Goal: Task Accomplishment & Management: Complete application form

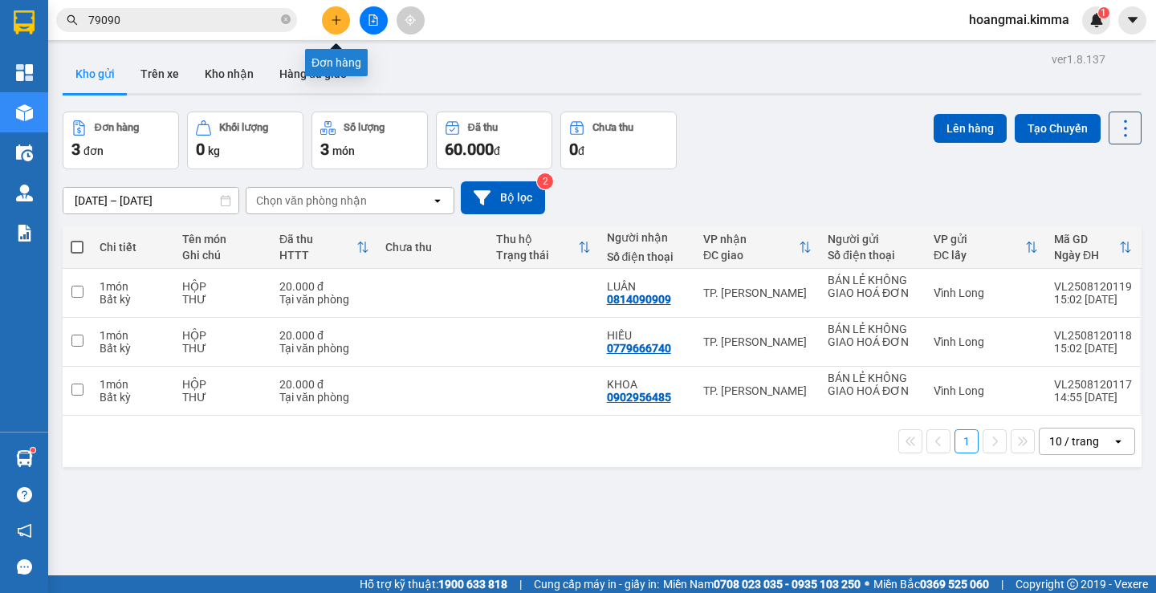
click at [342, 17] on button at bounding box center [336, 20] width 28 height 28
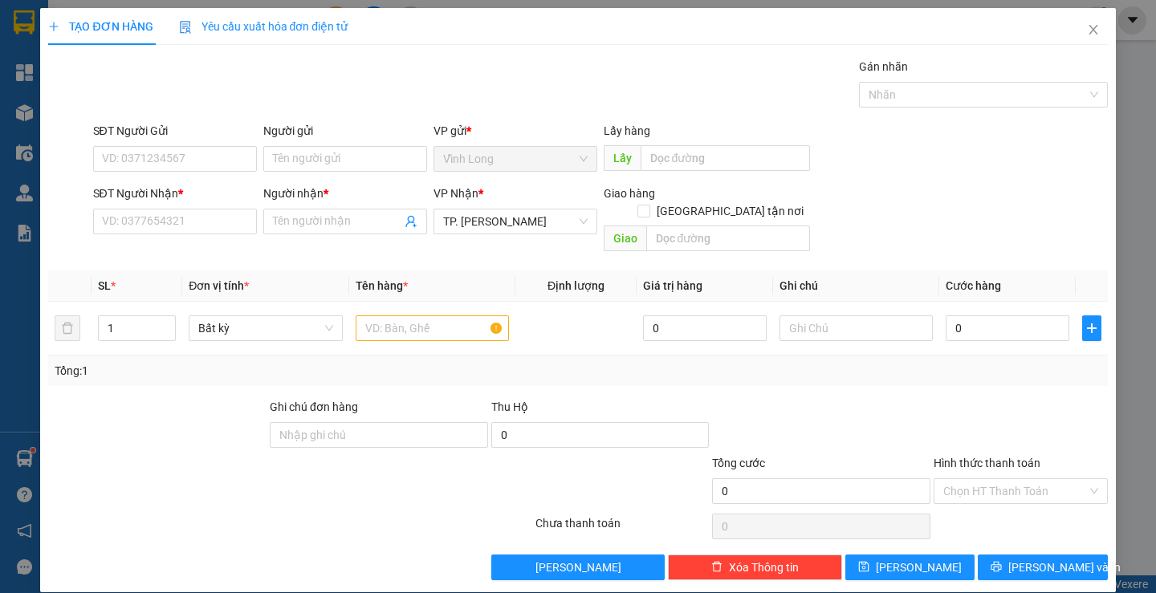
click at [340, 138] on div "Người gửi" at bounding box center [345, 131] width 164 height 18
click at [340, 146] on input "Người gửi" at bounding box center [345, 159] width 164 height 26
click at [345, 142] on div "Người gửi" at bounding box center [345, 134] width 164 height 24
click at [349, 151] on input "Người gửi" at bounding box center [345, 159] width 164 height 26
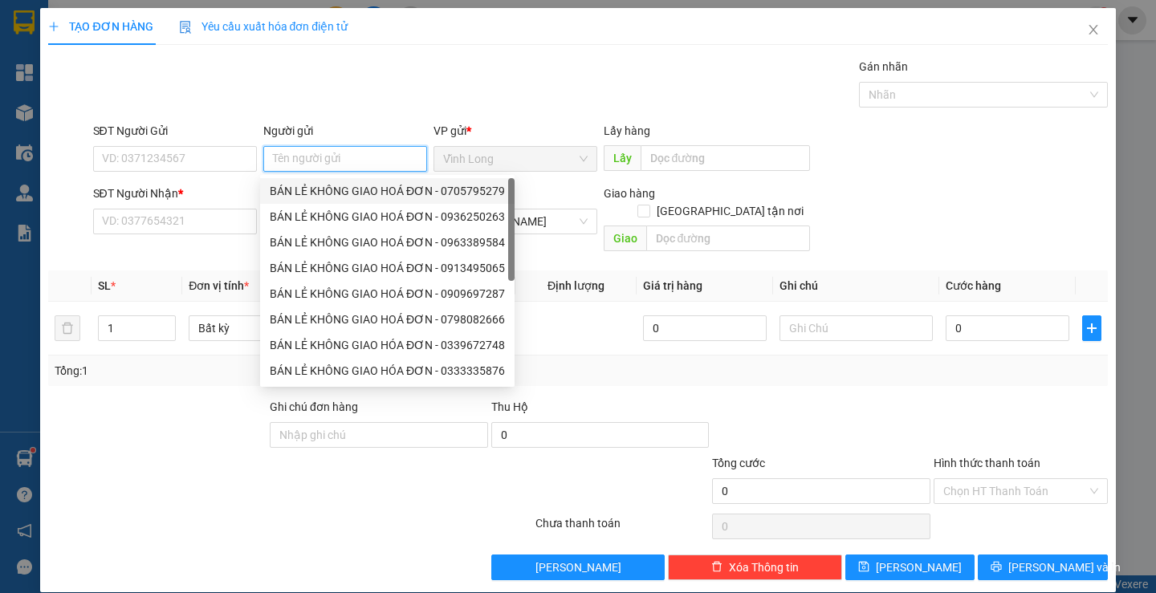
click at [343, 181] on div "BÁN LẺ KHÔNG GIAO HOÁ ĐƠN - 0705795279" at bounding box center [387, 191] width 254 height 26
type input "0705795279"
type input "BÁN LẺ KHÔNG GIAO HOÁ ĐƠN"
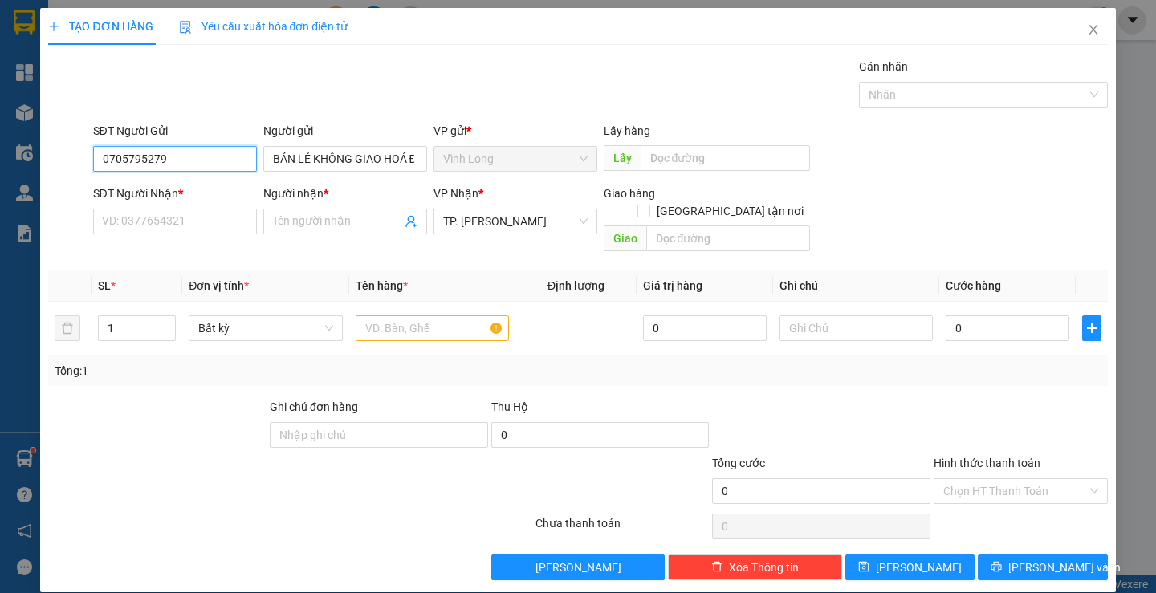
drag, startPoint x: 0, startPoint y: 189, endPoint x: 6, endPoint y: 177, distance: 12.9
click at [0, 193] on div "TẠO ĐƠN HÀNG Yêu cầu xuất hóa đơn điện tử Transit Pickup Surcharge Ids Transit …" at bounding box center [578, 296] width 1156 height 593
click at [144, 230] on input "SĐT Người Nhận *" at bounding box center [175, 222] width 164 height 26
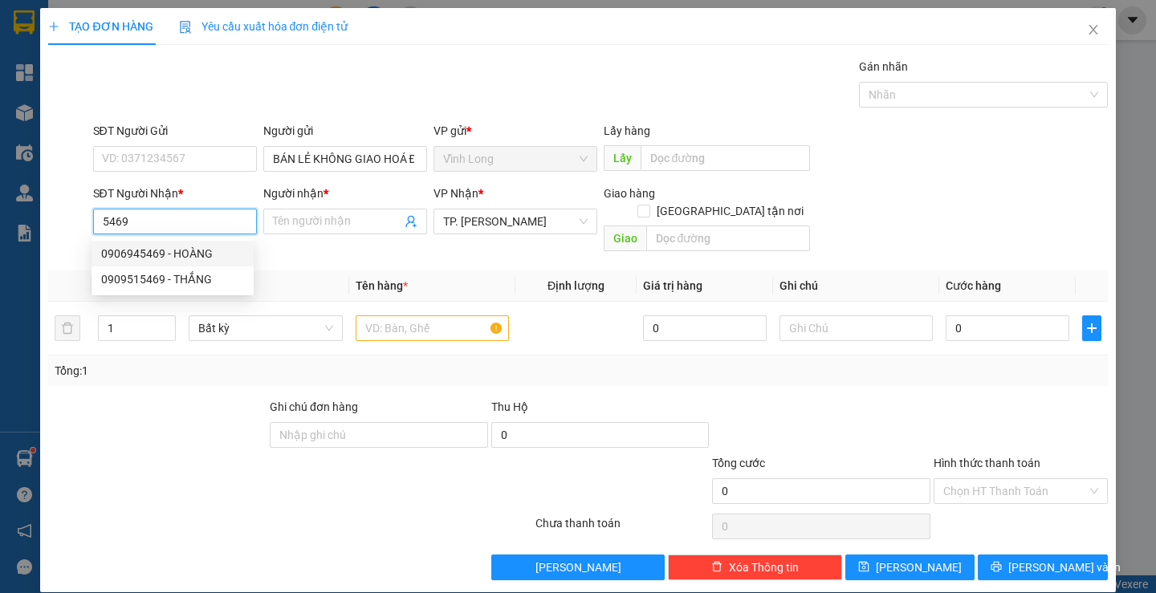
click at [180, 219] on input "5469" at bounding box center [175, 222] width 164 height 26
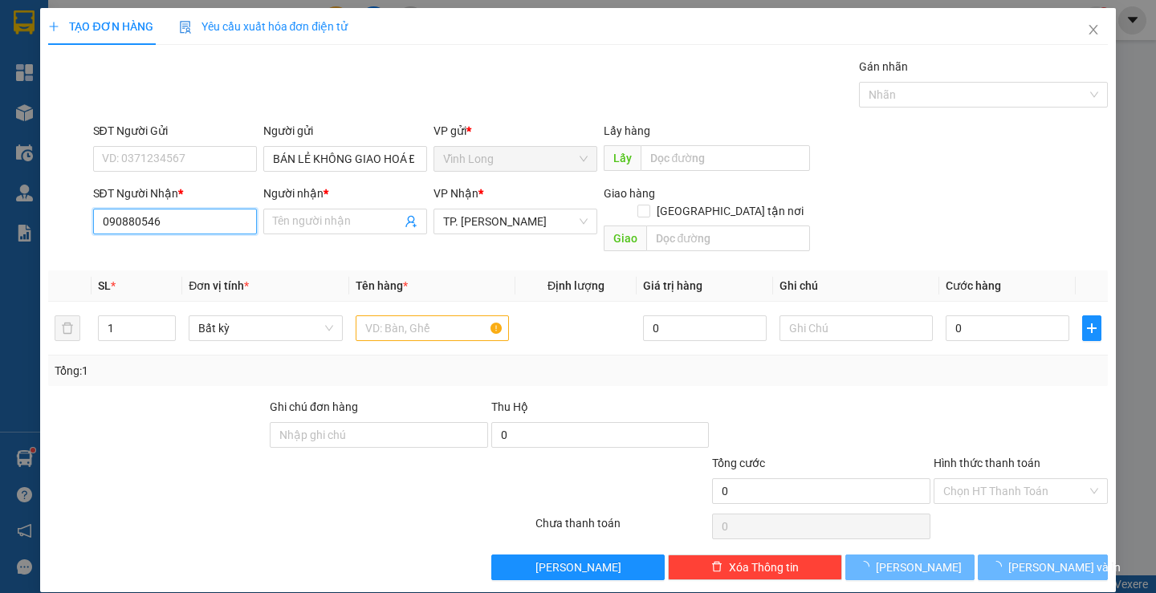
type input "0908805469"
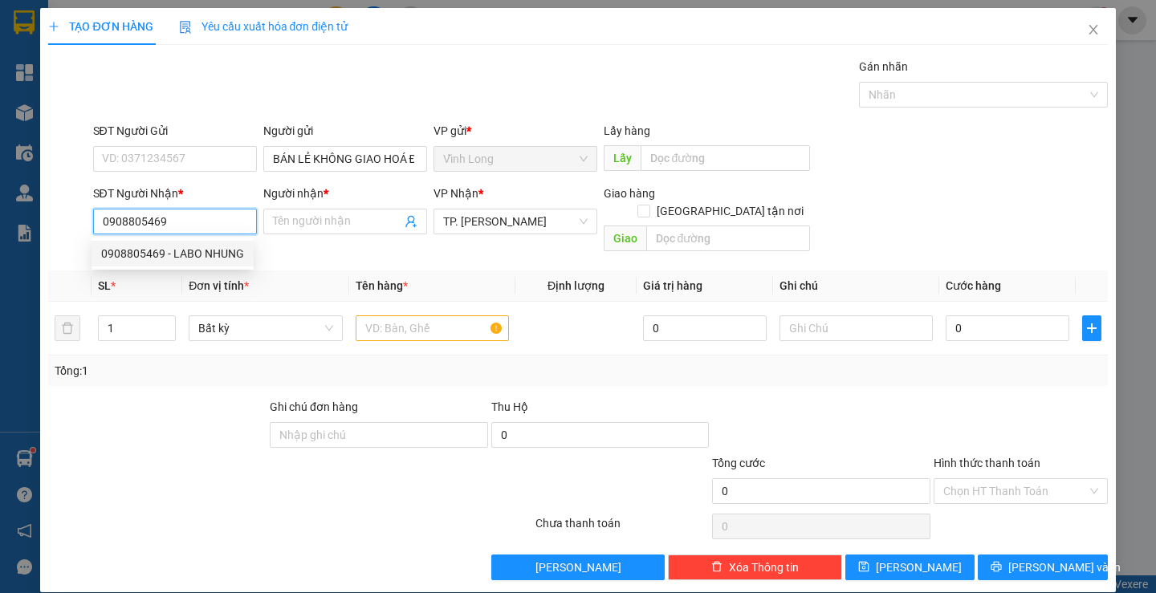
click at [208, 253] on div "0908805469 - LABO NHUNG" at bounding box center [172, 254] width 143 height 18
type input "LABO NHUNG"
type input "0908805469"
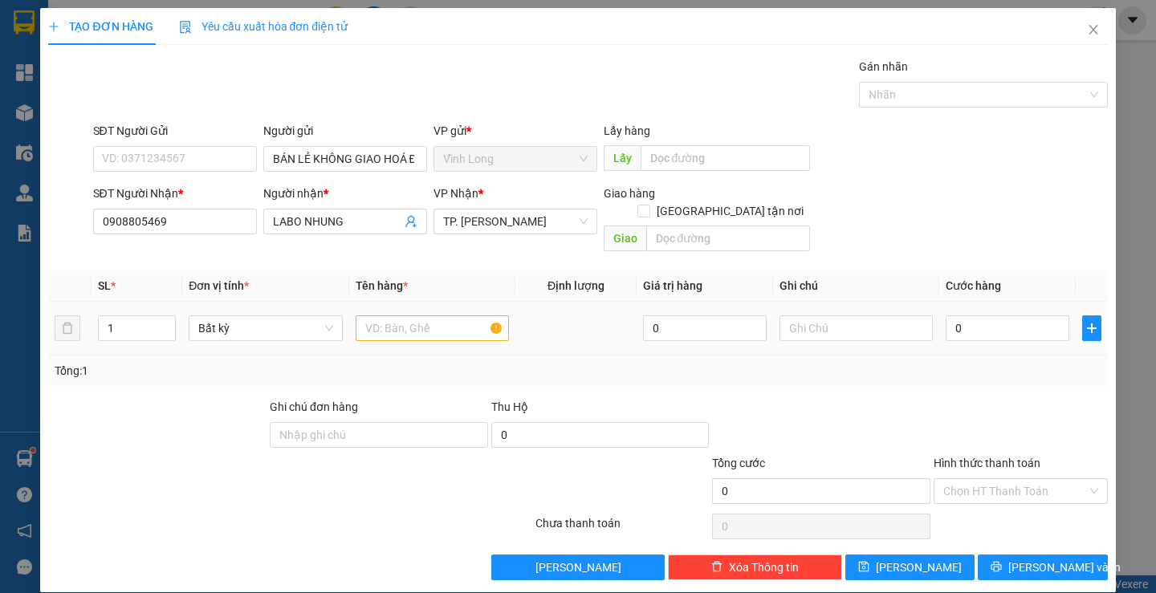
click at [400, 302] on td at bounding box center [432, 329] width 166 height 54
drag, startPoint x: 401, startPoint y: 299, endPoint x: 409, endPoint y: 298, distance: 8.1
click at [405, 315] on input "text" at bounding box center [432, 328] width 153 height 26
type input "HỘP"
type input "HẰNG"
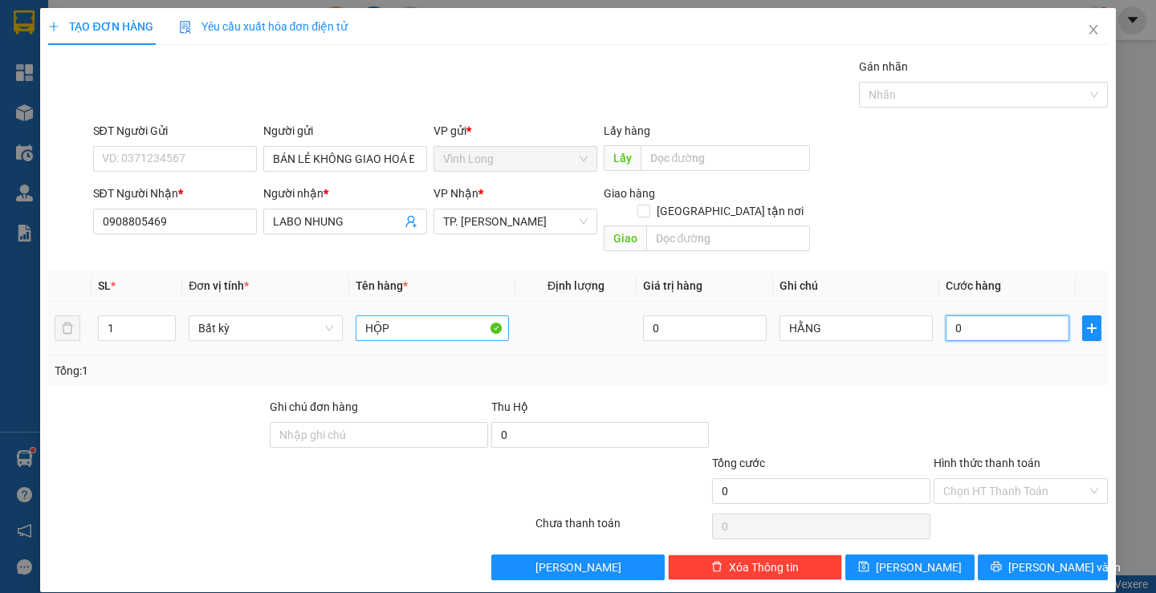
type input "02"
type input "2"
type input "020"
type input "20"
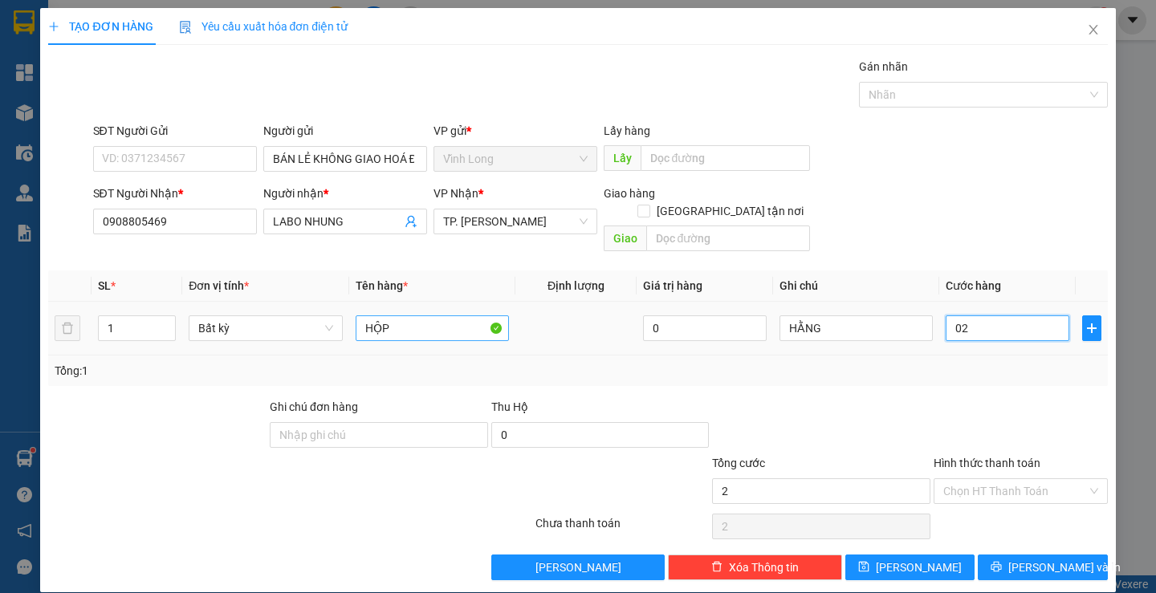
type input "20"
type input "20.000"
click at [1050, 429] on div at bounding box center [1020, 426] width 177 height 56
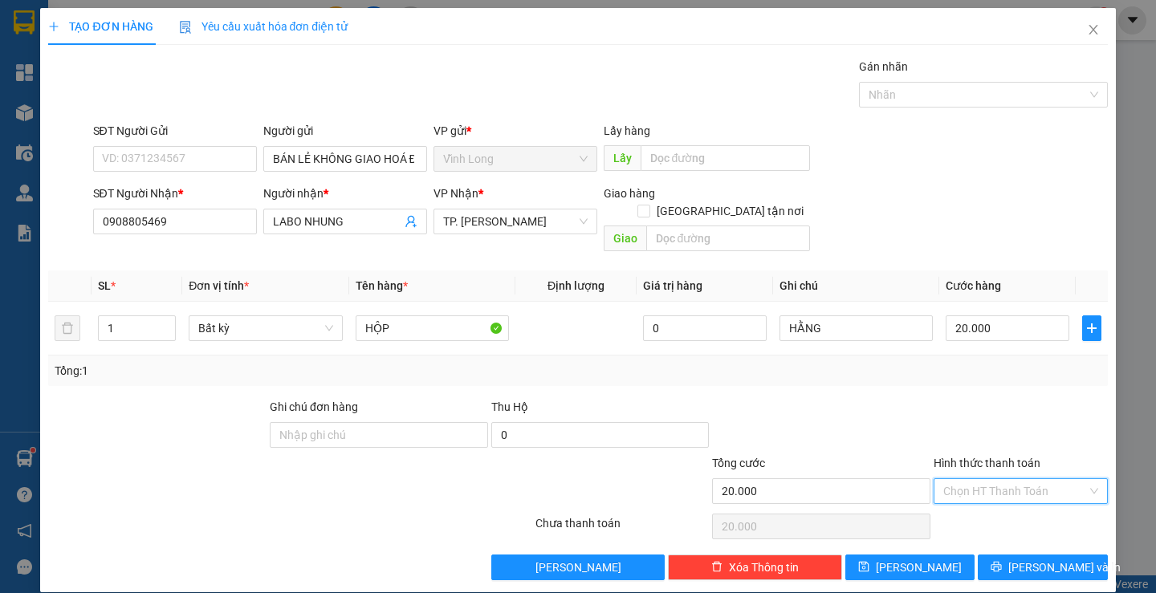
drag, startPoint x: 1015, startPoint y: 469, endPoint x: 1015, endPoint y: 480, distance: 11.2
click at [1015, 479] on input "Hình thức thanh toán" at bounding box center [1015, 491] width 144 height 24
click at [1001, 502] on div "Tại văn phòng" at bounding box center [1010, 506] width 153 height 18
type input "0"
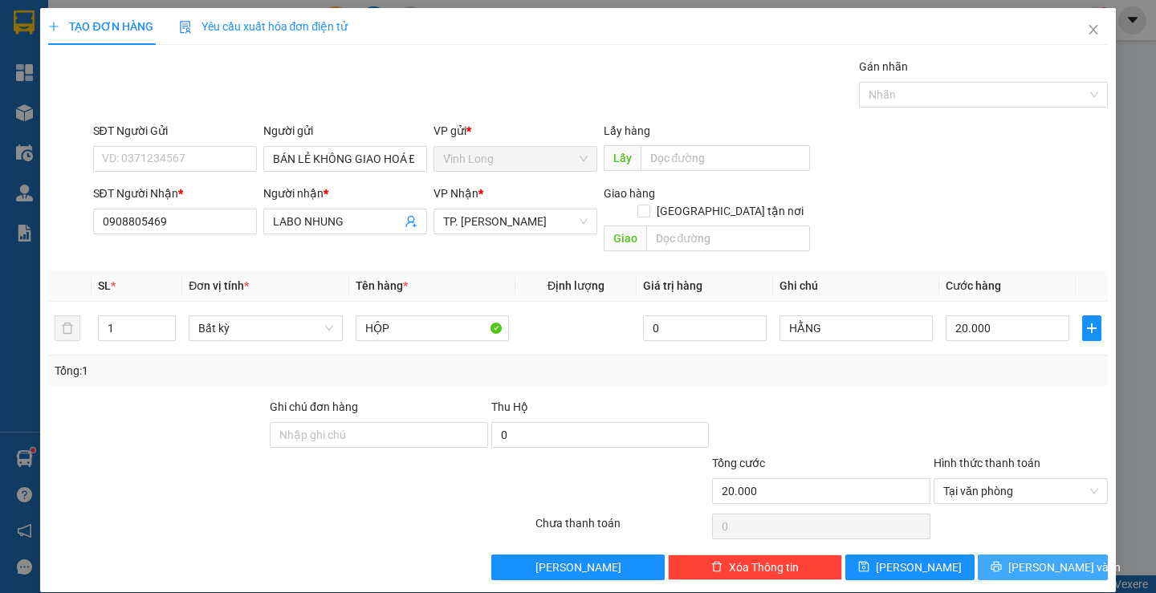
click at [1019, 559] on span "[PERSON_NAME] và In" at bounding box center [1064, 568] width 112 height 18
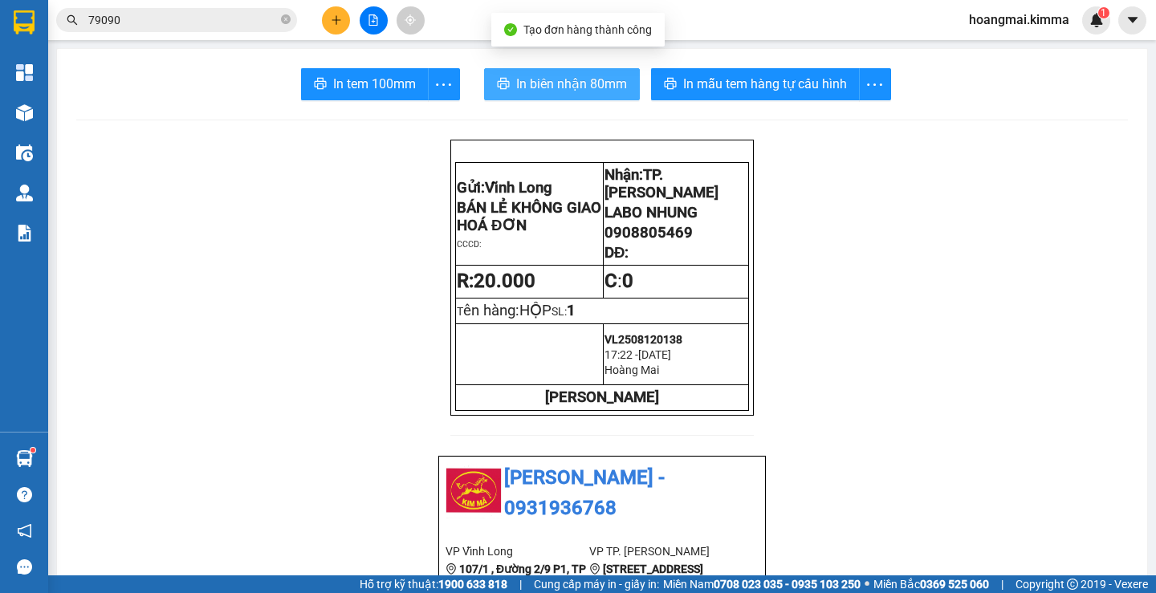
click at [534, 86] on span "In biên nhận 80mm" at bounding box center [571, 84] width 111 height 20
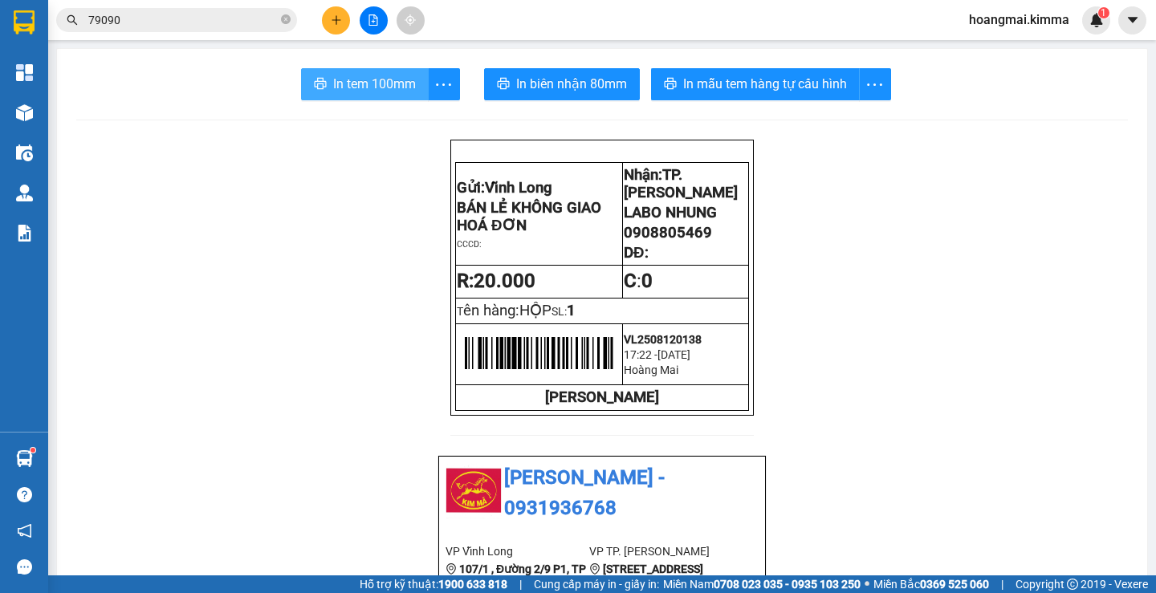
click at [405, 87] on span "In tem 100mm" at bounding box center [374, 84] width 83 height 20
click at [340, 22] on icon "plus" at bounding box center [336, 19] width 11 height 11
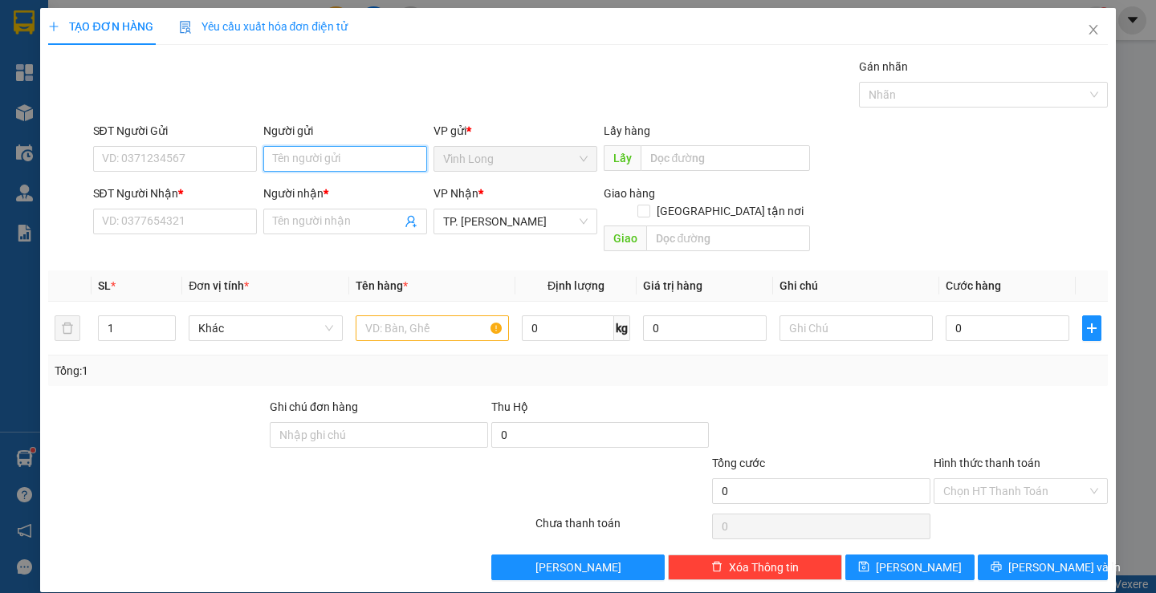
click at [366, 166] on input "Người gửi" at bounding box center [345, 159] width 164 height 26
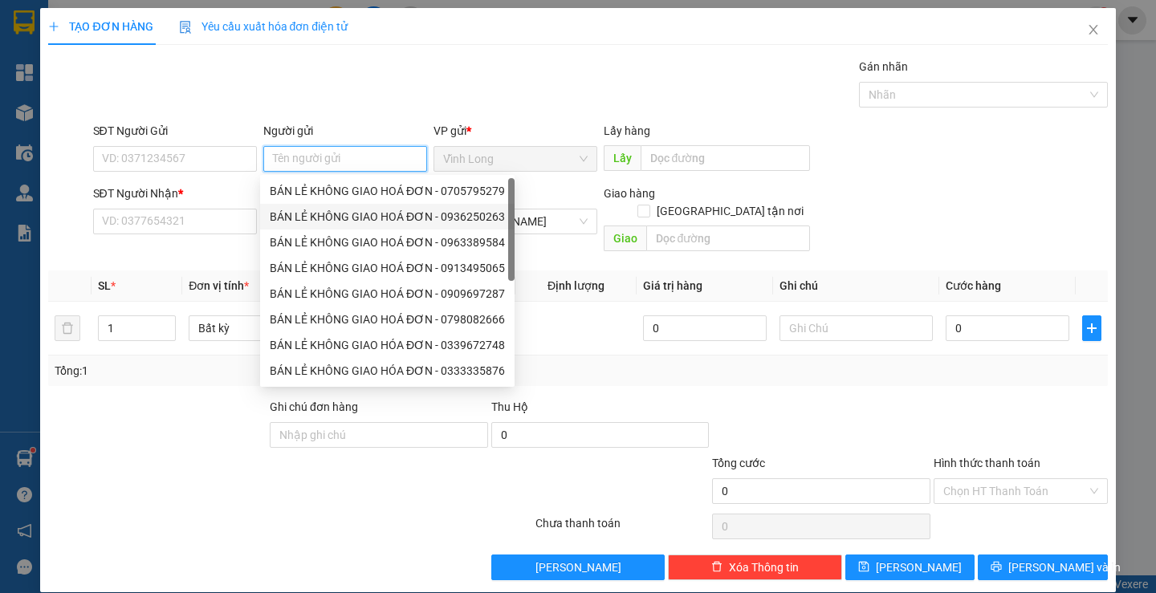
click at [362, 190] on div "BÁN LẺ KHÔNG GIAO HOÁ ĐƠN - 0705795279" at bounding box center [387, 191] width 235 height 18
type input "0705795279"
type input "BÁN LẺ KHÔNG GIAO HOÁ ĐƠN"
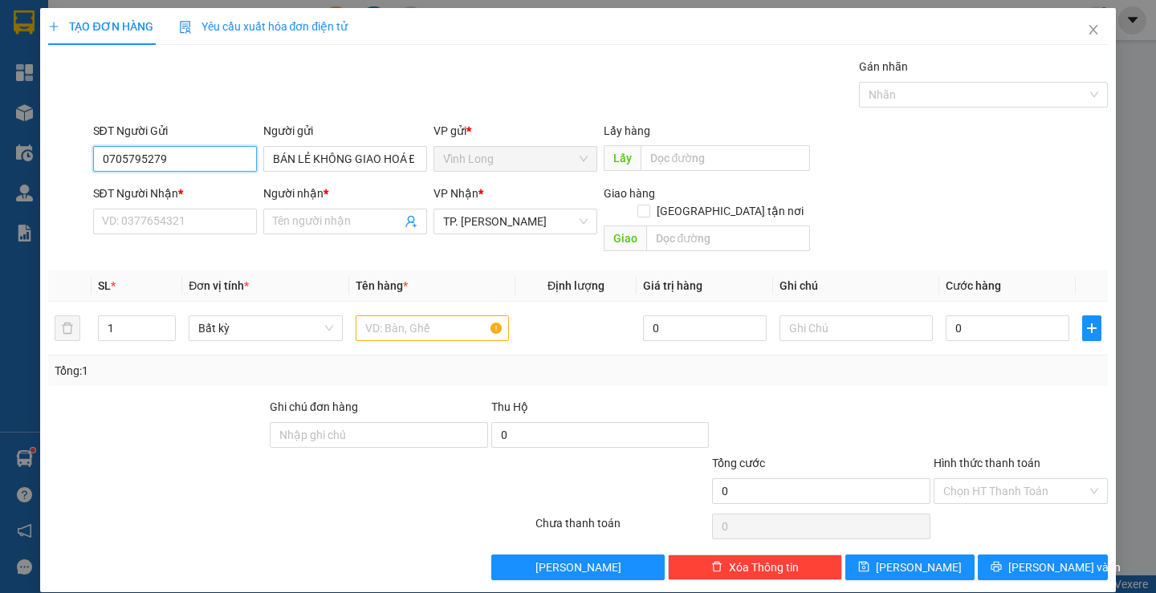
drag, startPoint x: 114, startPoint y: 169, endPoint x: 1, endPoint y: 226, distance: 126.7
click at [0, 231] on div "TẠO ĐƠN HÀNG Yêu cầu xuất hóa đơn điện tử Transit Pickup Surcharge Ids Transit …" at bounding box center [578, 296] width 1156 height 593
click at [205, 224] on input "SĐT Người Nhận *" at bounding box center [175, 222] width 164 height 26
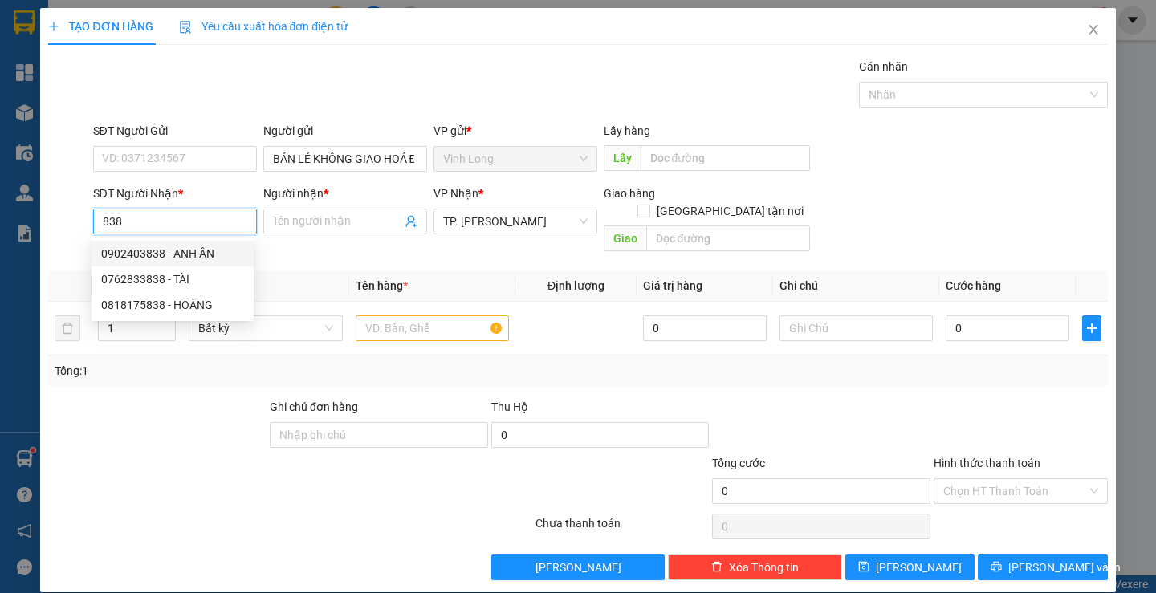
click at [205, 243] on div "0902403838 - ANH ÂN" at bounding box center [173, 254] width 162 height 26
type input "0902403838"
type input "ANH ÂN"
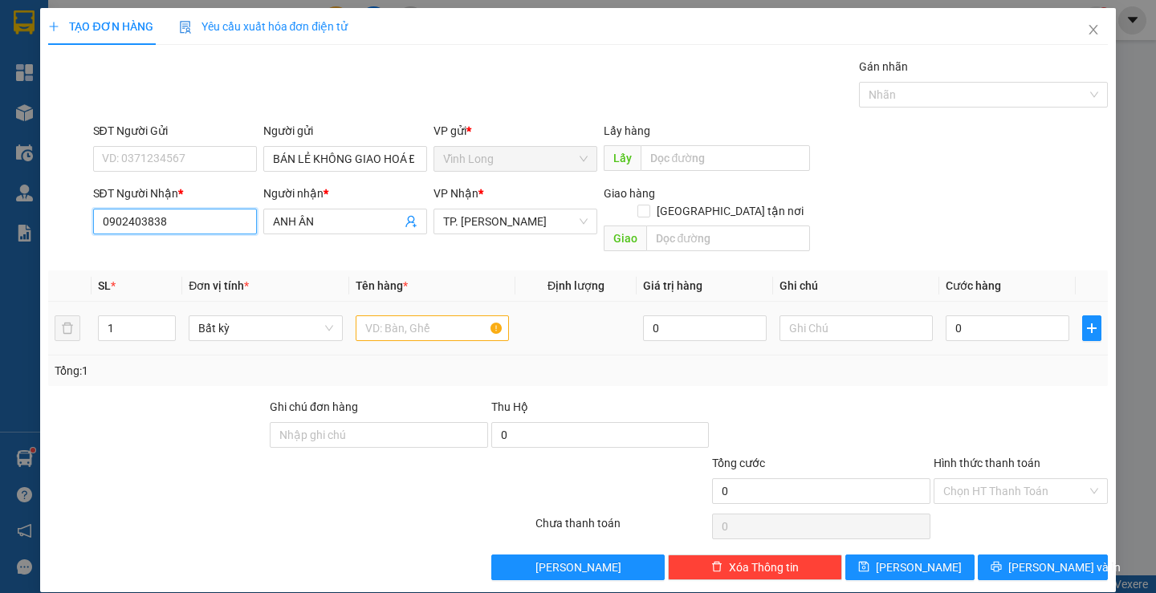
type input "0902403838"
click at [413, 315] on input "text" at bounding box center [432, 328] width 153 height 26
type input "GÓI"
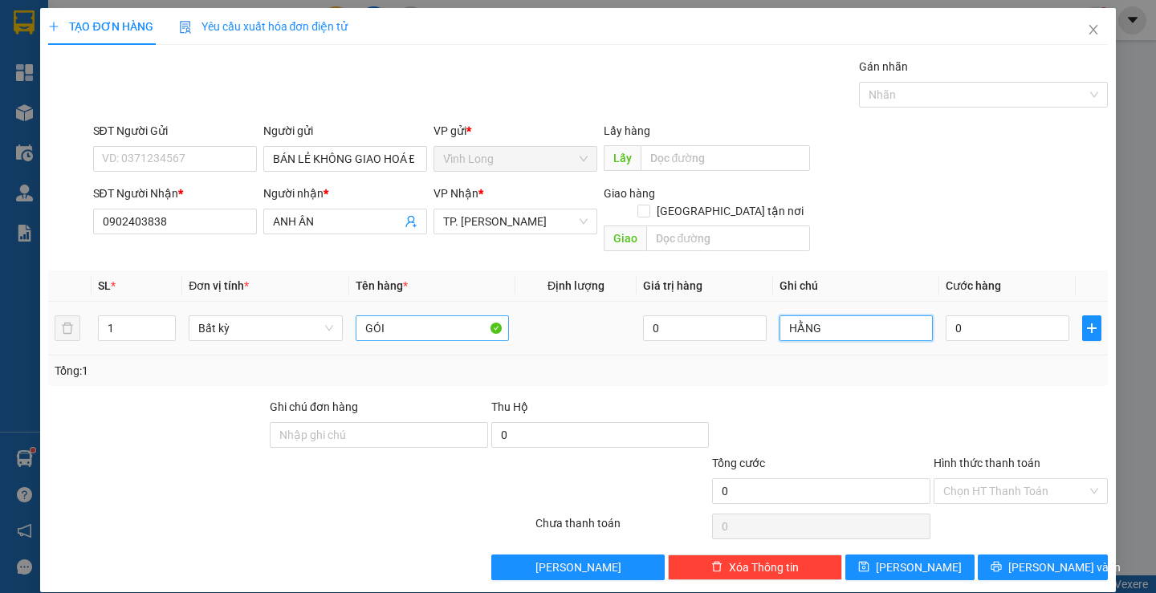
type input "HẰNG"
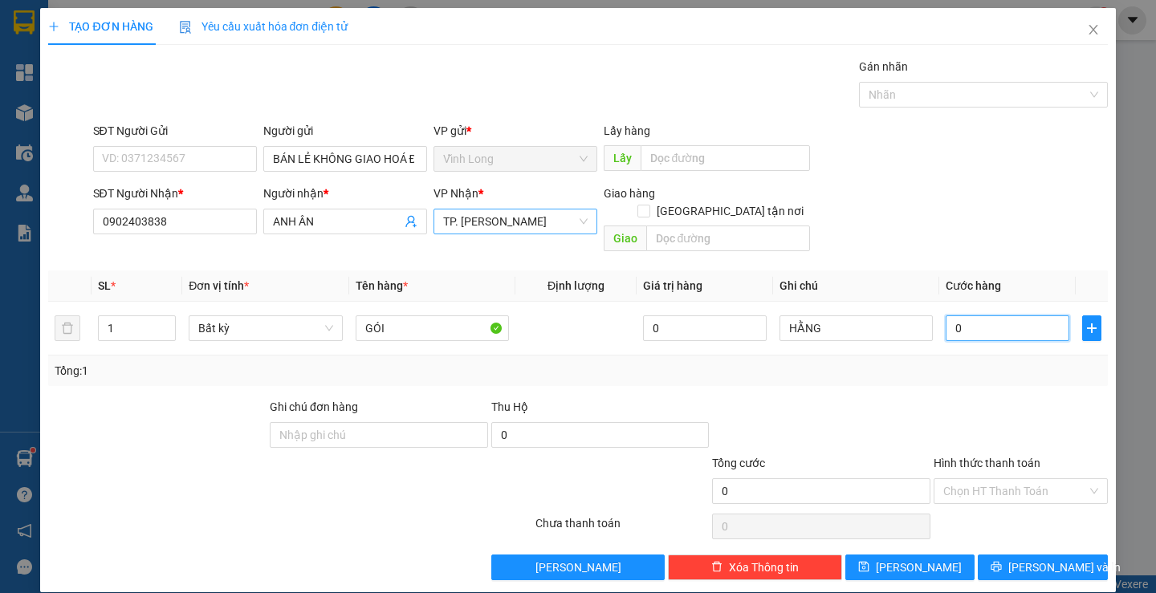
type input "3"
type input "30"
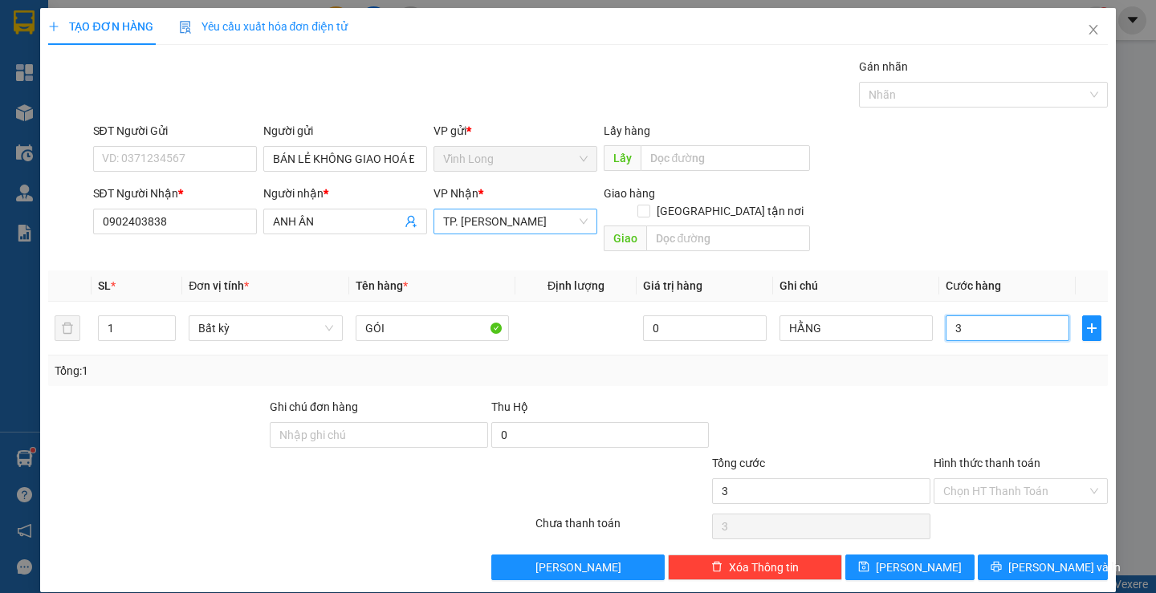
type input "30"
type input "30.000"
click at [977, 479] on input "Hình thức thanh toán" at bounding box center [1015, 491] width 144 height 24
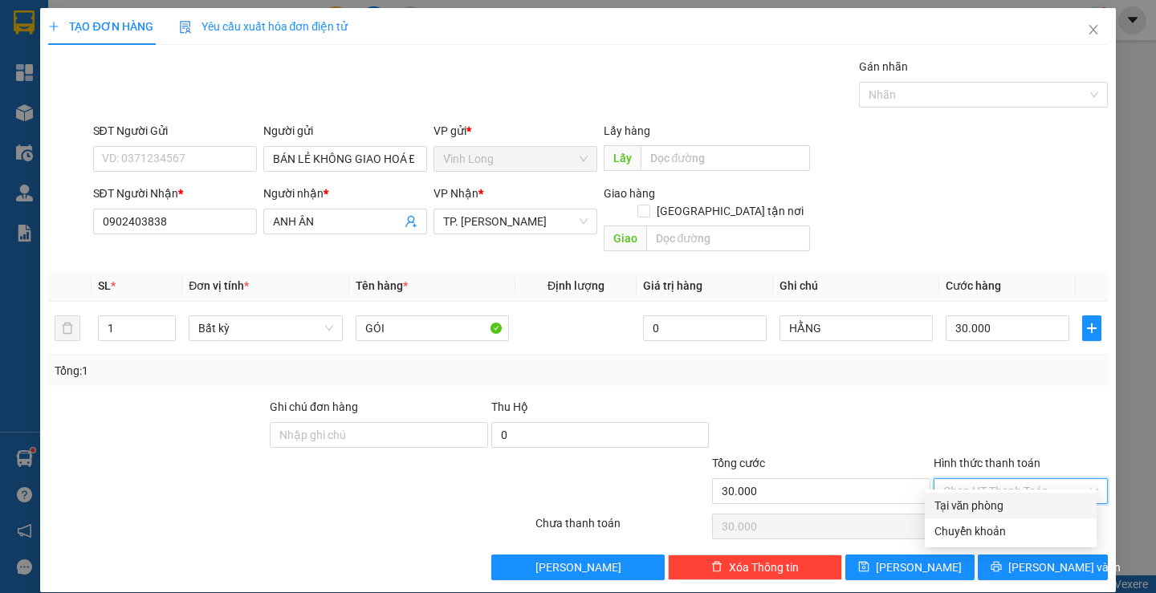
drag, startPoint x: 979, startPoint y: 494, endPoint x: 987, endPoint y: 508, distance: 16.5
click at [981, 497] on div "Tại văn phòng" at bounding box center [1011, 506] width 172 height 26
type input "0"
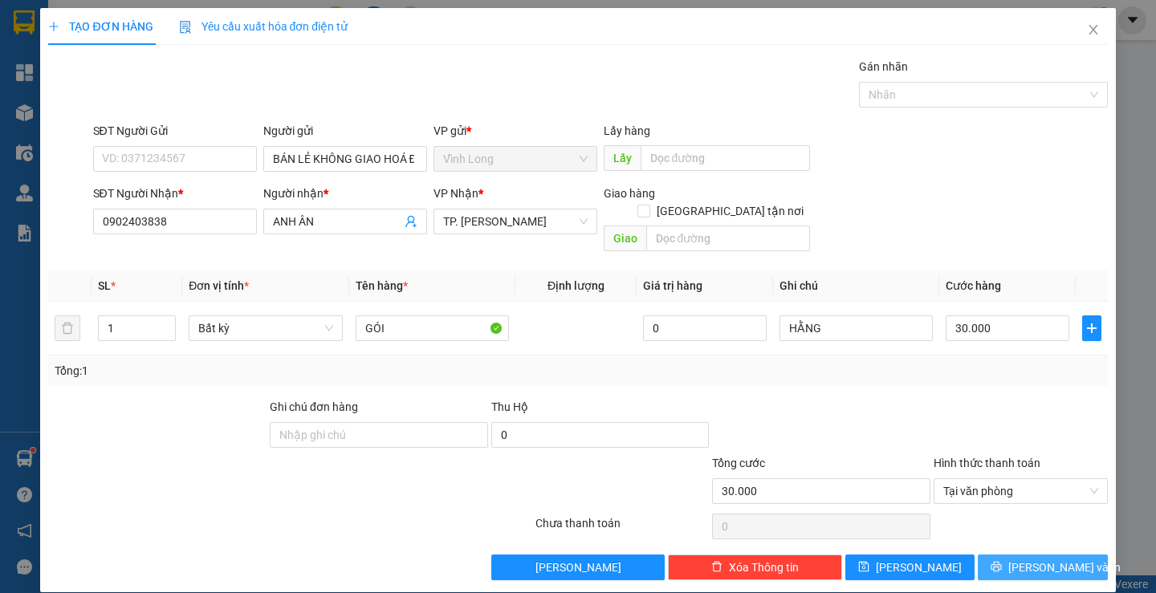
click at [1015, 557] on button "[PERSON_NAME] và In" at bounding box center [1042, 568] width 129 height 26
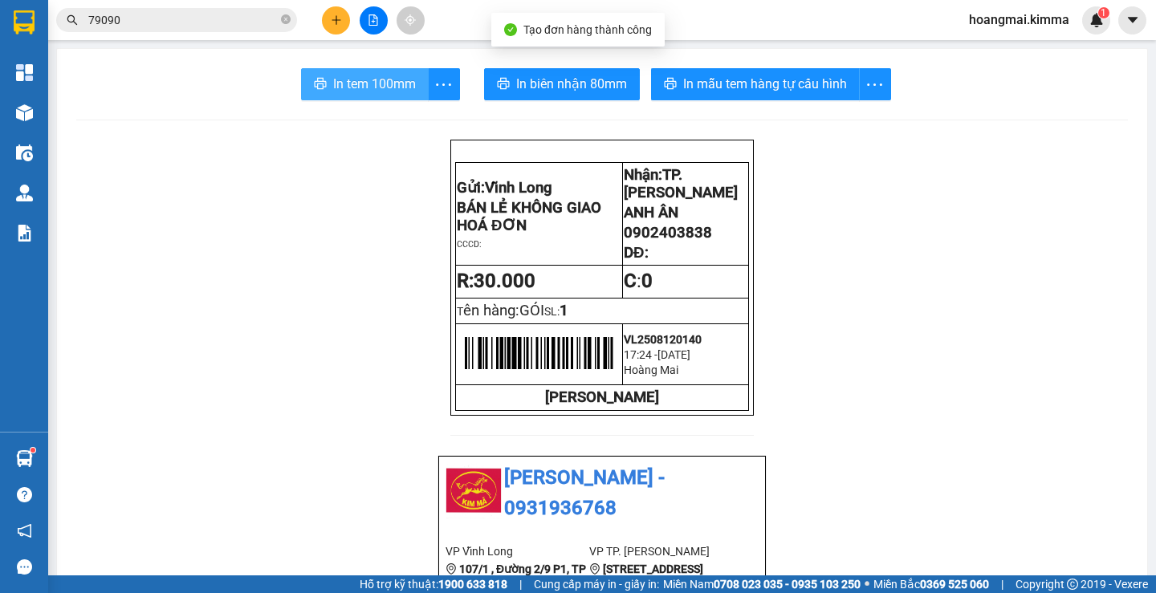
click at [401, 90] on span "In tem 100mm" at bounding box center [374, 84] width 83 height 20
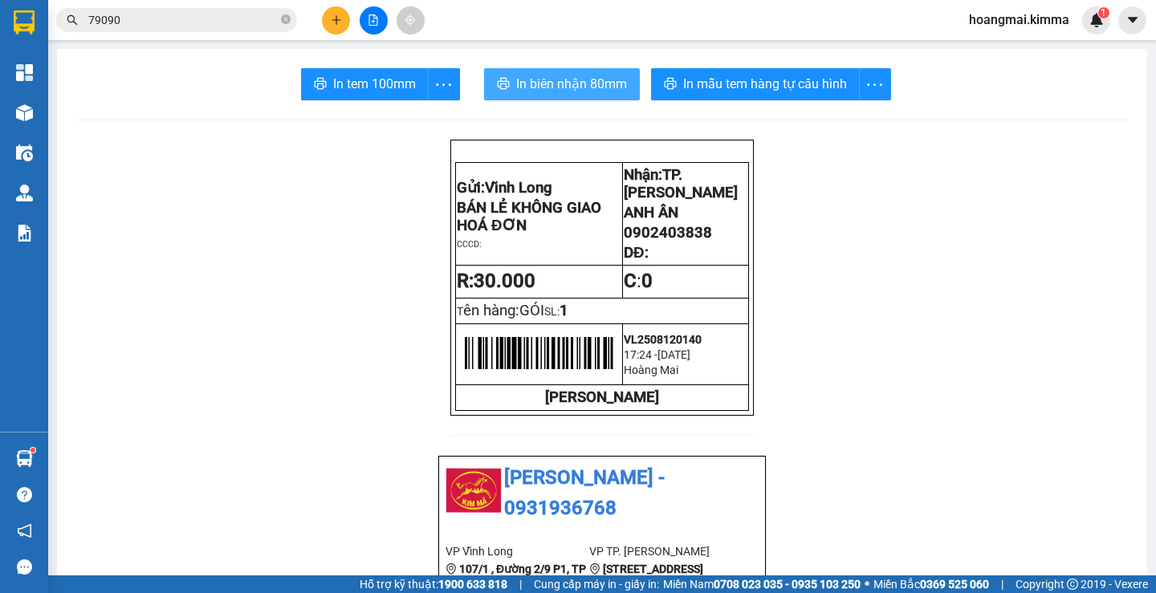
drag, startPoint x: 578, startPoint y: 71, endPoint x: 588, endPoint y: 75, distance: 11.2
click at [577, 71] on button "In biên nhận 80mm" at bounding box center [562, 84] width 156 height 32
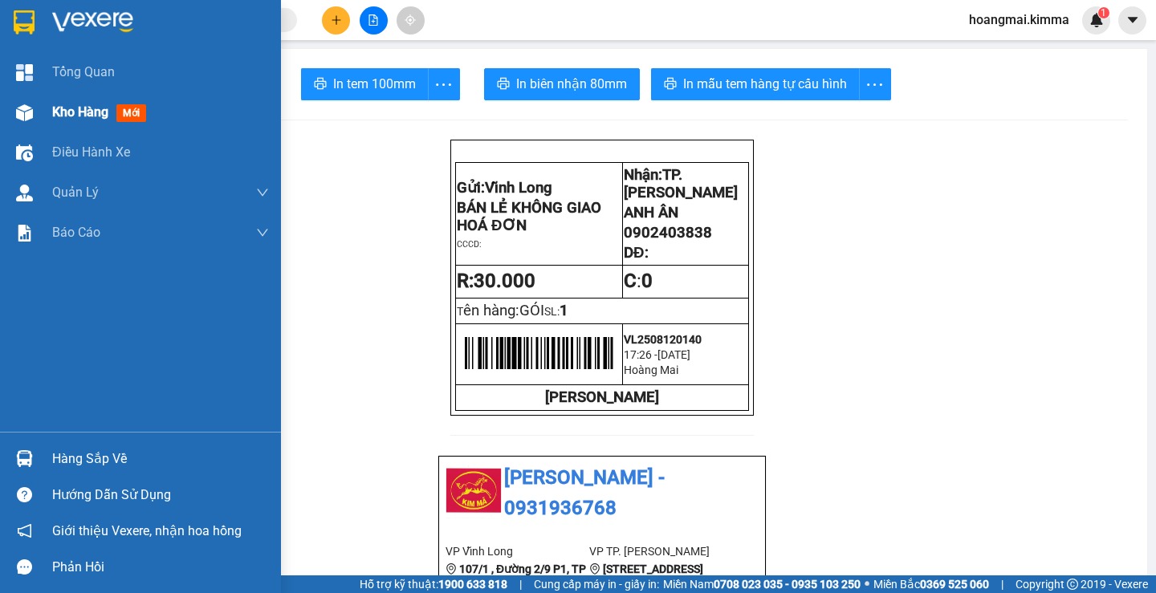
click at [69, 108] on span "Kho hàng" at bounding box center [80, 111] width 56 height 15
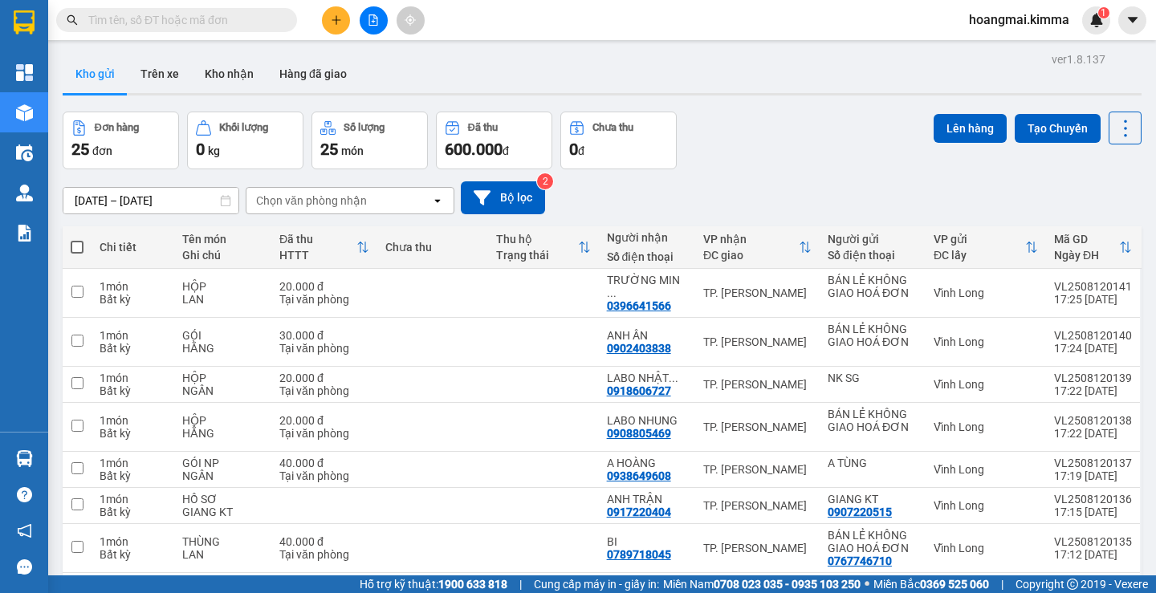
click at [337, 26] on button at bounding box center [336, 20] width 28 height 28
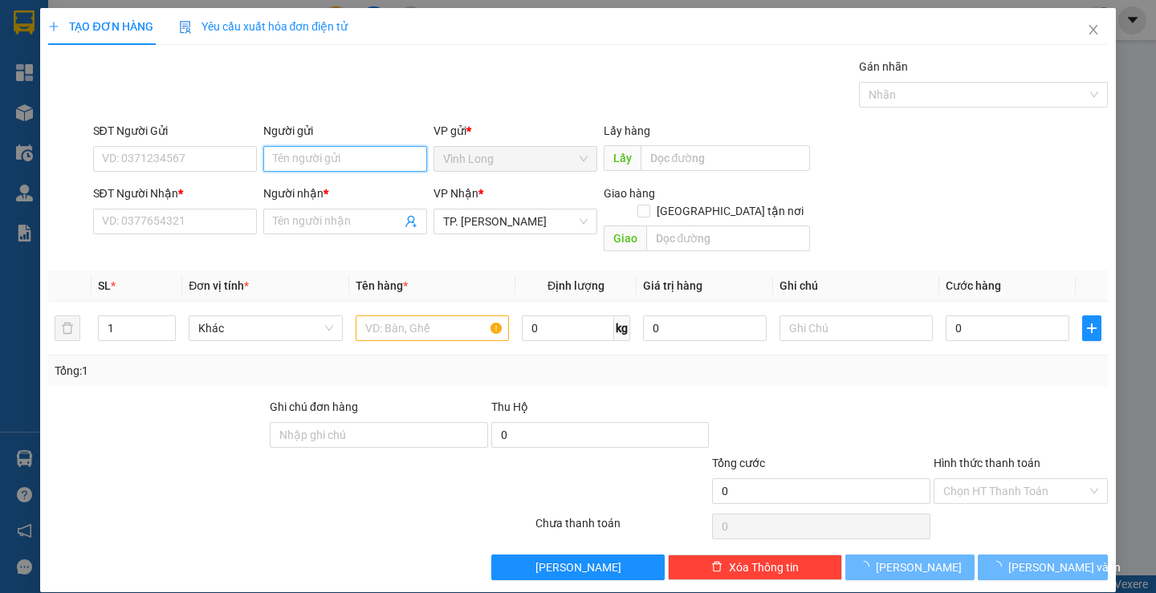
click at [356, 152] on input "Người gửi" at bounding box center [345, 159] width 164 height 26
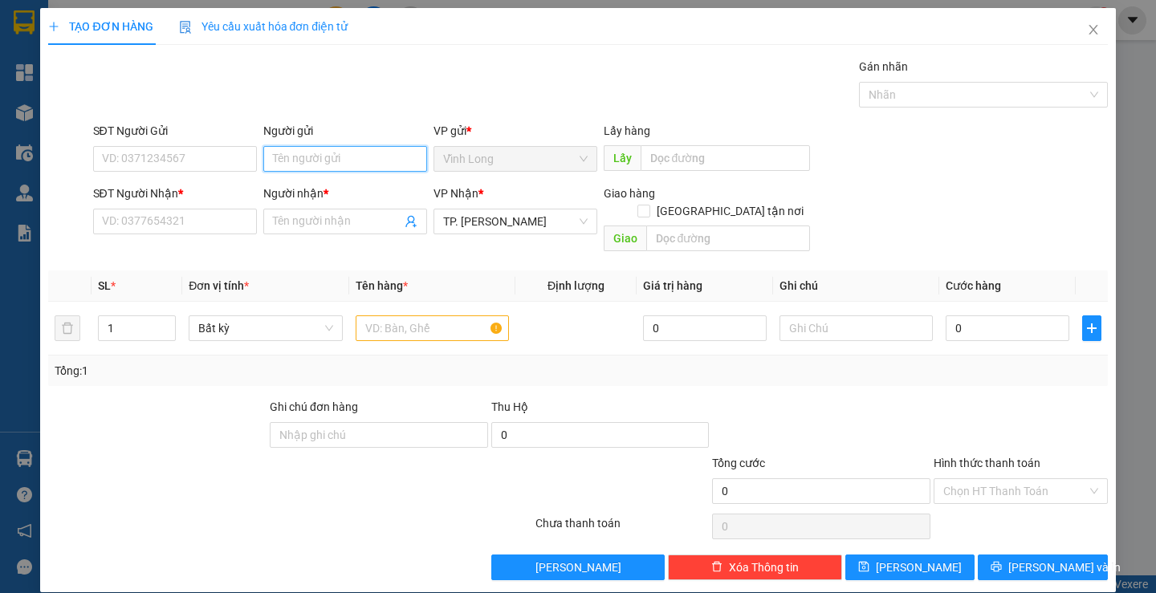
click at [356, 152] on input "Người gửi" at bounding box center [345, 159] width 164 height 26
click at [353, 158] on input "Người gửi" at bounding box center [345, 159] width 164 height 26
type input "BA"
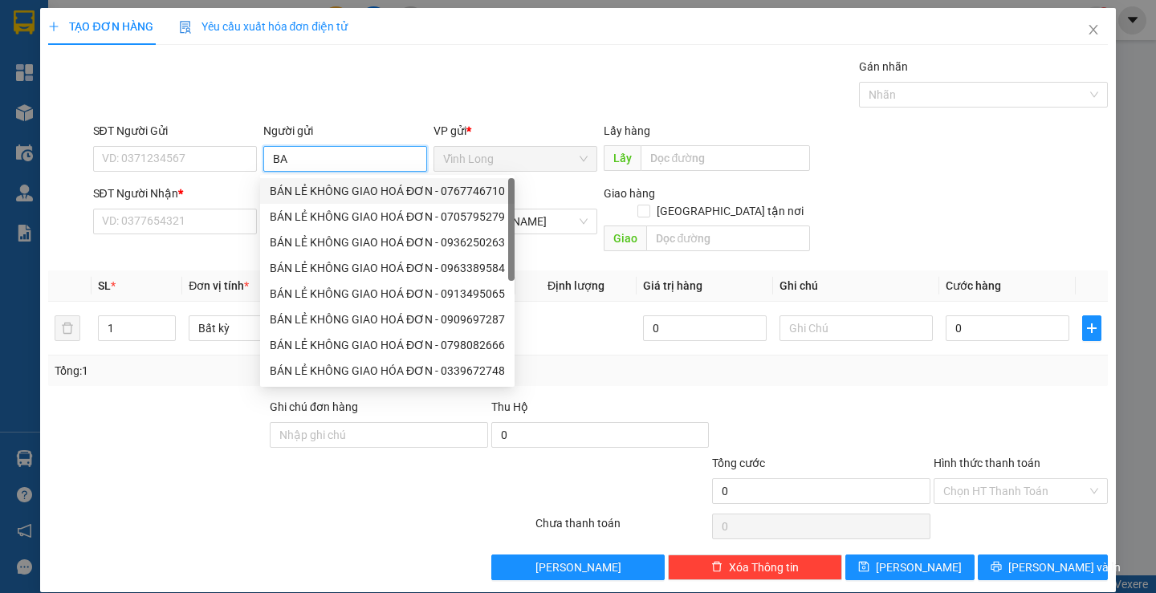
click at [337, 183] on div "BÁN LẺ KHÔNG GIAO HOÁ ĐƠN - 0767746710" at bounding box center [387, 191] width 235 height 18
type input "0767746710"
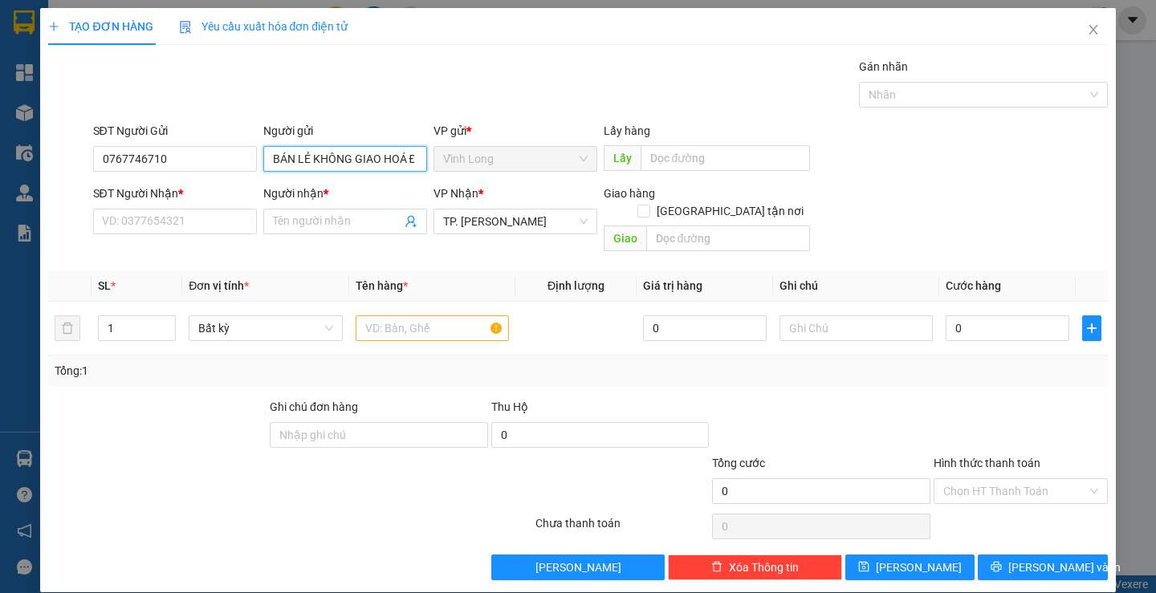
type input "BÁN LẺ KHÔNG GIAO HOÁ ĐƠN"
drag, startPoint x: 101, startPoint y: 140, endPoint x: 0, endPoint y: 153, distance: 102.0
click at [0, 144] on div "TẠO ĐƠN HÀNG Yêu cầu xuất hóa đơn điện tử Transit Pickup Surcharge Ids Transit …" at bounding box center [578, 296] width 1156 height 593
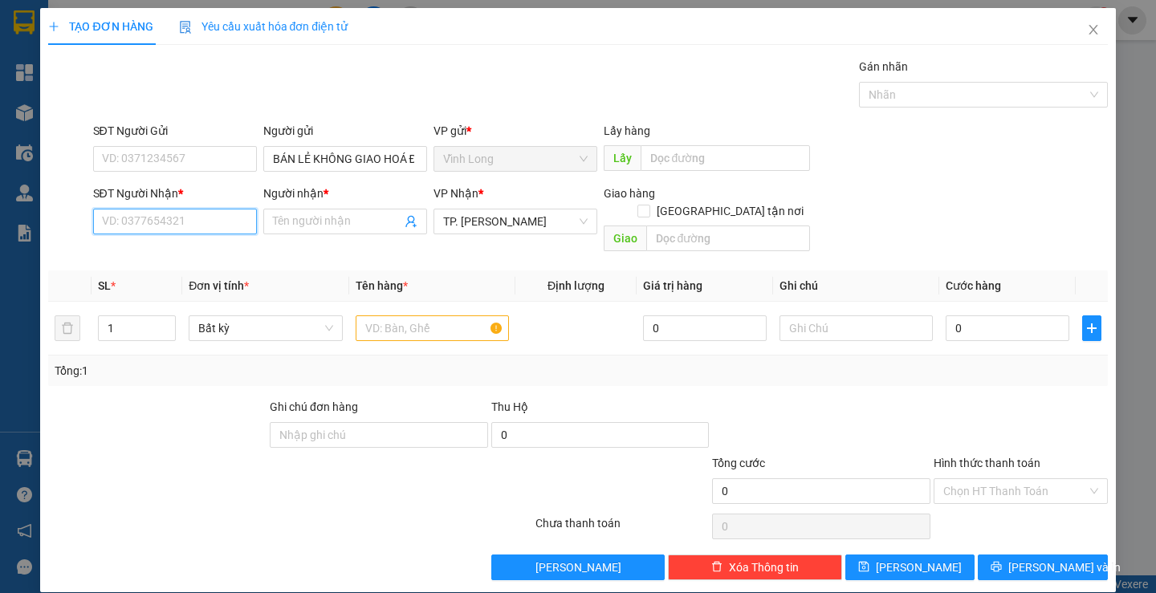
click at [196, 226] on input "SĐT Người Nhận *" at bounding box center [175, 222] width 164 height 26
type input "0888672676"
click at [283, 222] on input "Người nhận *" at bounding box center [337, 222] width 128 height 18
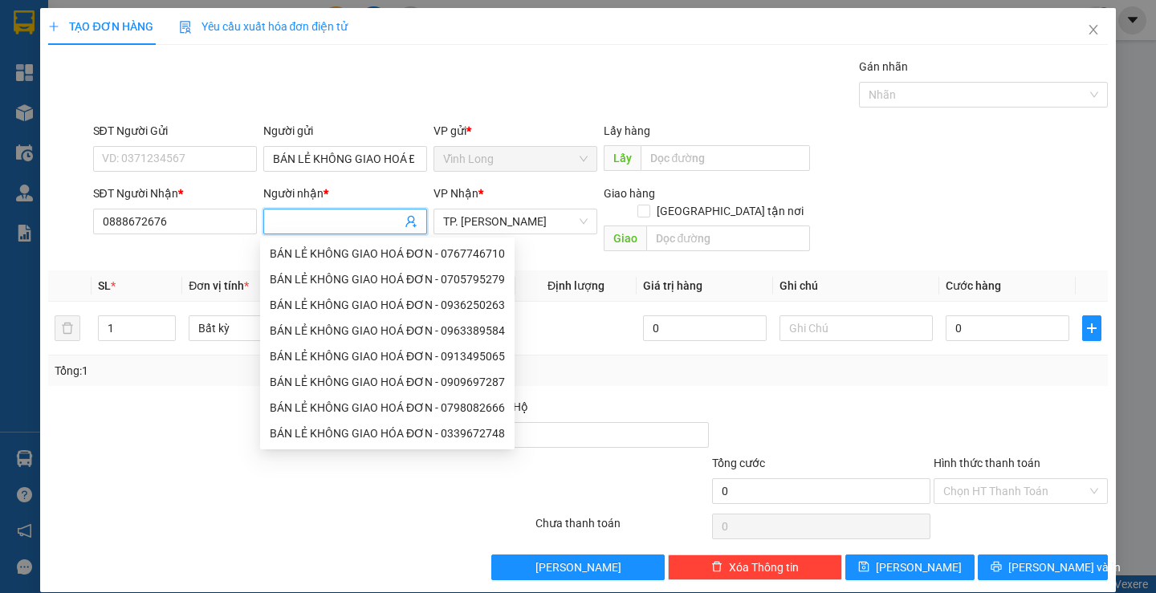
click at [325, 216] on input "Người nhận *" at bounding box center [337, 222] width 128 height 18
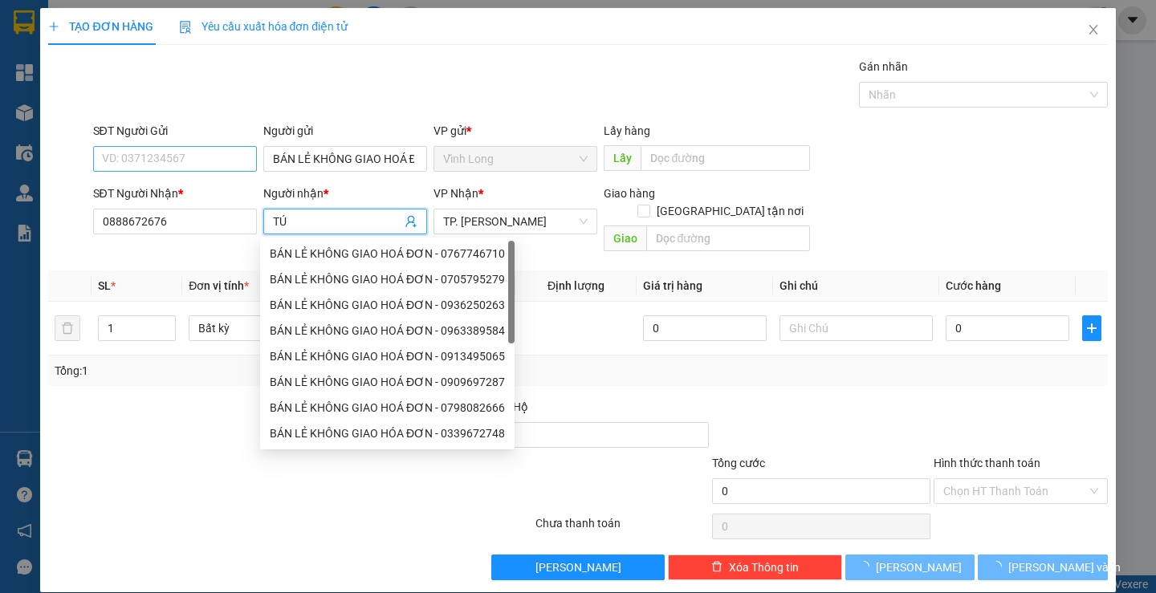
type input "TÚ"
click at [201, 153] on input "SĐT Người Gửi" at bounding box center [175, 159] width 164 height 26
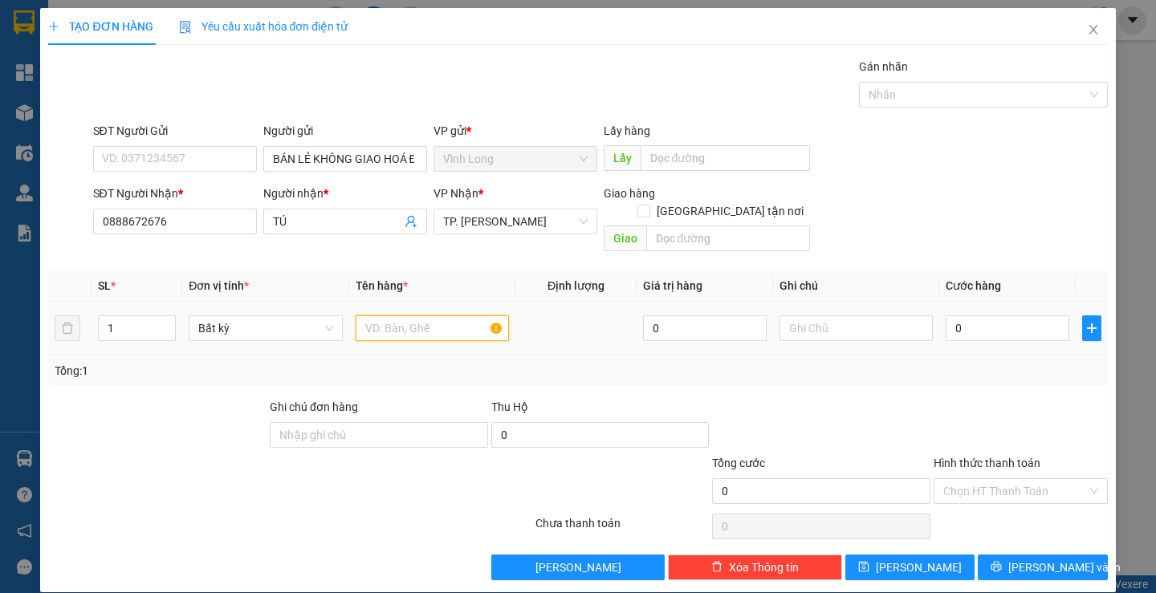
click at [454, 315] on input "text" at bounding box center [432, 328] width 153 height 26
type input "THÙNG"
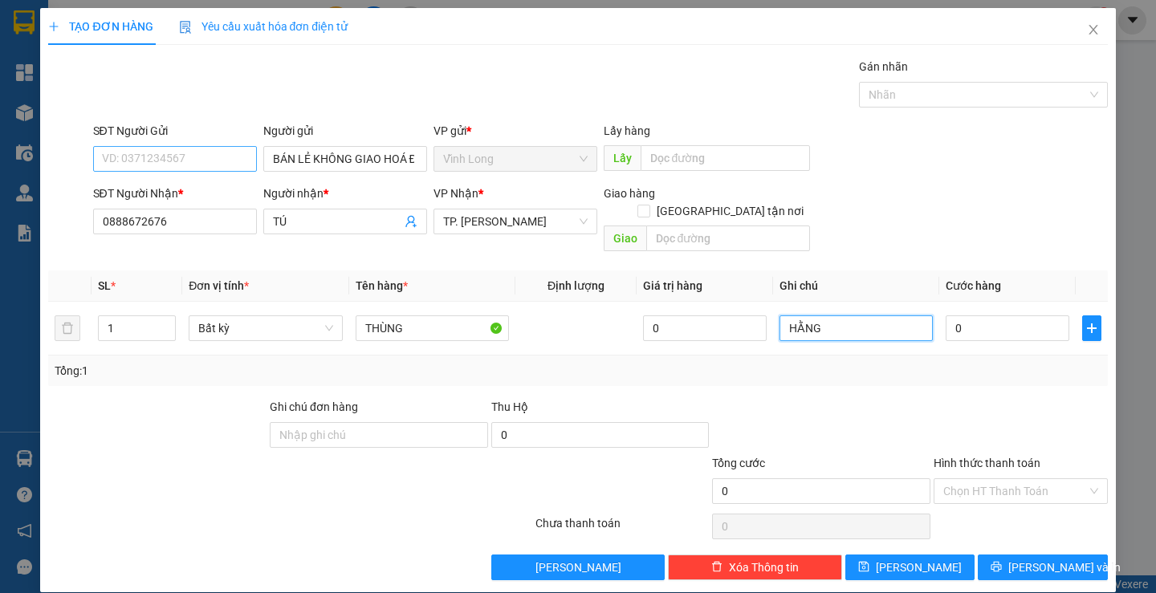
type input "HẰNG"
click at [177, 165] on input "SĐT Người Gửi" at bounding box center [175, 159] width 164 height 26
type input "0906865383"
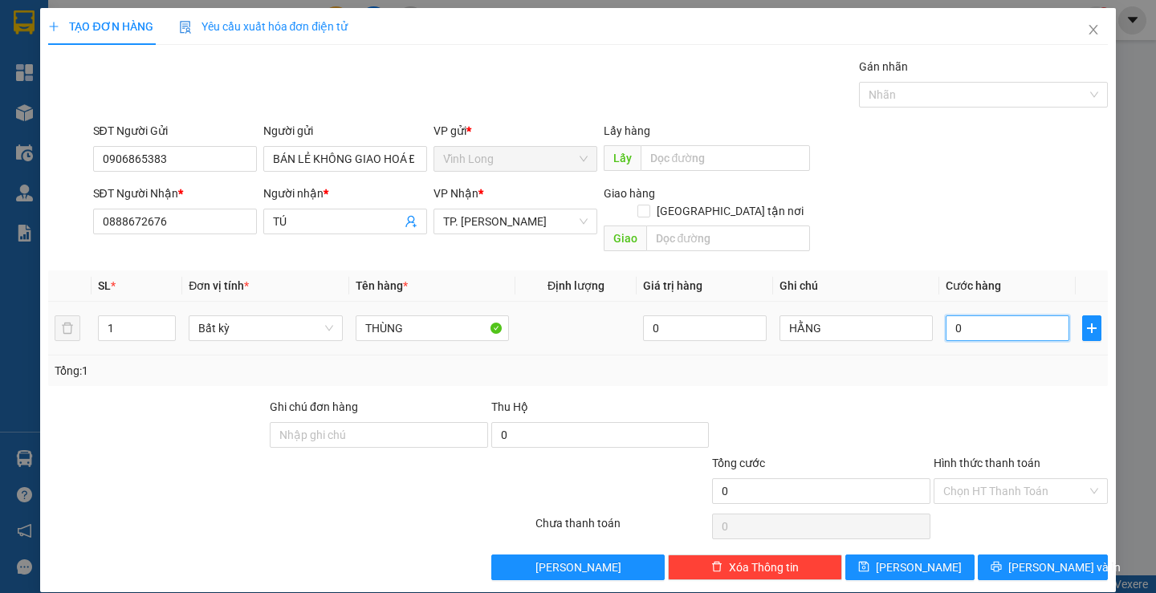
click at [954, 315] on input "0" at bounding box center [1008, 328] width 124 height 26
type input "4"
type input "40"
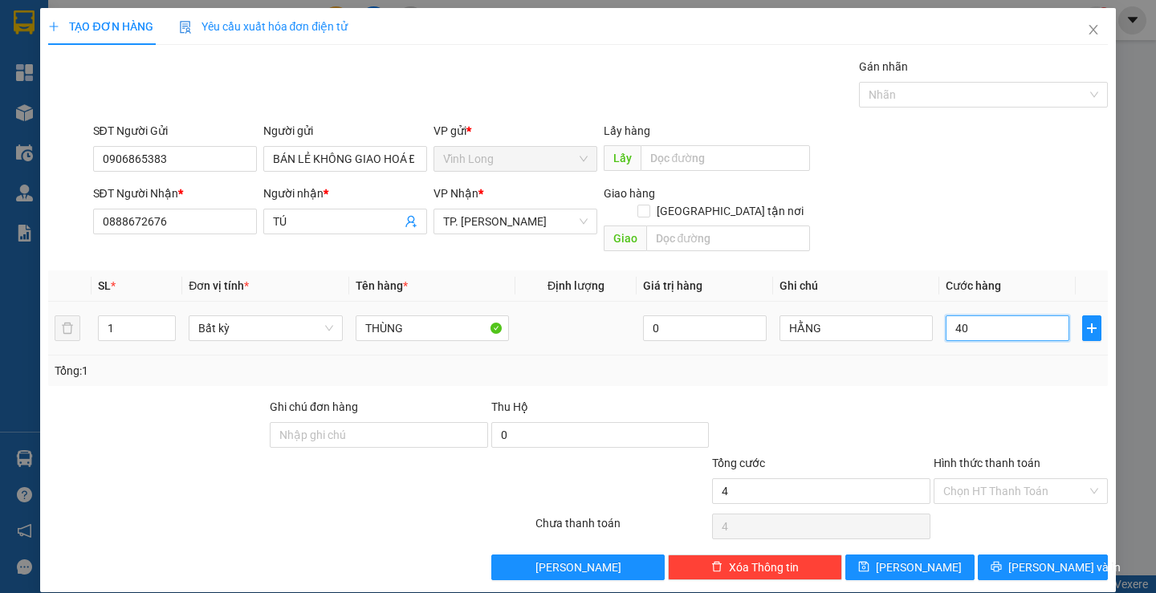
type input "40"
type input "40.000"
drag, startPoint x: 1041, startPoint y: 392, endPoint x: 993, endPoint y: 472, distance: 93.6
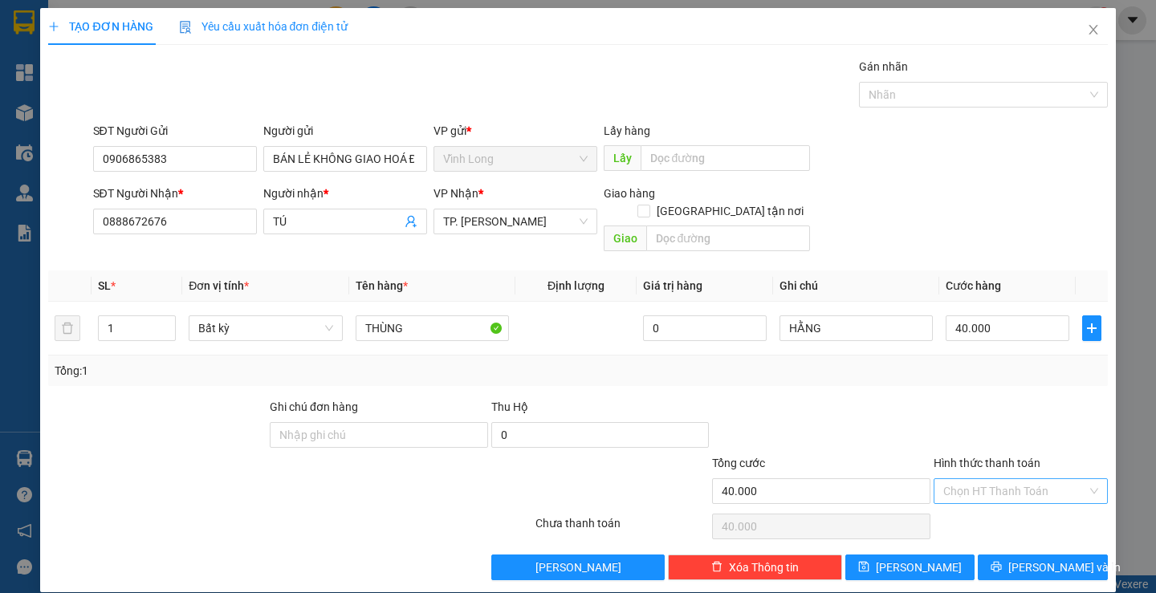
click at [1040, 398] on div at bounding box center [1020, 426] width 177 height 56
click at [979, 479] on input "Hình thức thanh toán" at bounding box center [1015, 491] width 144 height 24
click at [983, 502] on div "Tại văn phòng" at bounding box center [1010, 506] width 153 height 18
type input "0"
click at [1002, 561] on icon "printer" at bounding box center [996, 566] width 11 height 11
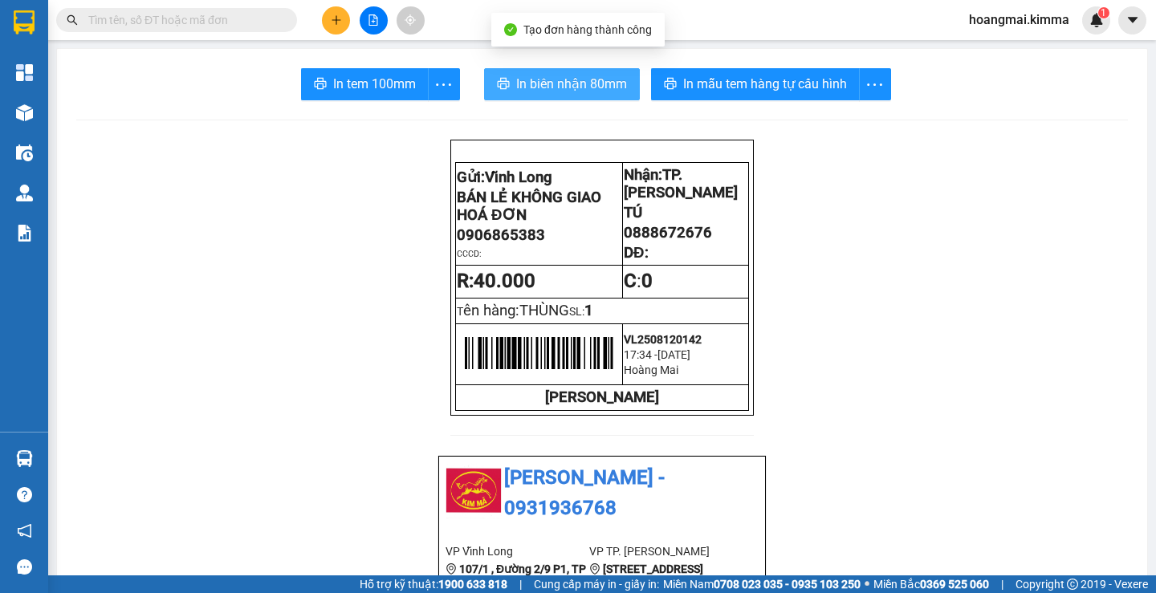
click at [590, 78] on span "In biên nhận 80mm" at bounding box center [571, 84] width 111 height 20
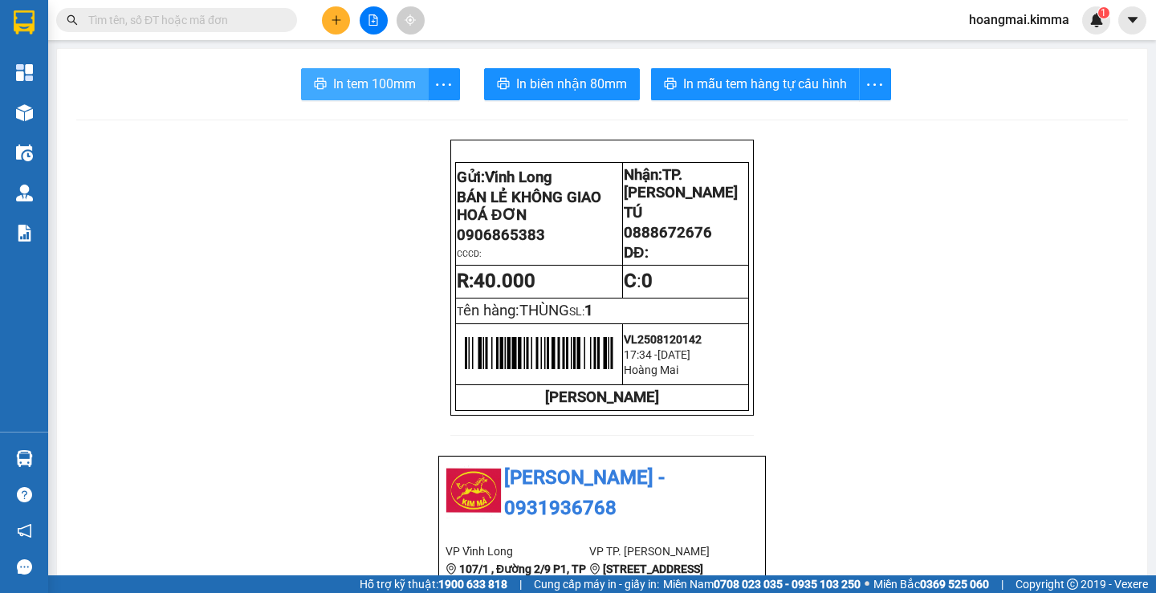
drag, startPoint x: 348, startPoint y: 87, endPoint x: 363, endPoint y: 80, distance: 16.5
click at [349, 86] on span "In tem 100mm" at bounding box center [374, 84] width 83 height 20
click at [332, 17] on icon "plus" at bounding box center [336, 19] width 11 height 11
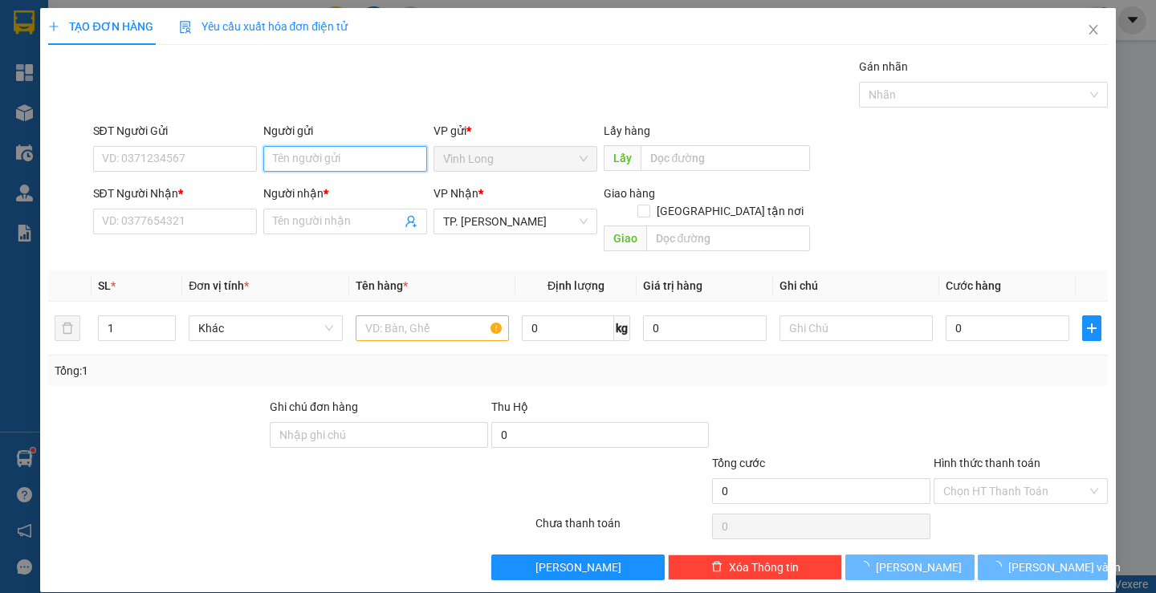
click at [342, 157] on input "Người gửi" at bounding box center [345, 159] width 164 height 26
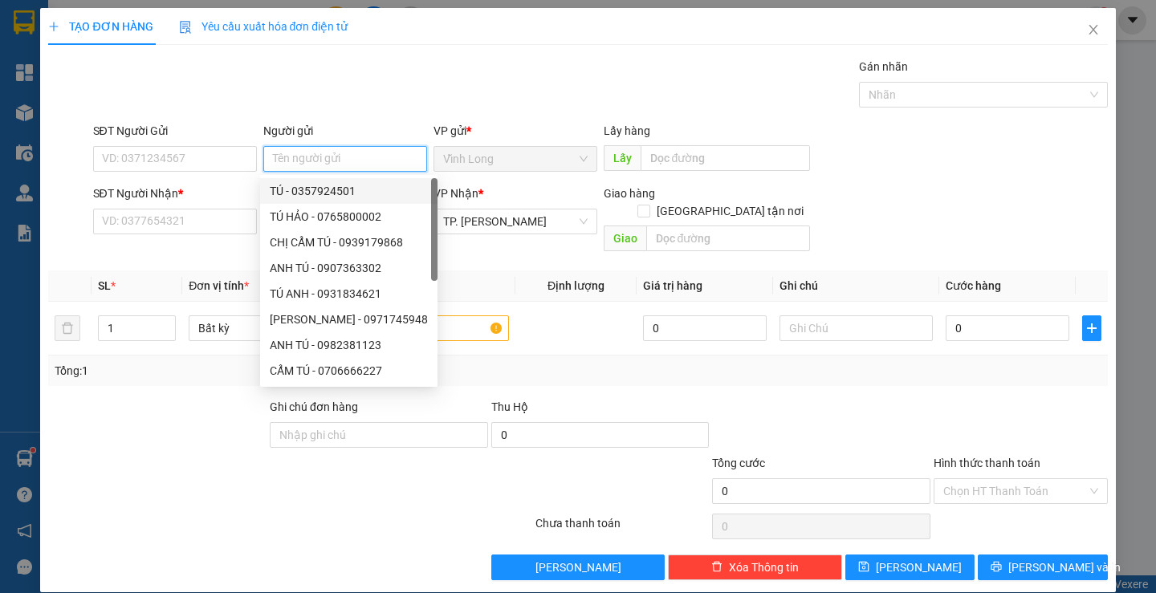
click at [342, 196] on div "TÚ - 0357924501" at bounding box center [349, 191] width 158 height 18
type input "0357924501"
type input "TÚ"
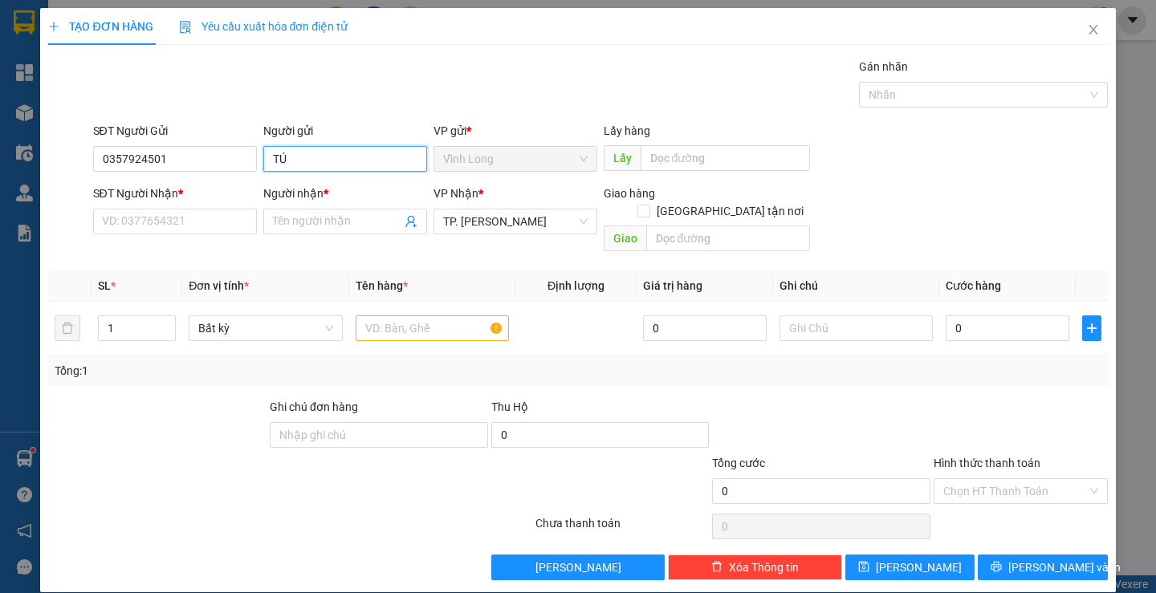
drag, startPoint x: 333, startPoint y: 149, endPoint x: 87, endPoint y: 212, distance: 253.7
click at [88, 216] on form "SĐT Người Gửi 0357924501 Người gửi TÚ TÚ VP gửi * Vĩnh Long Lấy hàng Lấy SĐT N…" at bounding box center [577, 190] width 1059 height 136
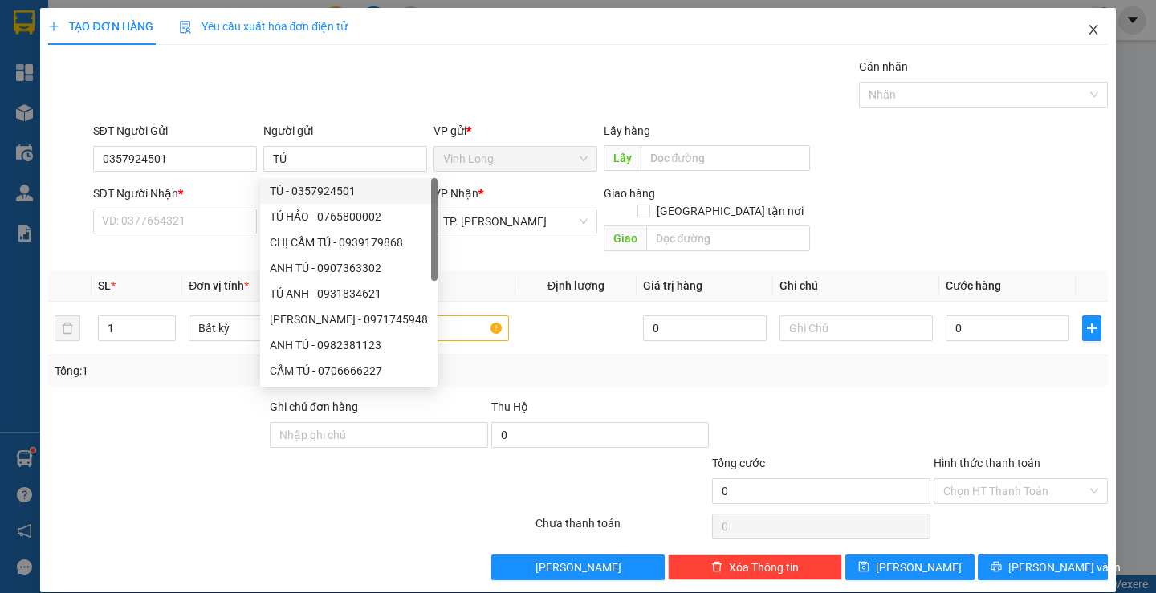
click at [1088, 33] on icon "close" at bounding box center [1092, 30] width 9 height 10
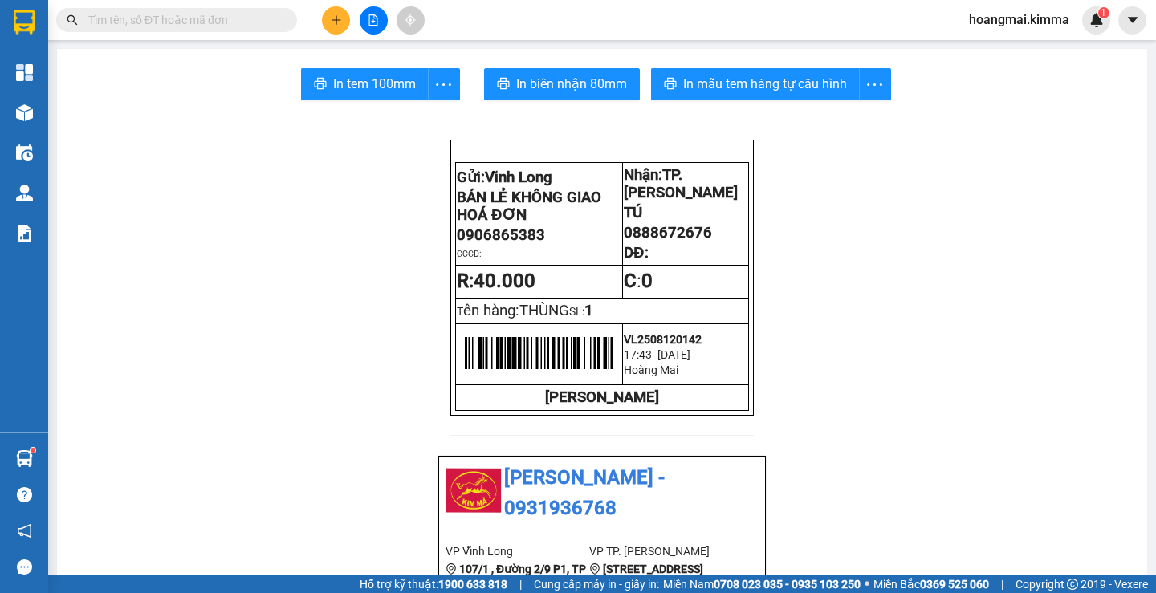
click at [352, 18] on div at bounding box center [373, 20] width 120 height 28
click at [332, 26] on button at bounding box center [336, 20] width 28 height 28
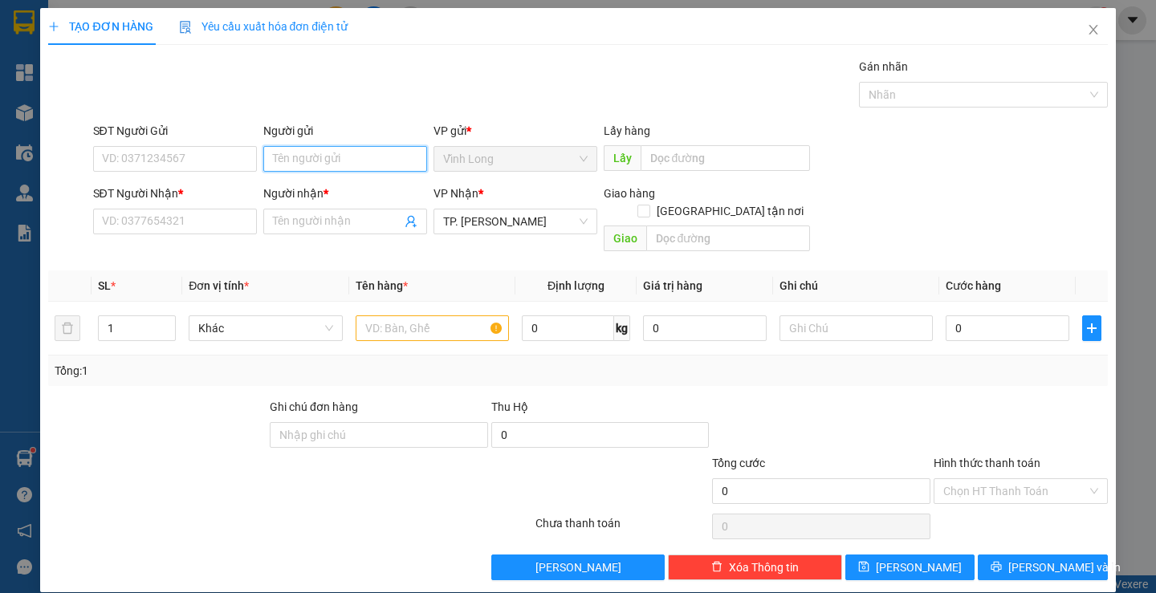
click at [329, 166] on input "Người gửi" at bounding box center [345, 159] width 164 height 26
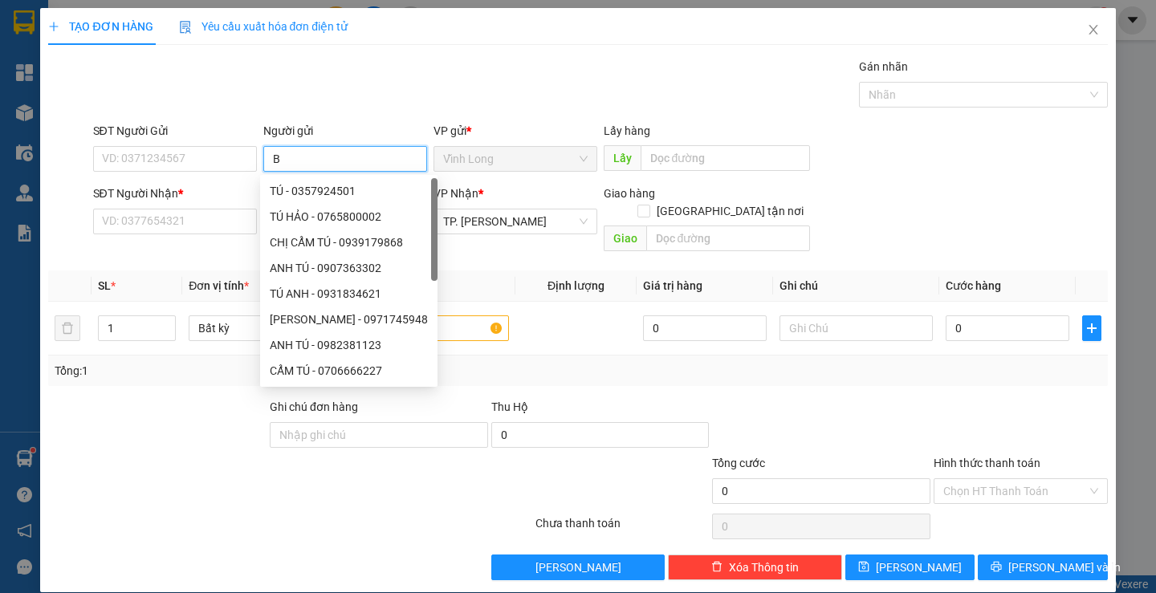
type input "BA"
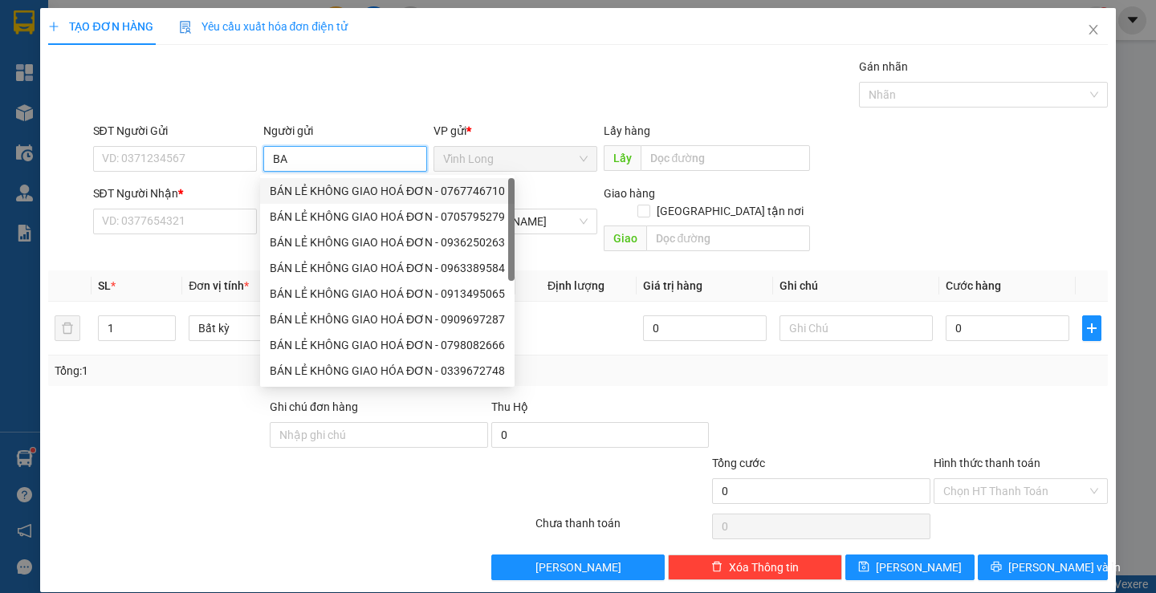
click at [332, 202] on div "BÁN LẺ KHÔNG GIAO HOÁ ĐƠN - 0767746710" at bounding box center [387, 191] width 254 height 26
type input "0767746710"
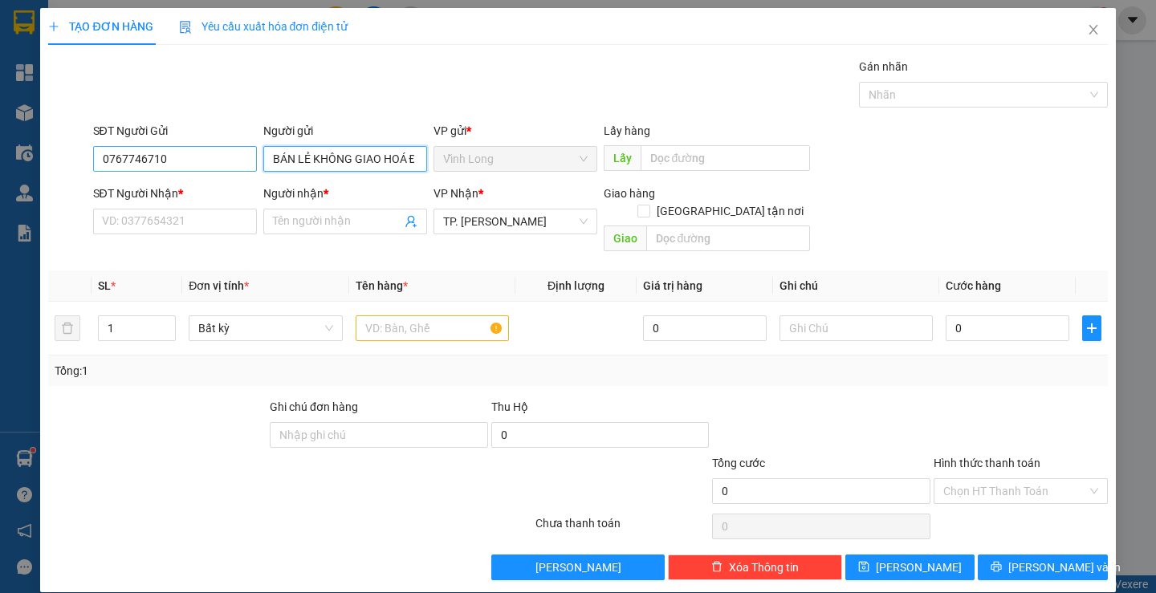
type input "BÁN LẺ KHÔNG GIAO HOÁ ĐƠN"
drag, startPoint x: 193, startPoint y: 160, endPoint x: 0, endPoint y: 182, distance: 194.0
click at [0, 182] on div "TẠO ĐƠN HÀNG Yêu cầu xuất hóa đơn điện tử Transit Pickup Surcharge Ids Transit …" at bounding box center [578, 296] width 1156 height 593
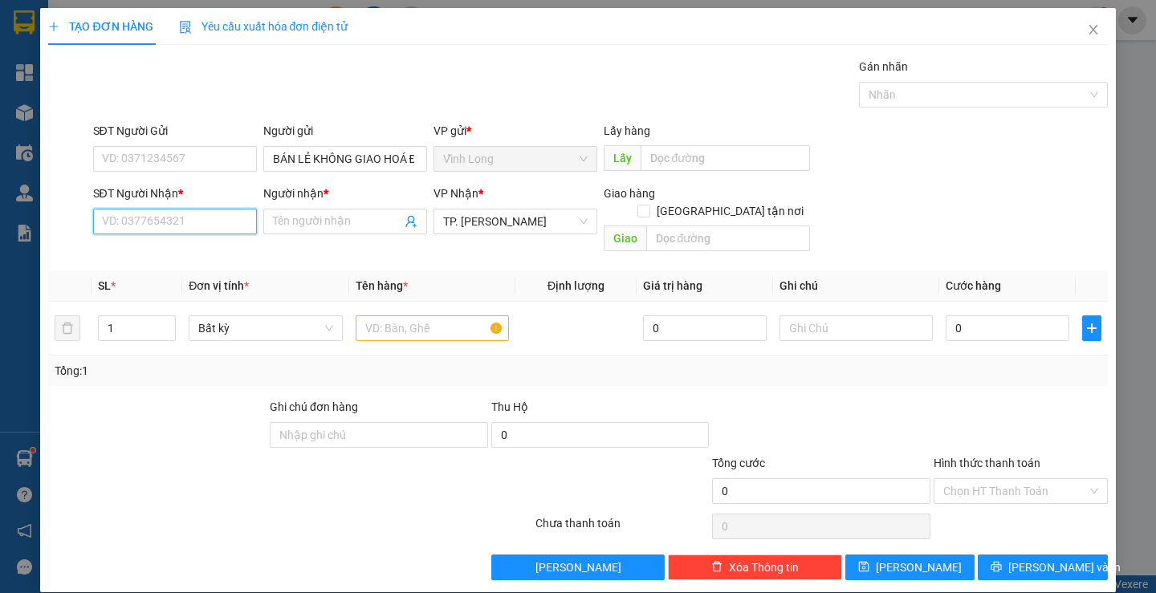
click at [225, 228] on input "SĐT Người Nhận *" at bounding box center [175, 222] width 164 height 26
drag, startPoint x: 231, startPoint y: 251, endPoint x: 451, endPoint y: 290, distance: 223.3
click at [243, 257] on div "0901090677 - ANH NHÂN" at bounding box center [172, 254] width 143 height 18
type input "0901090677"
type input "ANH NHÂN"
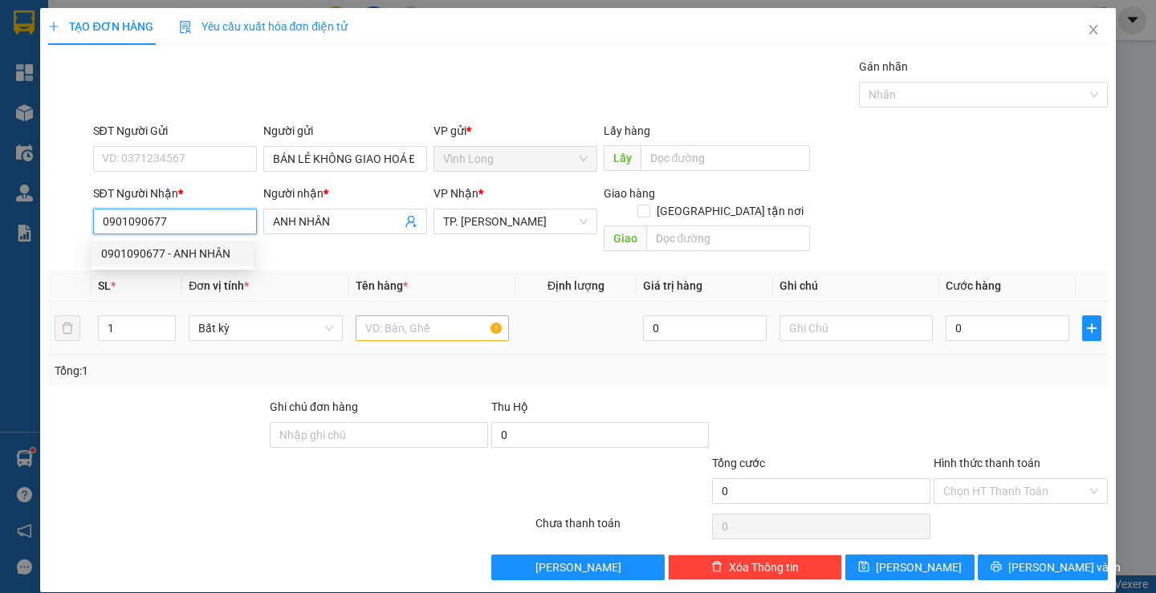
type input "0901090677"
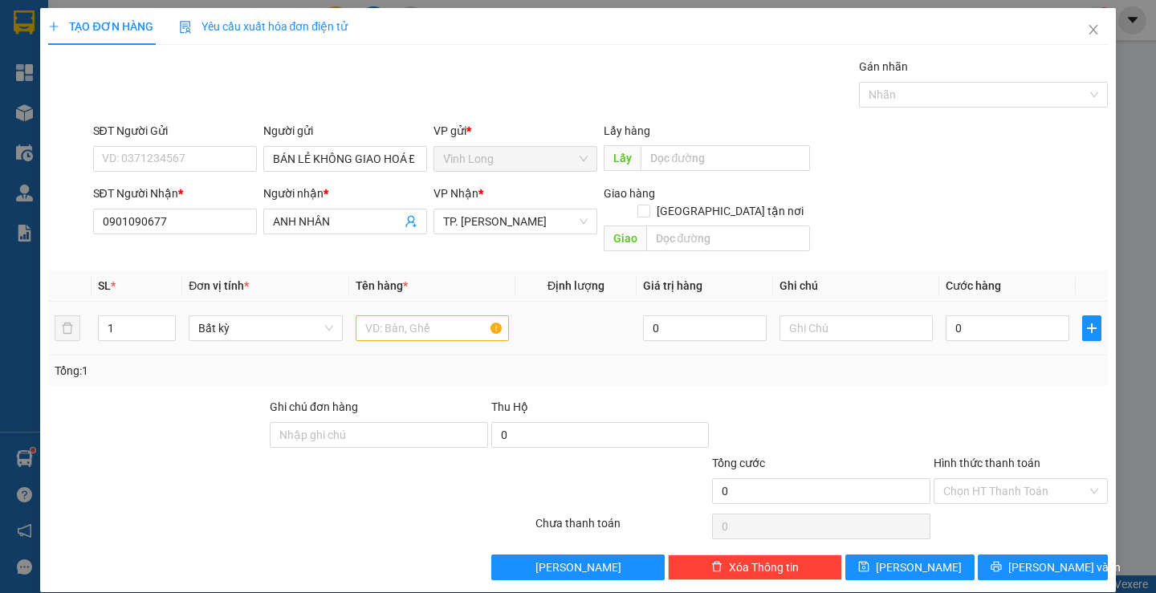
click at [453, 302] on td at bounding box center [432, 329] width 166 height 54
click at [455, 315] on input "text" at bounding box center [432, 328] width 153 height 26
type input "PHONG BÌ"
type input "HẰNG"
type input "2"
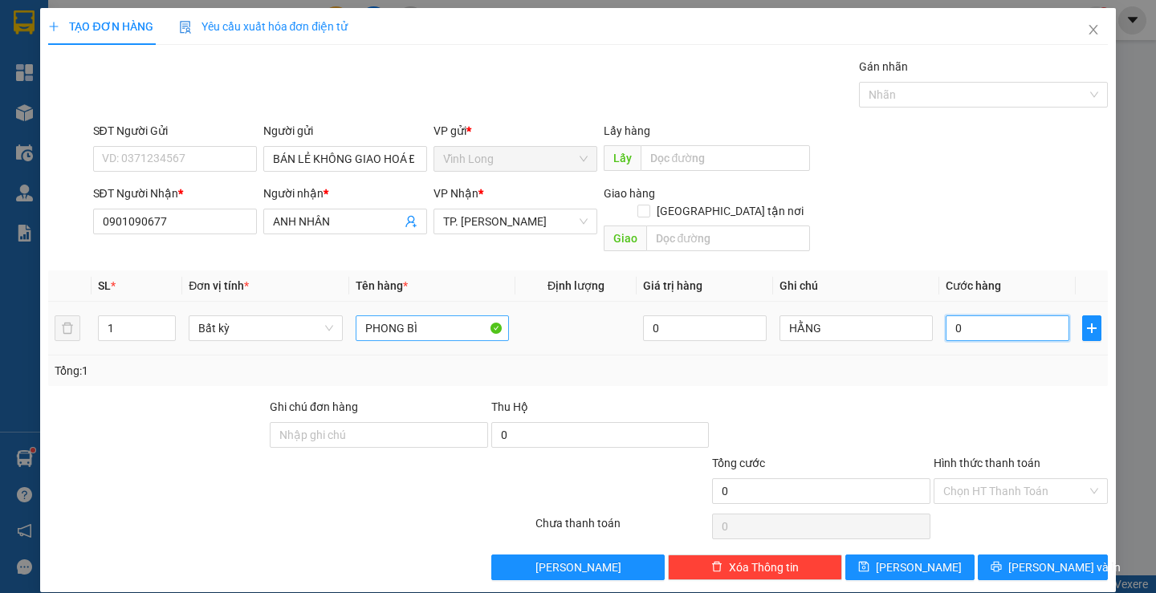
type input "2"
type input "20"
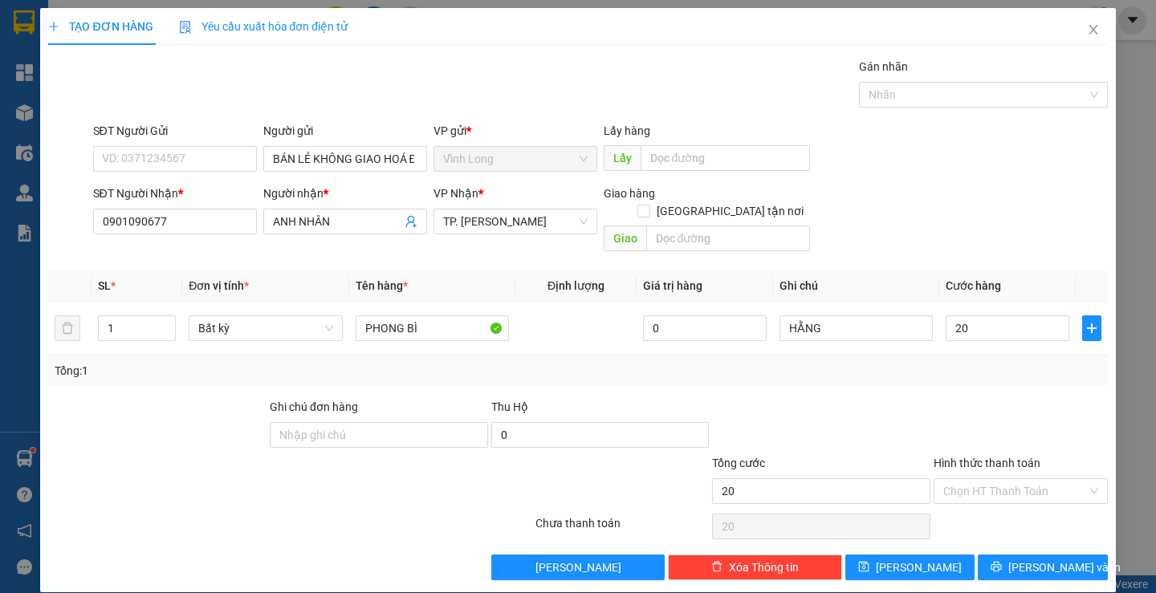
type input "20.000"
click at [1007, 518] on div "Chọn HT Thanh Toán" at bounding box center [1020, 527] width 177 height 32
drag, startPoint x: 946, startPoint y: 461, endPoint x: 957, endPoint y: 497, distance: 37.8
click at [950, 479] on input "Hình thức thanh toán" at bounding box center [1015, 491] width 144 height 24
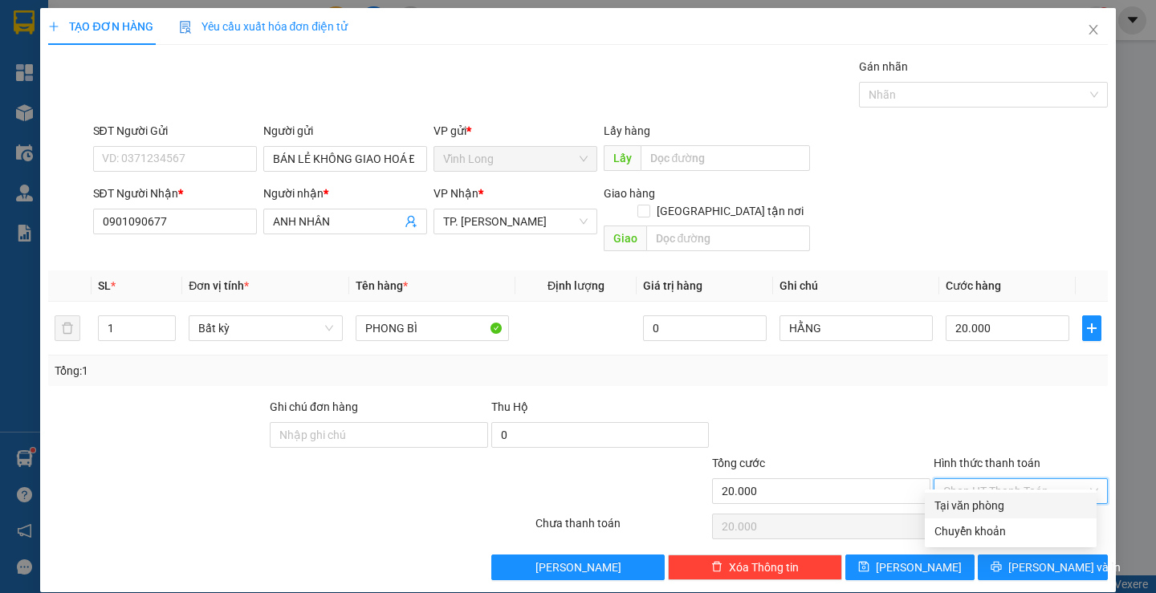
drag, startPoint x: 958, startPoint y: 498, endPoint x: 985, endPoint y: 511, distance: 30.2
click at [971, 501] on div "Tại văn phòng" at bounding box center [1010, 506] width 153 height 18
type input "0"
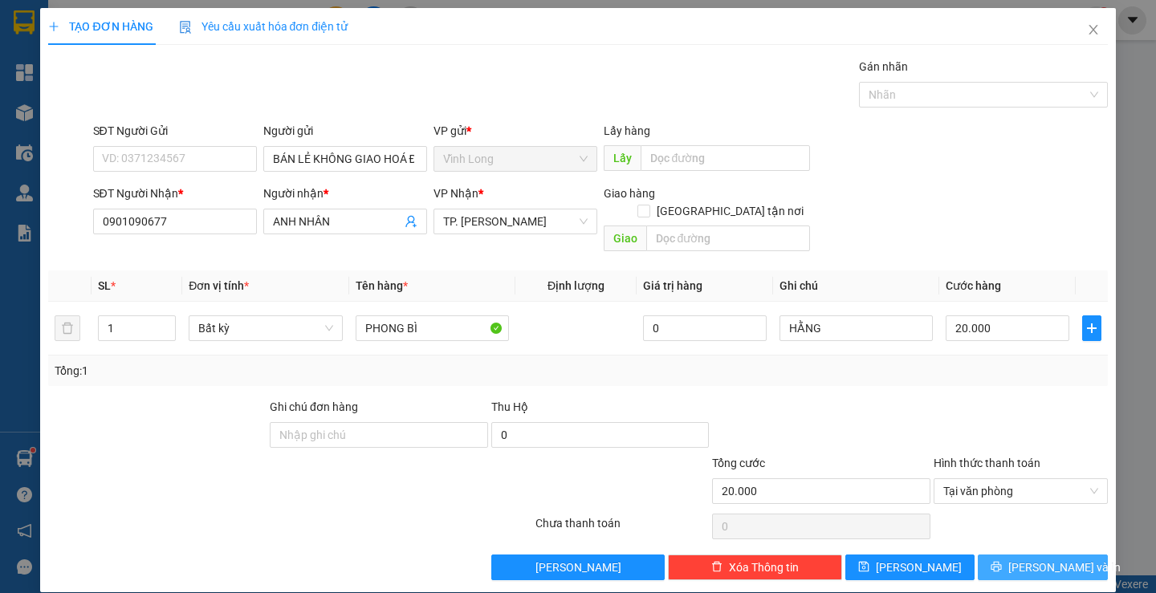
click at [1000, 555] on button "[PERSON_NAME] và In" at bounding box center [1042, 568] width 129 height 26
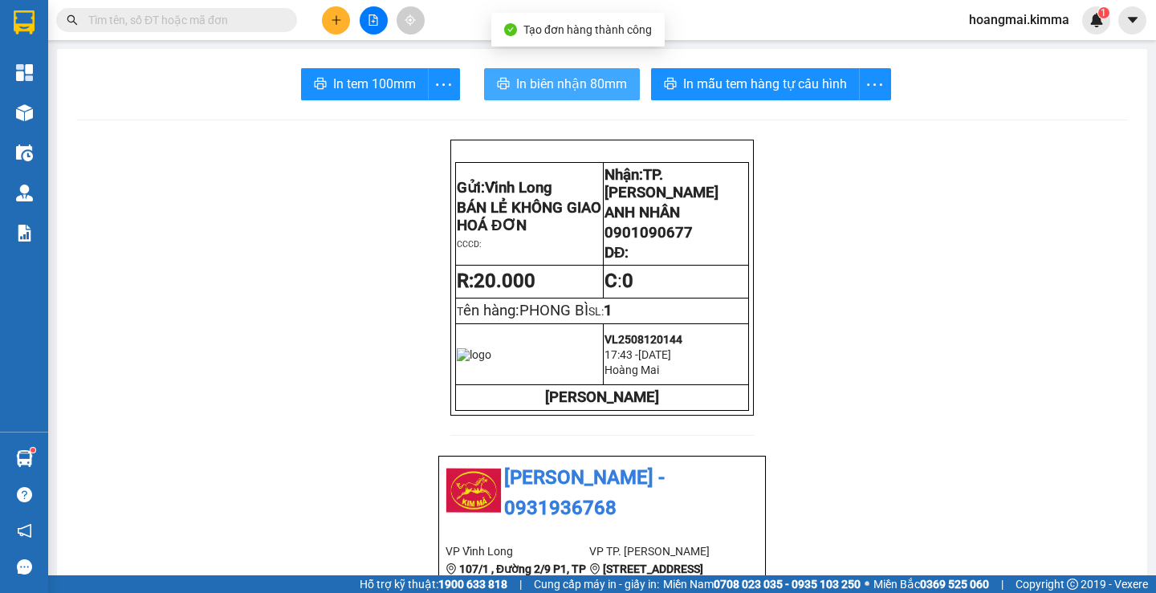
click at [547, 86] on span "In biên nhận 80mm" at bounding box center [571, 84] width 111 height 20
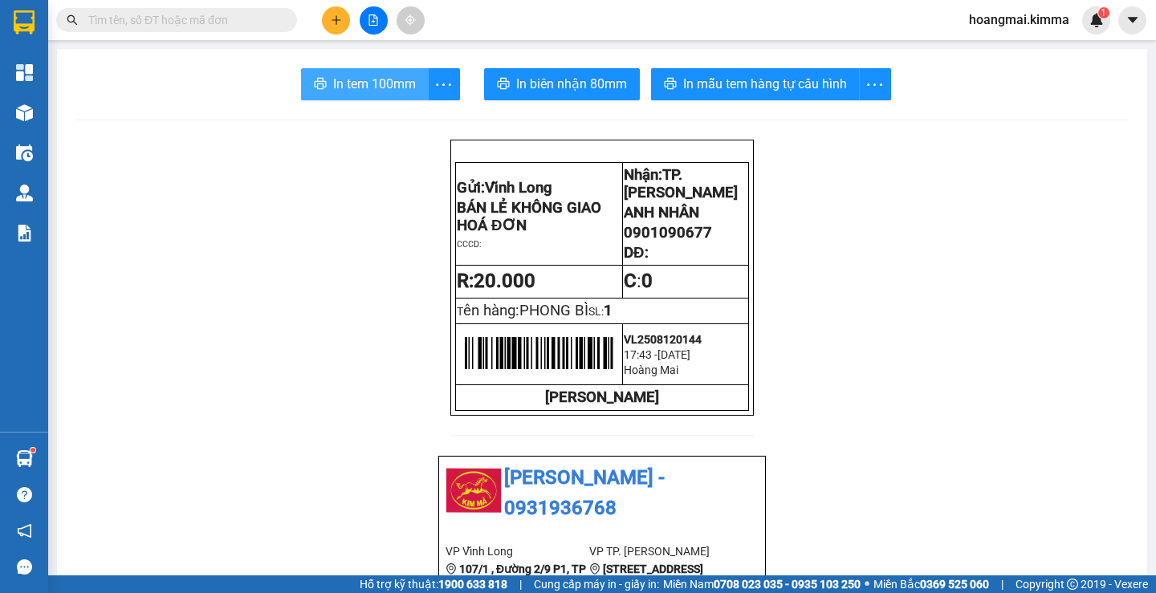
click at [352, 75] on span "In tem 100mm" at bounding box center [374, 84] width 83 height 20
click at [329, 25] on button at bounding box center [336, 20] width 28 height 28
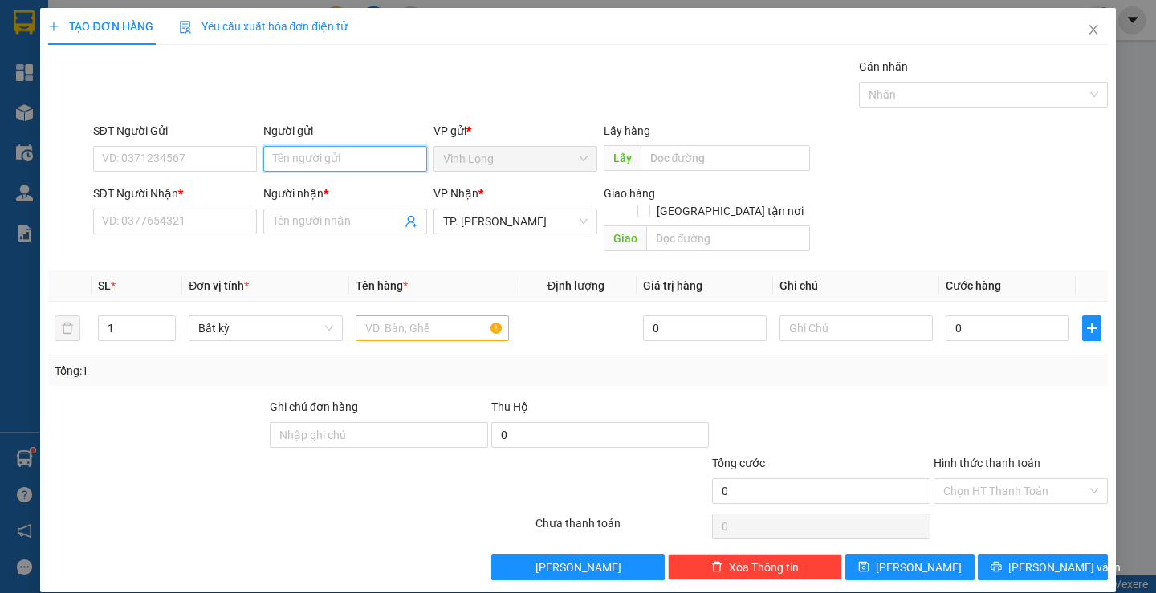
click at [332, 150] on input "Người gửi" at bounding box center [345, 159] width 164 height 26
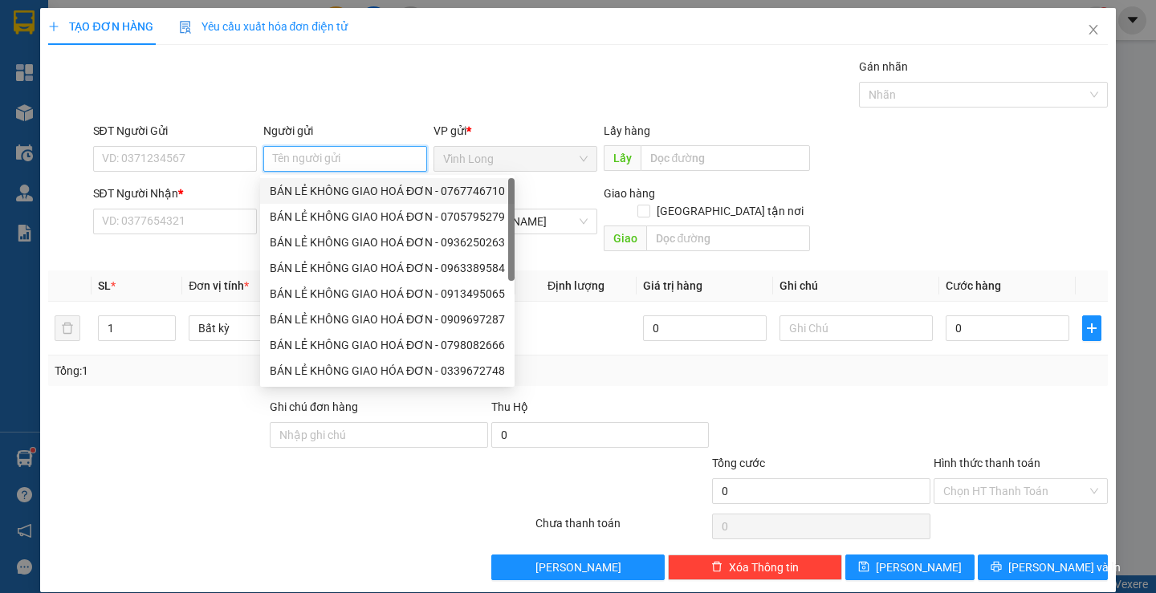
click at [332, 189] on div "BÁN LẺ KHÔNG GIAO HOÁ ĐƠN - 0767746710" at bounding box center [387, 191] width 235 height 18
type input "0767746710"
type input "BÁN LẺ KHÔNG GIAO HOÁ ĐƠN"
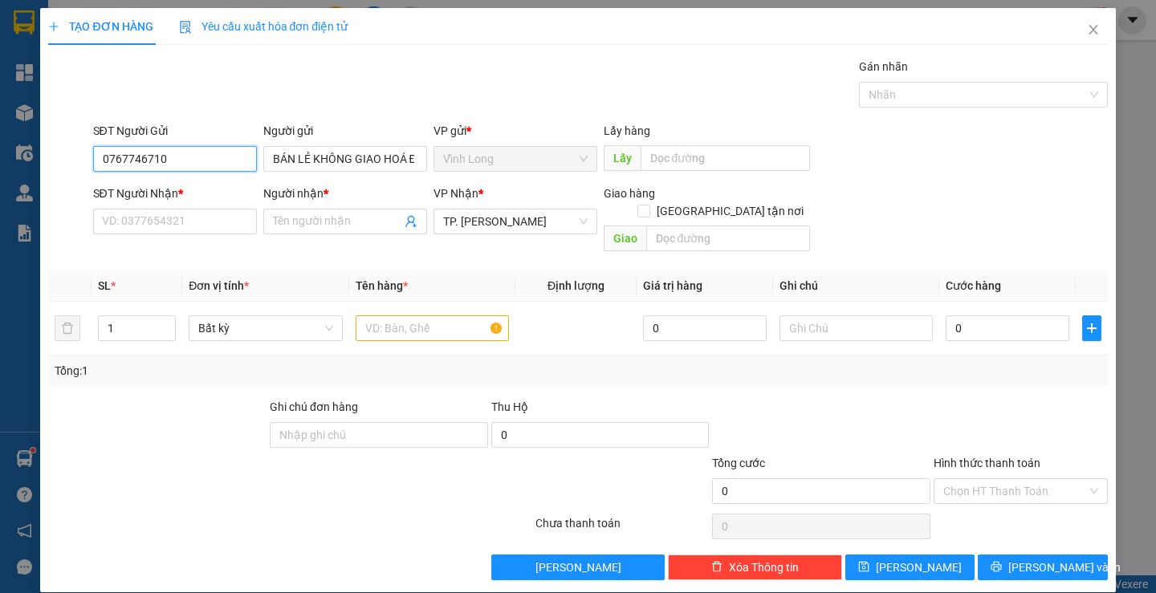
drag, startPoint x: 222, startPoint y: 149, endPoint x: 0, endPoint y: 209, distance: 229.4
click at [0, 210] on div "TẠO ĐƠN HÀNG Yêu cầu xuất hóa đơn điện tử Transit Pickup Surcharge Ids Transit …" at bounding box center [578, 296] width 1156 height 593
click at [124, 225] on input "SĐT Người Nhận *" at bounding box center [175, 222] width 164 height 26
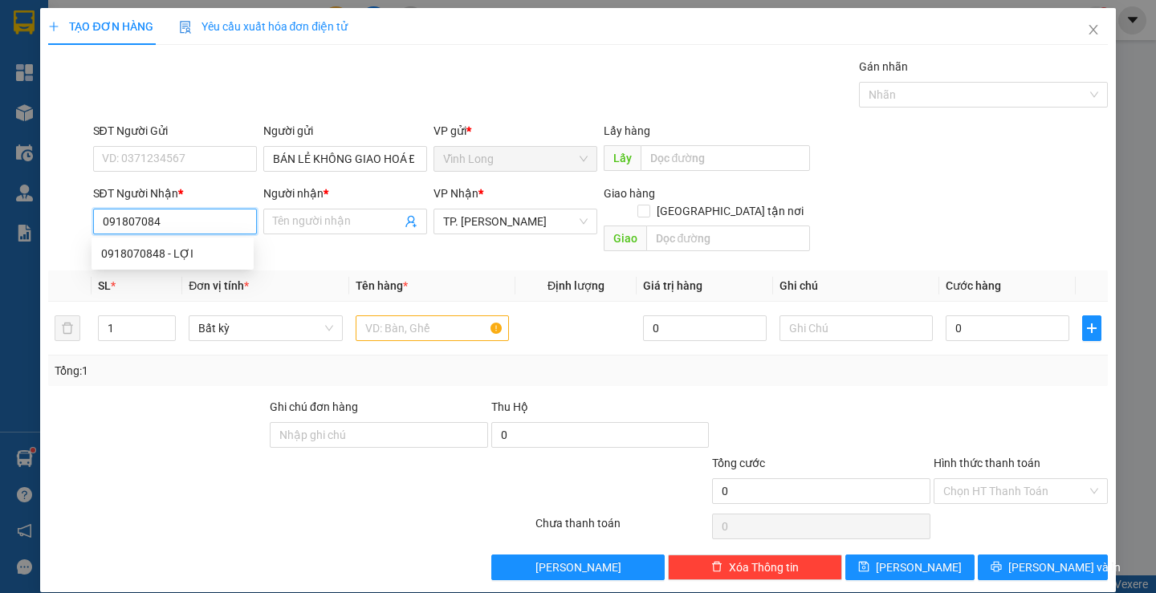
type input "0918070848"
drag, startPoint x: 144, startPoint y: 246, endPoint x: 426, endPoint y: 349, distance: 300.9
click at [153, 249] on div "0918070848 - LỢI" at bounding box center [172, 254] width 143 height 18
type input "LỢI"
type input "0918070848"
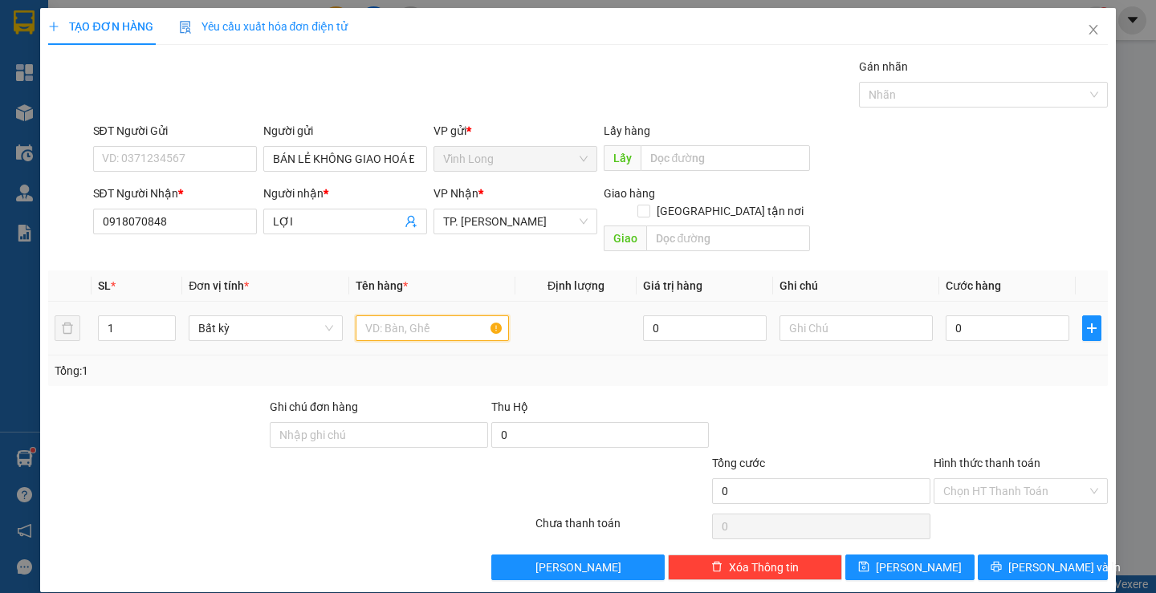
click at [409, 315] on input "text" at bounding box center [432, 328] width 153 height 26
type input "PHONG BÌ"
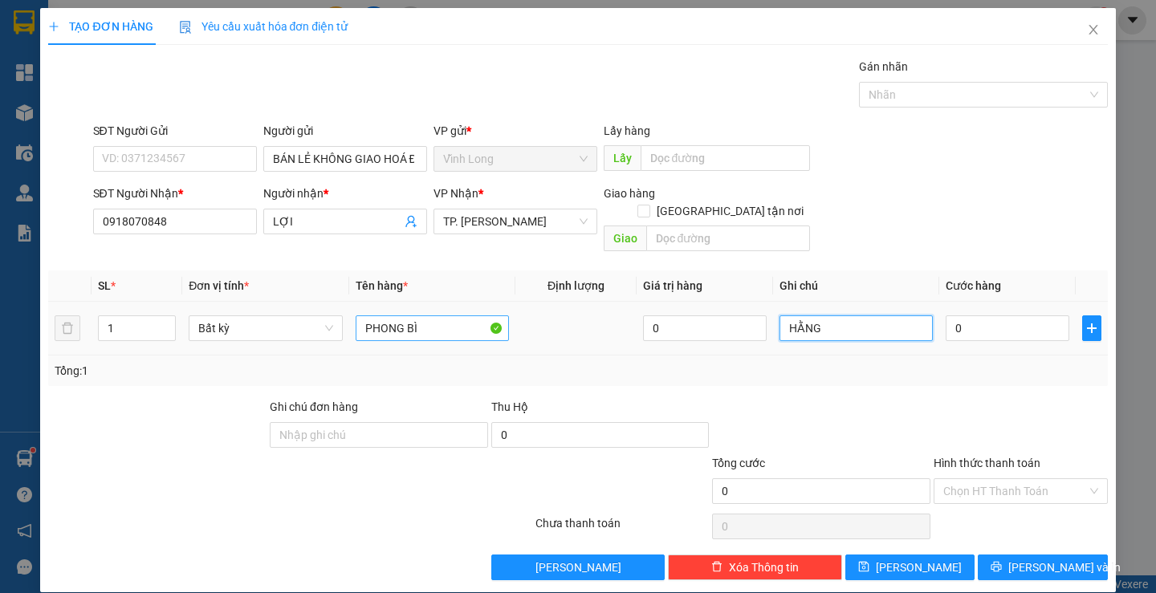
type input "HẰNG"
type input "2"
type input "20"
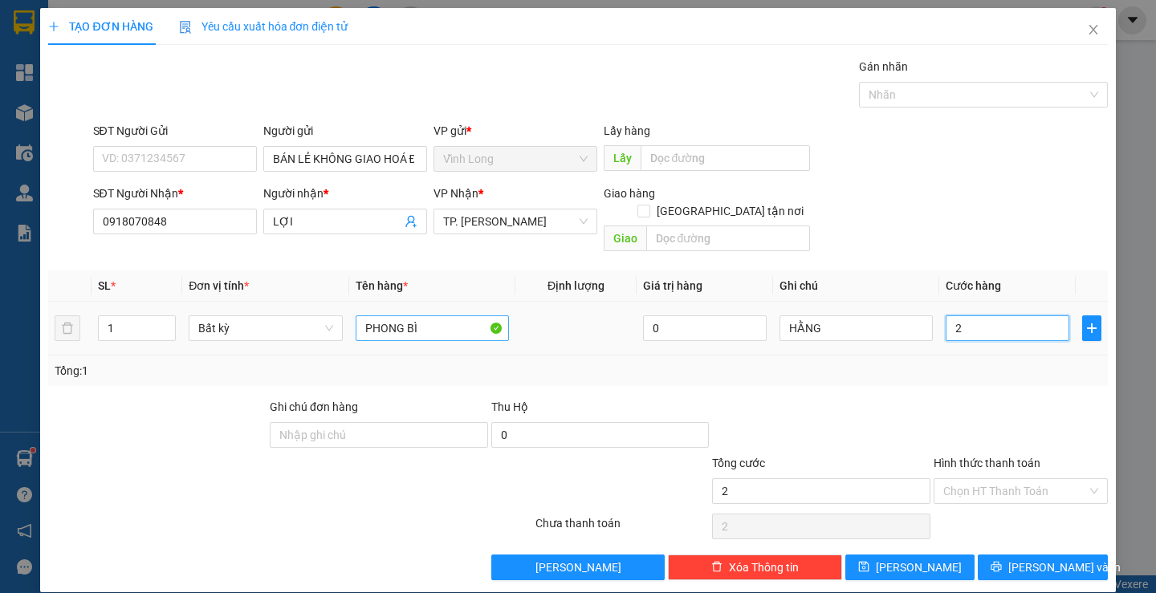
type input "20"
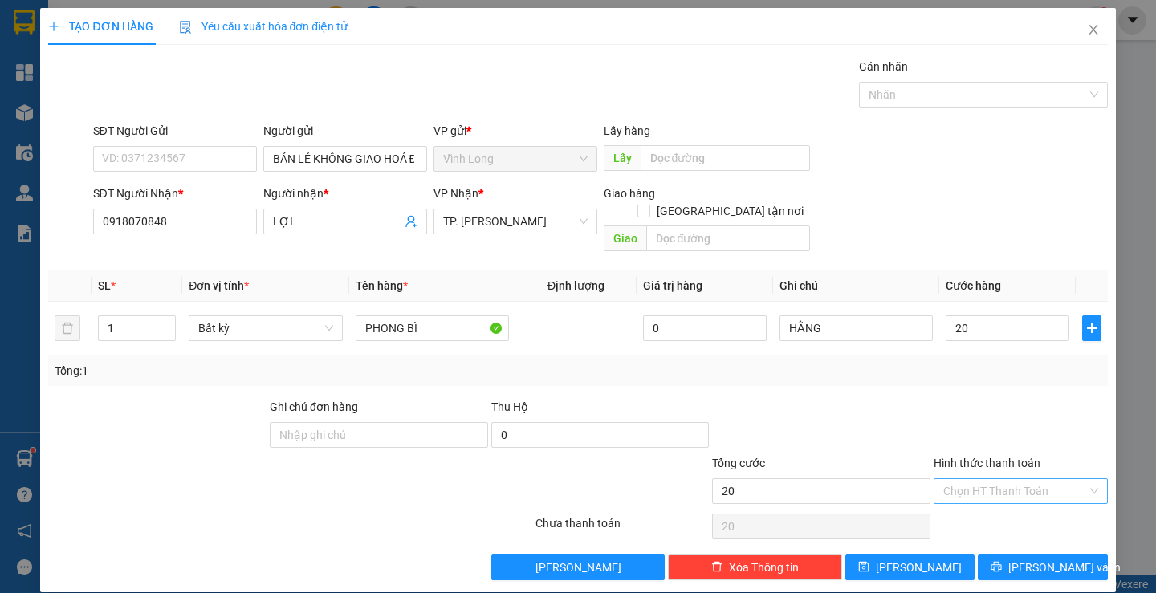
type input "20.000"
click at [958, 479] on input "Hình thức thanh toán" at bounding box center [1015, 491] width 144 height 24
click at [958, 498] on div "Tại văn phòng" at bounding box center [1010, 506] width 153 height 18
type input "0"
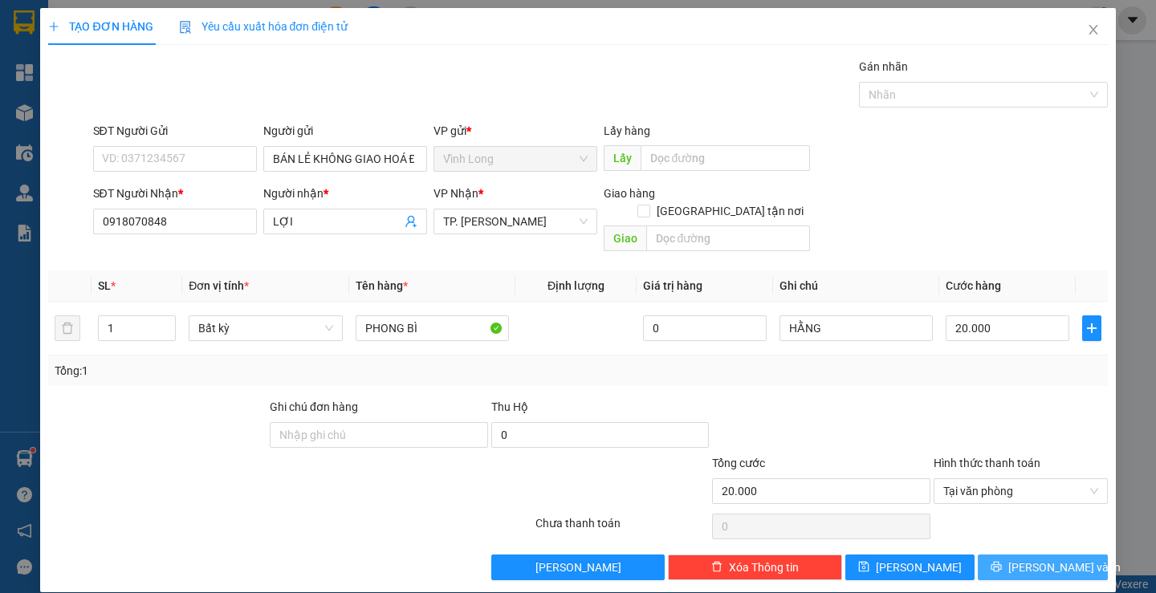
click at [993, 555] on button "[PERSON_NAME] và In" at bounding box center [1042, 568] width 129 height 26
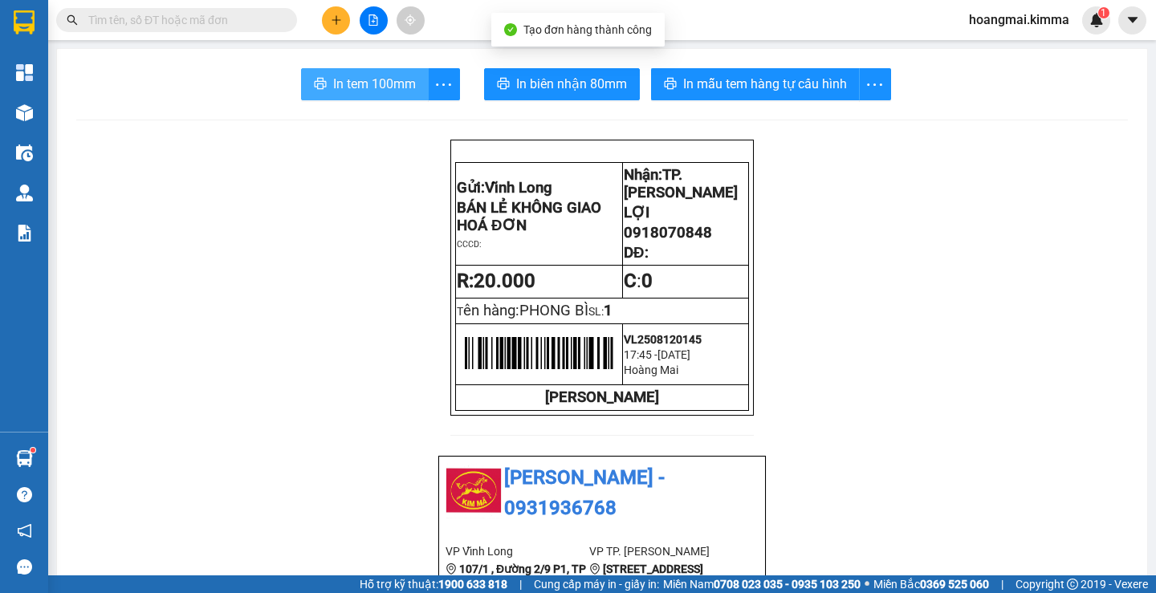
click at [333, 88] on span "In tem 100mm" at bounding box center [374, 84] width 83 height 20
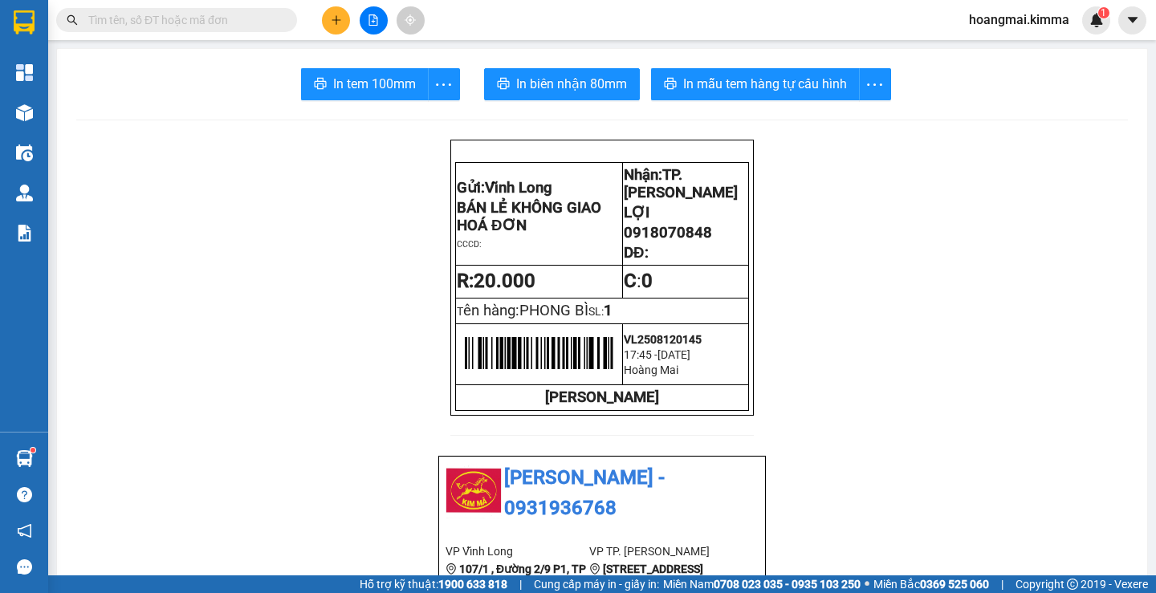
scroll to position [210, 0]
click at [334, 24] on icon "plus" at bounding box center [336, 19] width 11 height 11
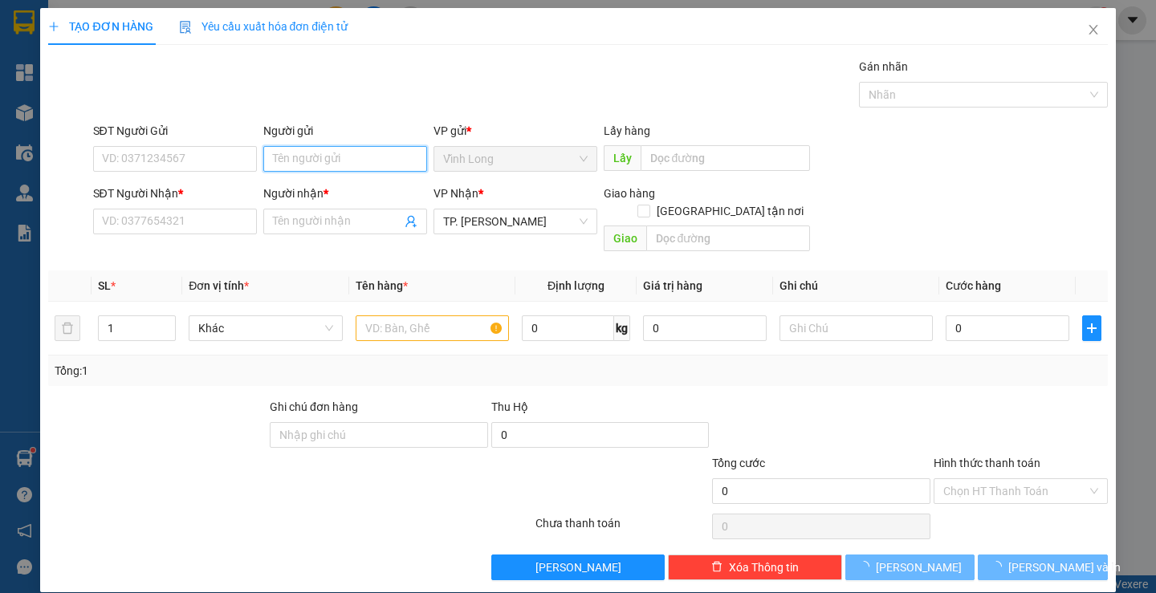
click at [311, 152] on input "Người gửi" at bounding box center [345, 159] width 164 height 26
click at [312, 152] on input "Người gửi" at bounding box center [345, 159] width 164 height 26
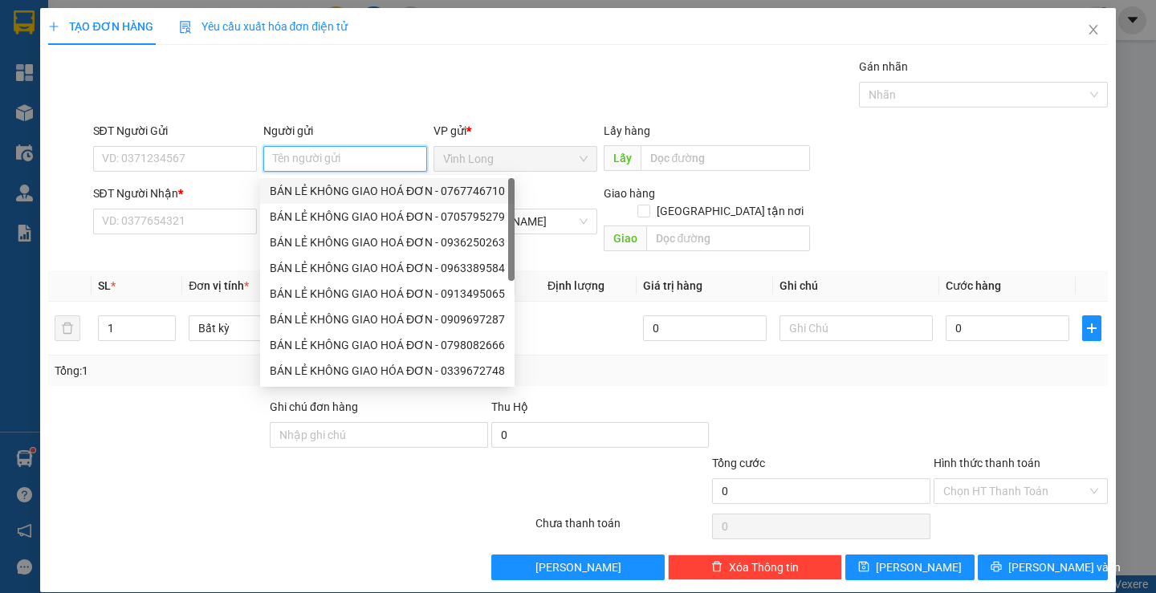
click at [320, 189] on div "BÁN LẺ KHÔNG GIAO HOÁ ĐƠN - 0767746710" at bounding box center [387, 191] width 235 height 18
type input "0767746710"
type input "BÁN LẺ KHÔNG GIAO HOÁ ĐƠN"
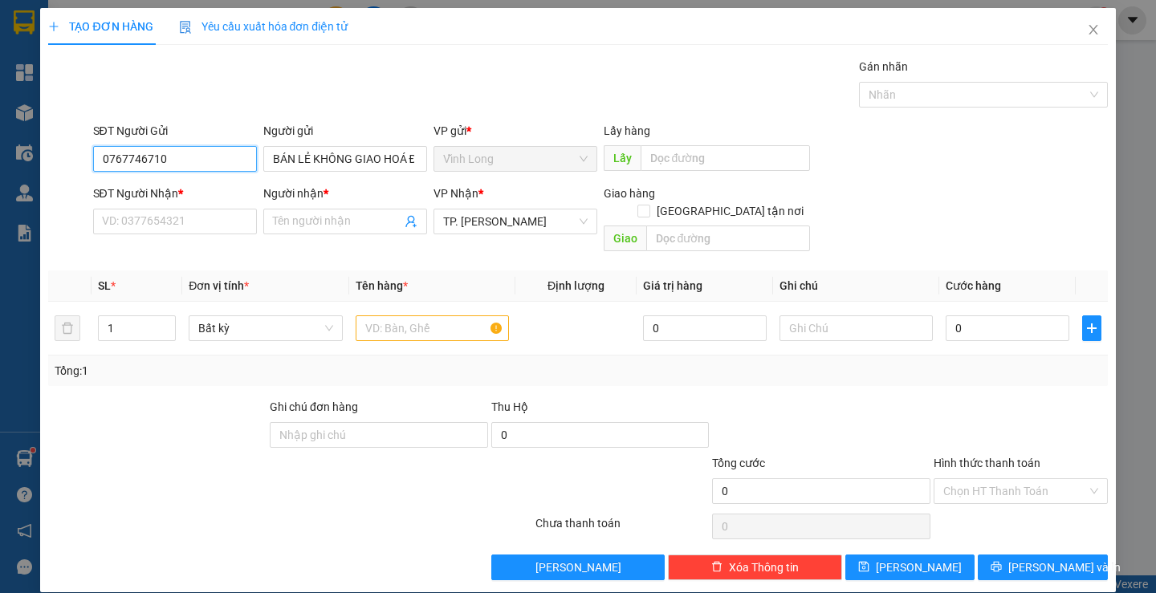
drag, startPoint x: 190, startPoint y: 149, endPoint x: 0, endPoint y: 205, distance: 198.4
click at [0, 205] on div "TẠO ĐƠN HÀNG Yêu cầu xuất hóa đơn điện tử Transit Pickup Surcharge Ids Transit …" at bounding box center [578, 296] width 1156 height 593
click at [163, 223] on input "SĐT Người Nhận *" at bounding box center [175, 222] width 164 height 26
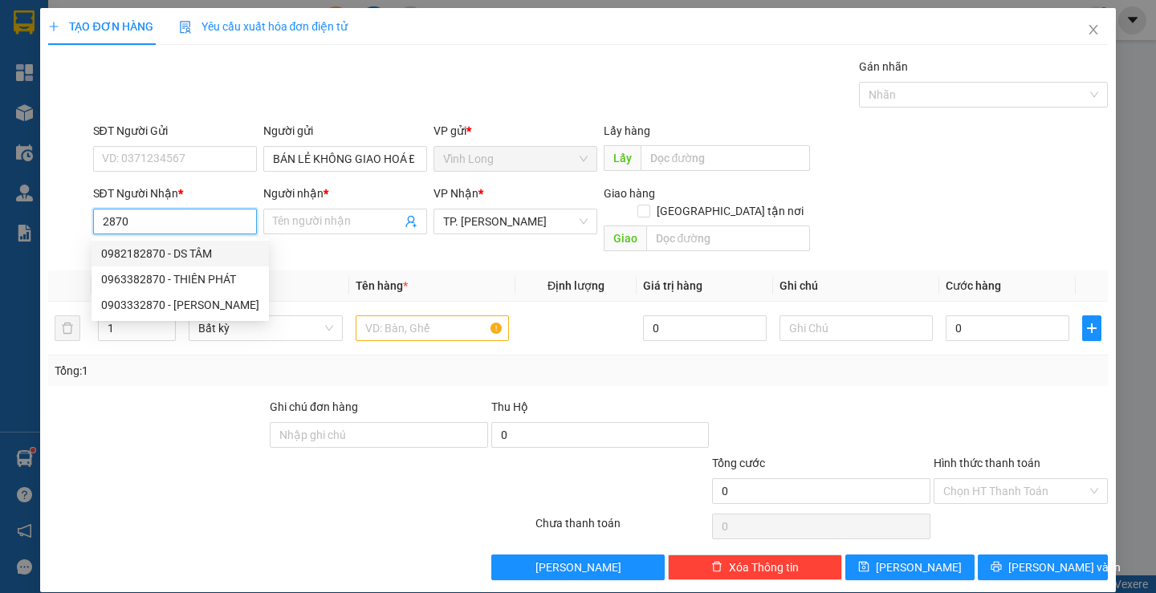
click at [176, 248] on div "0982182870 - DS TÂM" at bounding box center [180, 254] width 158 height 18
type input "0982182870"
type input "DS TÂM"
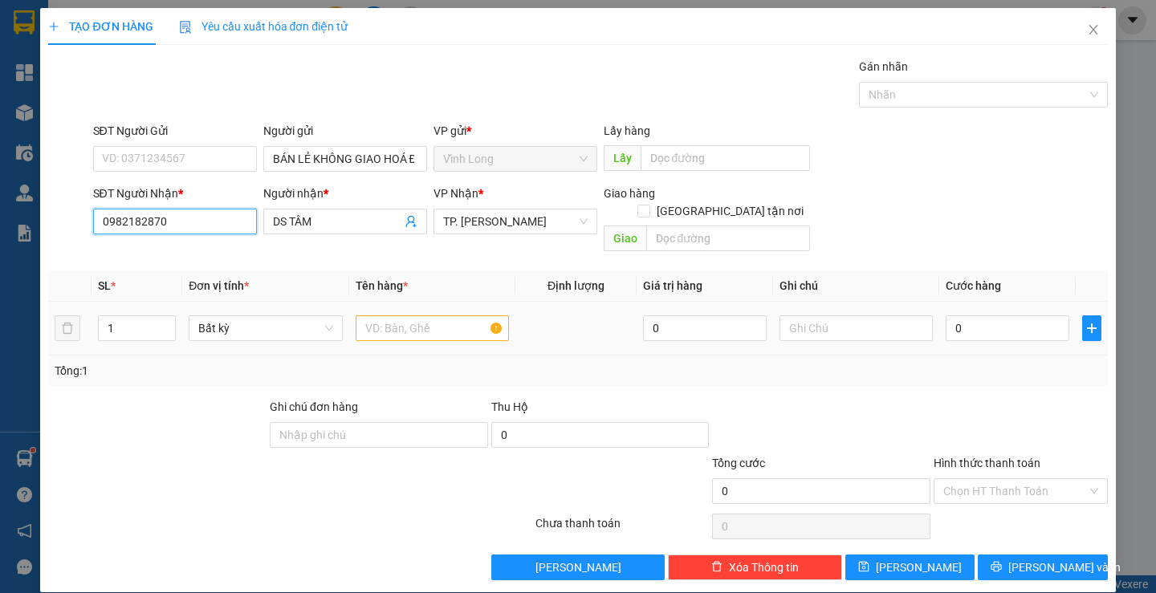
type input "0982182870"
click at [412, 315] on input "text" at bounding box center [432, 328] width 153 height 26
type input "PHONG BÌ"
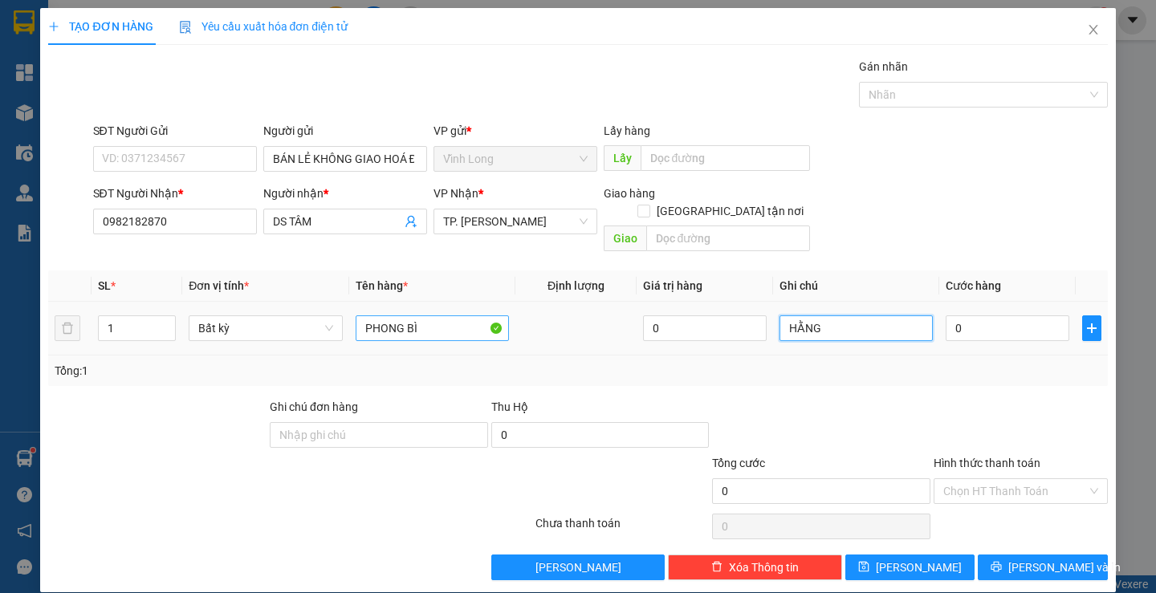
type input "HẰNG"
type input "2"
type input "20"
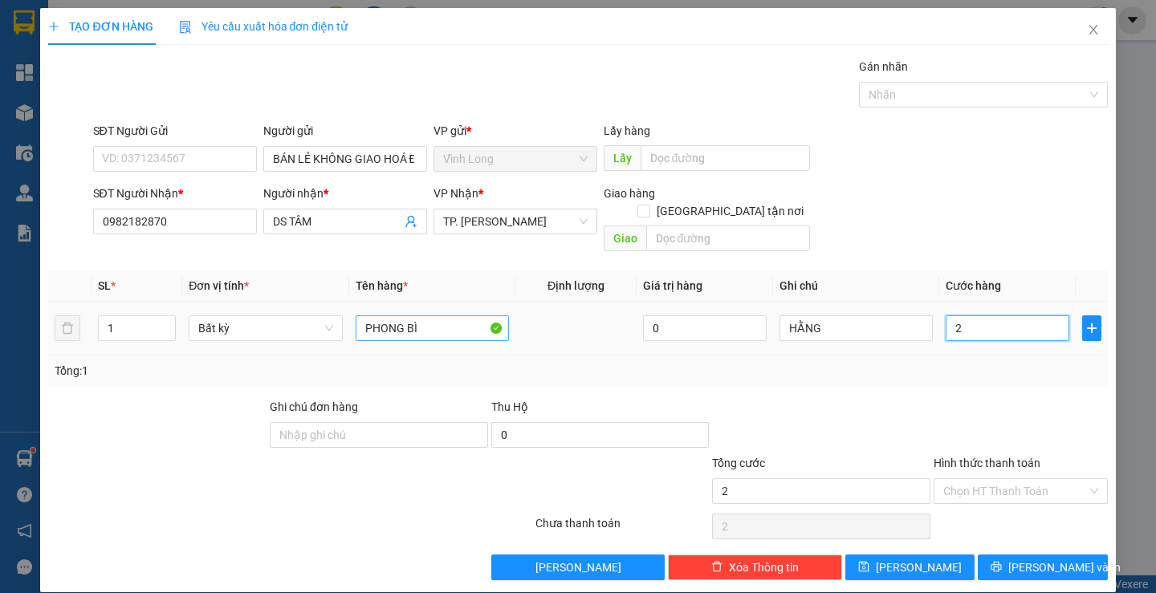
type input "20"
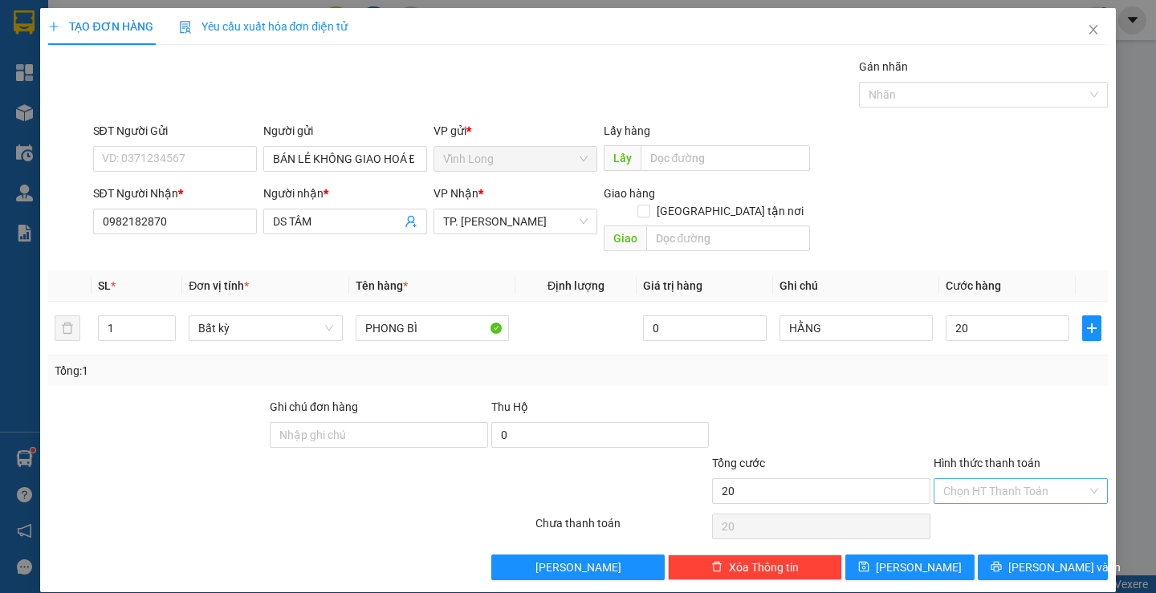
type input "20.000"
click at [962, 479] on input "Hình thức thanh toán" at bounding box center [1015, 491] width 144 height 24
drag, startPoint x: 962, startPoint y: 505, endPoint x: 1007, endPoint y: 540, distance: 57.2
click at [966, 507] on div "Tại văn phòng" at bounding box center [1010, 506] width 153 height 18
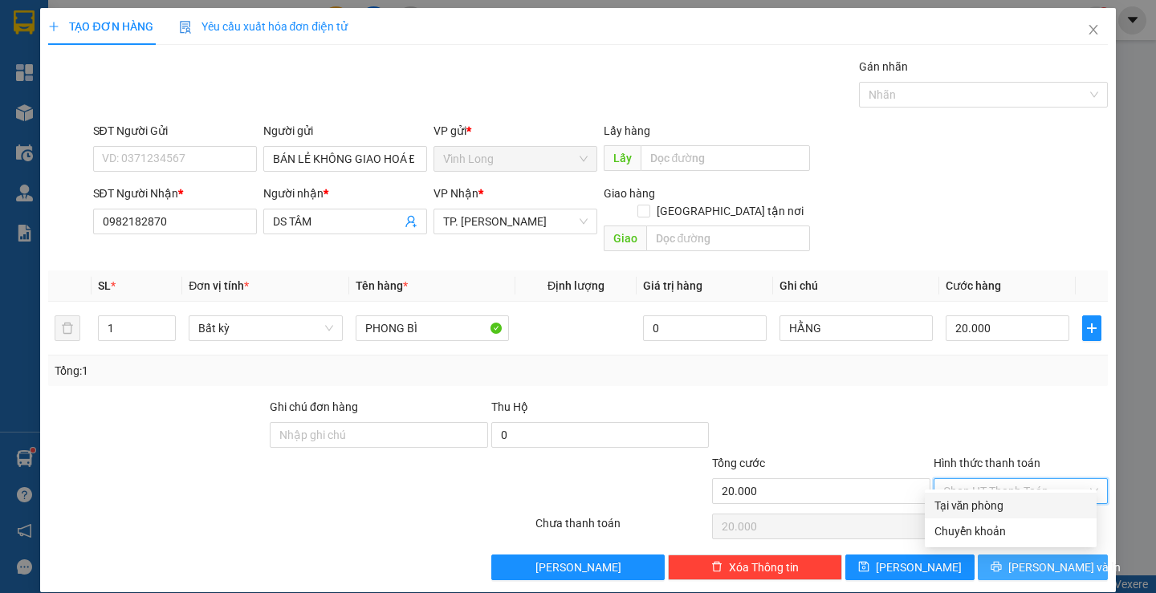
type input "0"
click at [1014, 555] on button "[PERSON_NAME] và In" at bounding box center [1042, 568] width 129 height 26
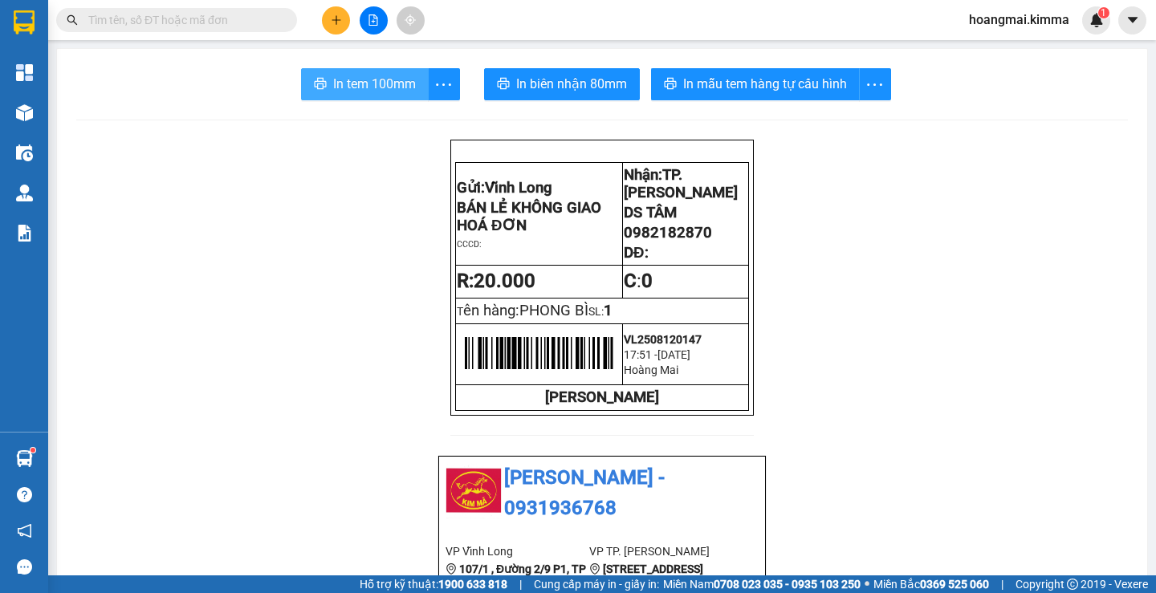
click at [323, 81] on button "In tem 100mm" at bounding box center [365, 84] width 128 height 32
click at [333, 22] on icon "plus" at bounding box center [336, 19] width 11 height 11
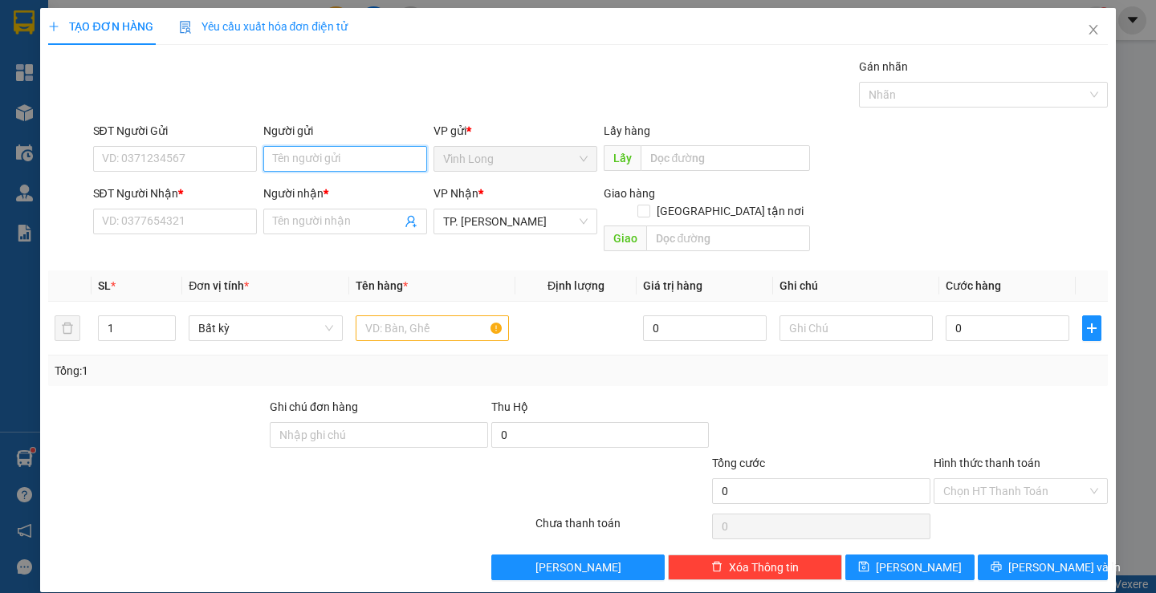
click at [313, 165] on input "Người gửi" at bounding box center [345, 159] width 164 height 26
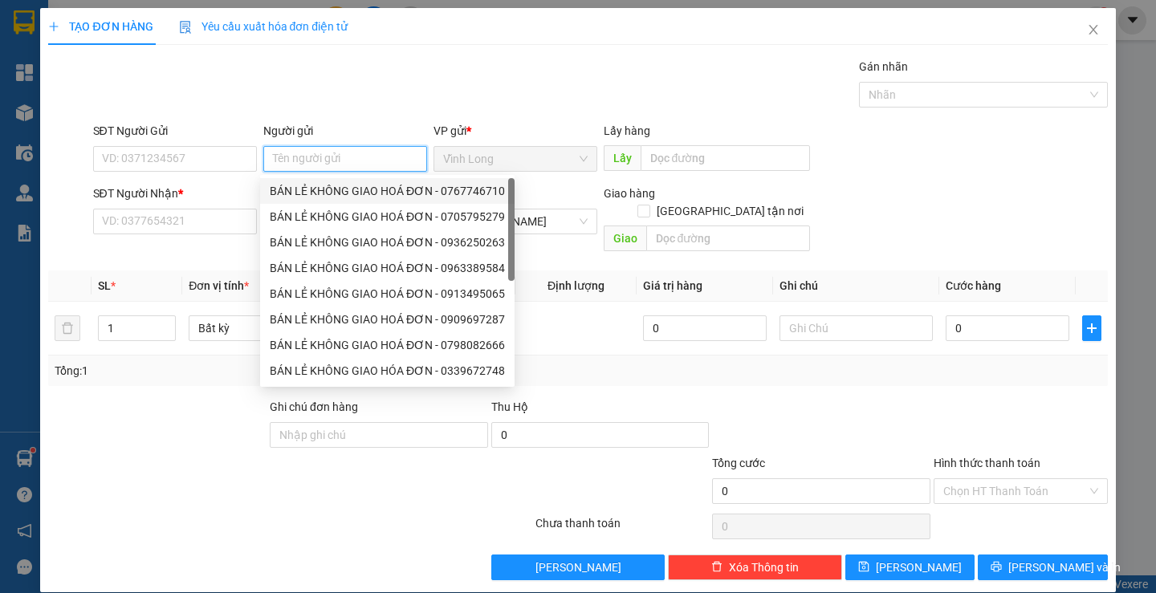
click at [340, 191] on div "BÁN LẺ KHÔNG GIAO HOÁ ĐƠN - 0767746710" at bounding box center [387, 191] width 235 height 18
type input "0767746710"
type input "BÁN LẺ KHÔNG GIAO HOÁ ĐƠN"
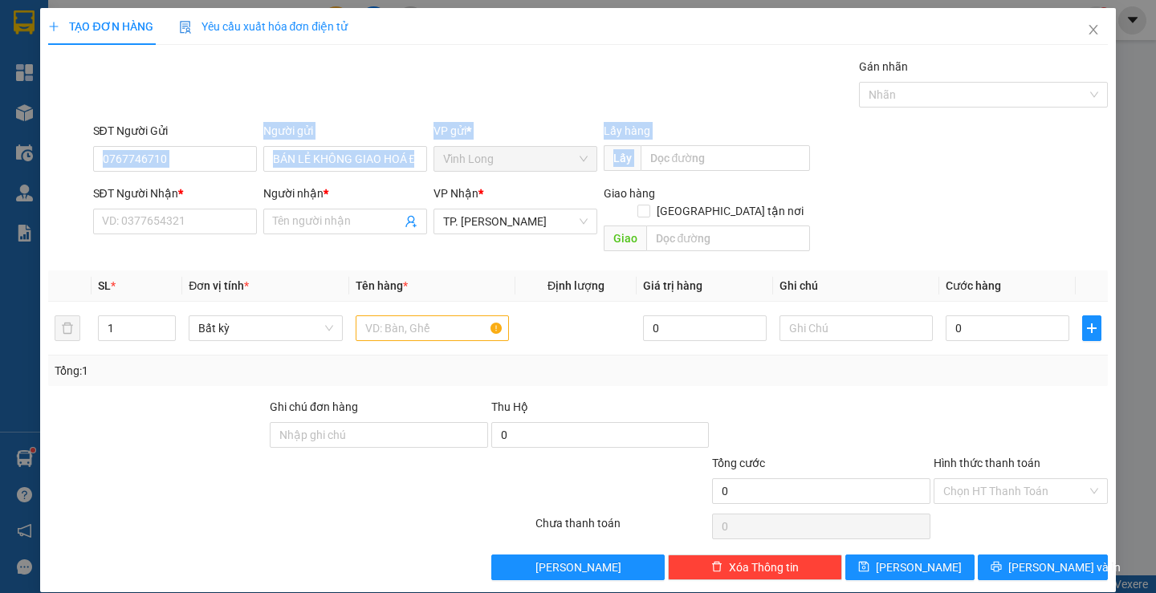
drag, startPoint x: 220, startPoint y: 145, endPoint x: 40, endPoint y: 222, distance: 195.6
click at [0, 235] on div "TẠO ĐƠN HÀNG Yêu cầu xuất hóa đơn điện tử Transit Pickup Surcharge Ids Transit …" at bounding box center [578, 296] width 1156 height 593
click at [448, 174] on div "VP gửi * Vĩnh Long" at bounding box center [515, 150] width 164 height 56
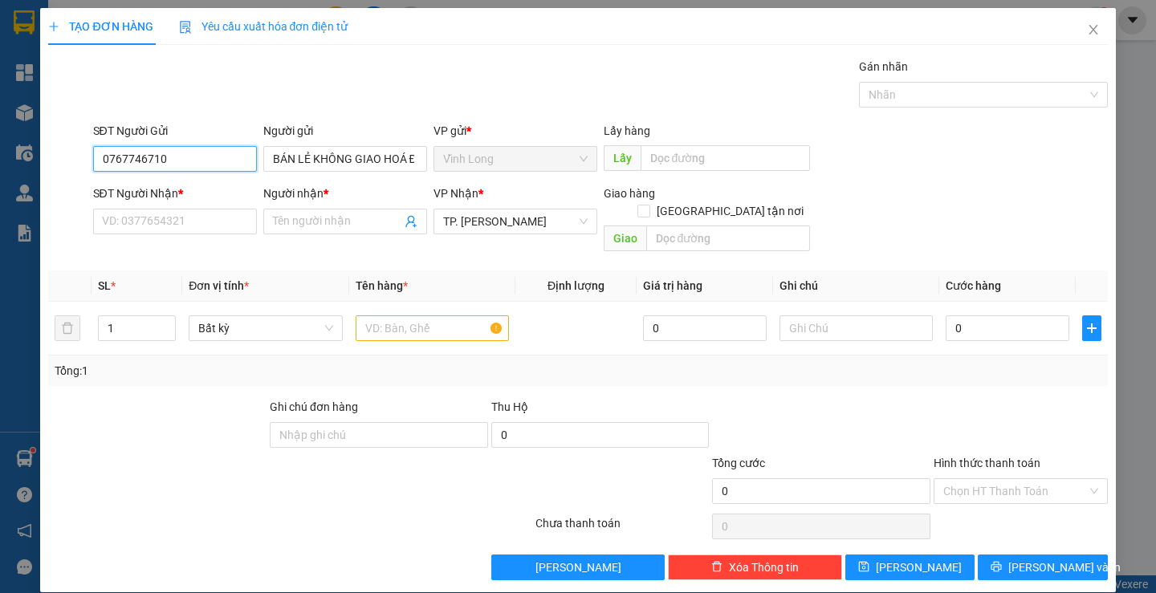
drag, startPoint x: 179, startPoint y: 158, endPoint x: 0, endPoint y: 217, distance: 188.4
click at [0, 217] on div "TẠO ĐƠN HÀNG Yêu cầu xuất hóa đơn điện tử Transit Pickup Surcharge Ids Transit …" at bounding box center [578, 296] width 1156 height 593
click at [177, 227] on input "SĐT Người Nhận *" at bounding box center [175, 222] width 164 height 26
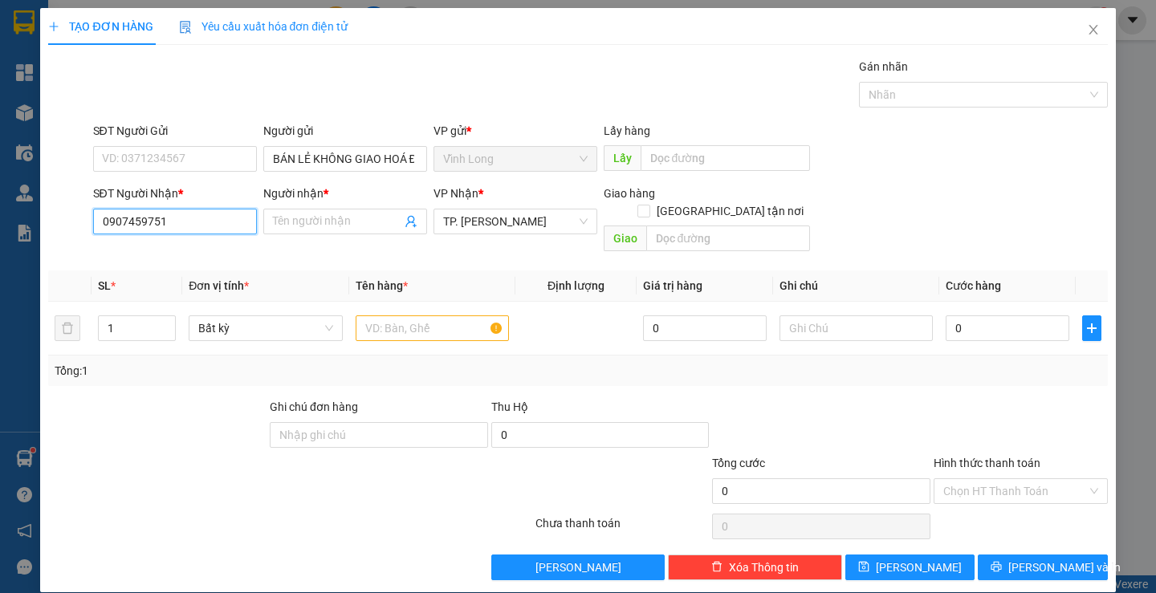
click at [129, 227] on input "0907459751" at bounding box center [175, 222] width 164 height 26
click at [127, 224] on input "0907459751" at bounding box center [175, 222] width 164 height 26
click at [142, 229] on input "0907459751" at bounding box center [175, 222] width 164 height 26
type input "0907459751"
click at [349, 220] on input "Người nhận *" at bounding box center [337, 222] width 128 height 18
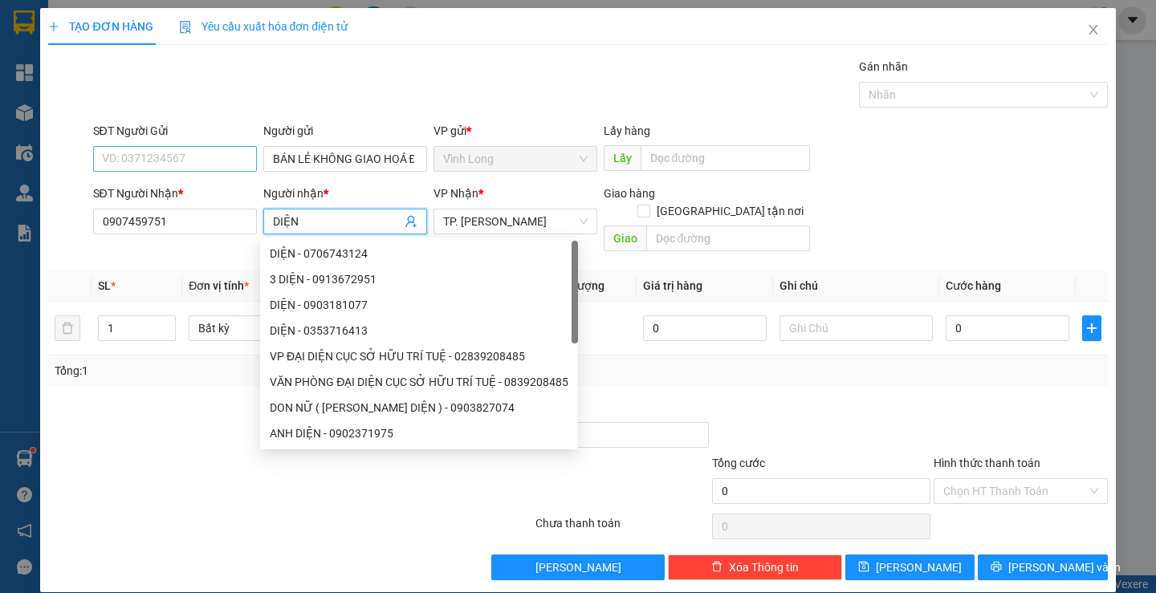
type input "DIỆN"
click at [221, 159] on input "SĐT Người Gửi" at bounding box center [175, 159] width 164 height 26
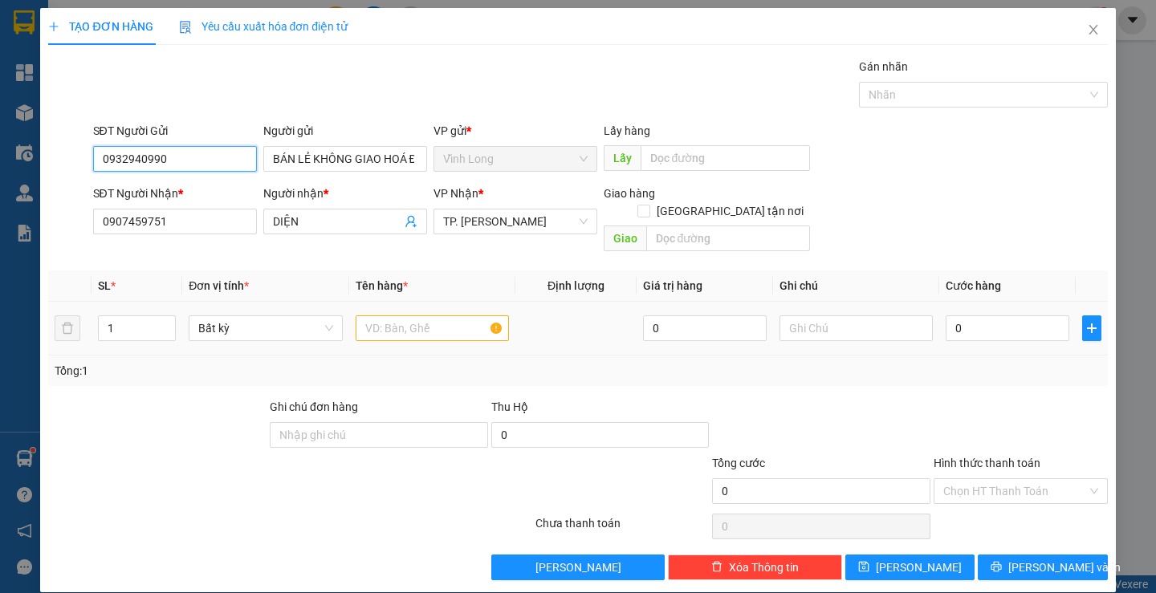
type input "0932940990"
click at [447, 318] on input "text" at bounding box center [432, 328] width 153 height 26
type input "P"
type input "H"
type input "PHONG BÌ"
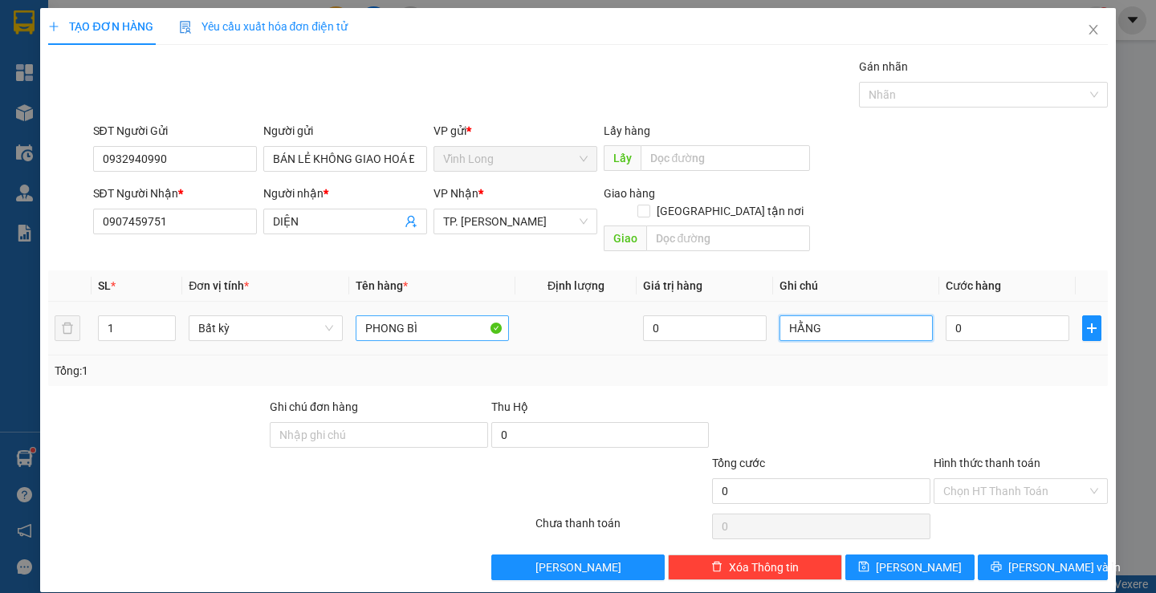
type input "HẰNG"
type input "2"
type input "20"
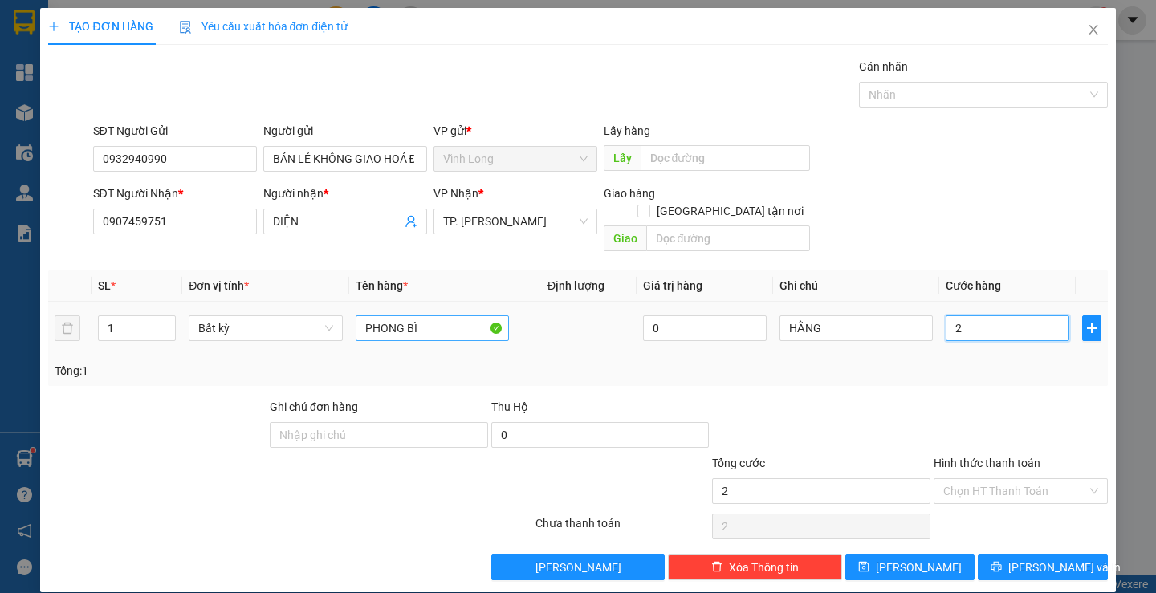
type input "20"
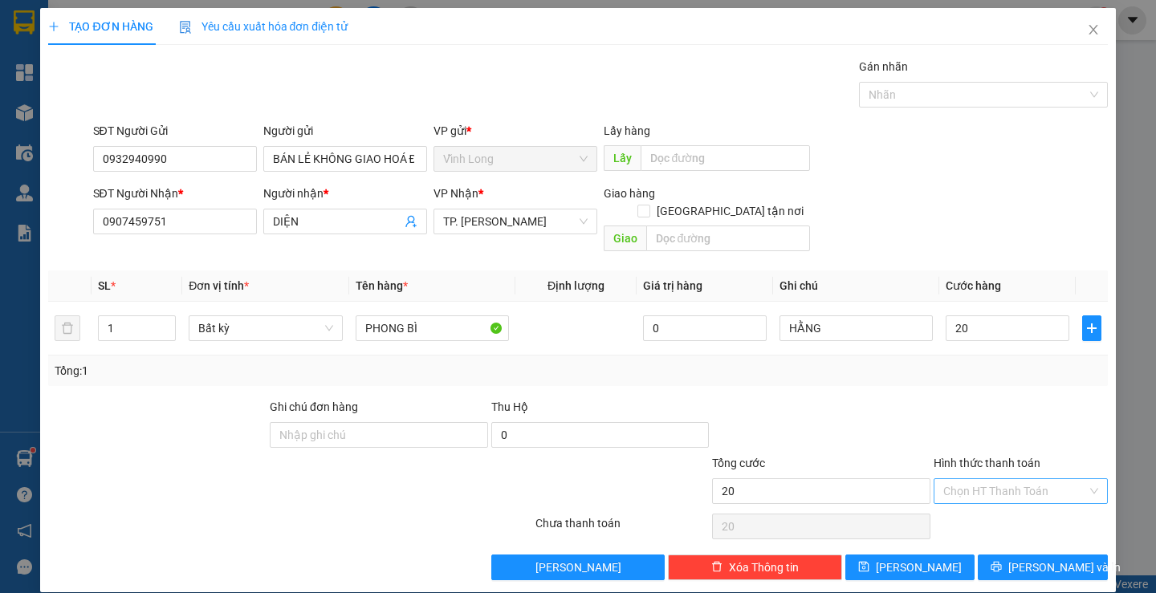
type input "20.000"
click at [1026, 479] on input "Hình thức thanh toán" at bounding box center [1015, 491] width 144 height 24
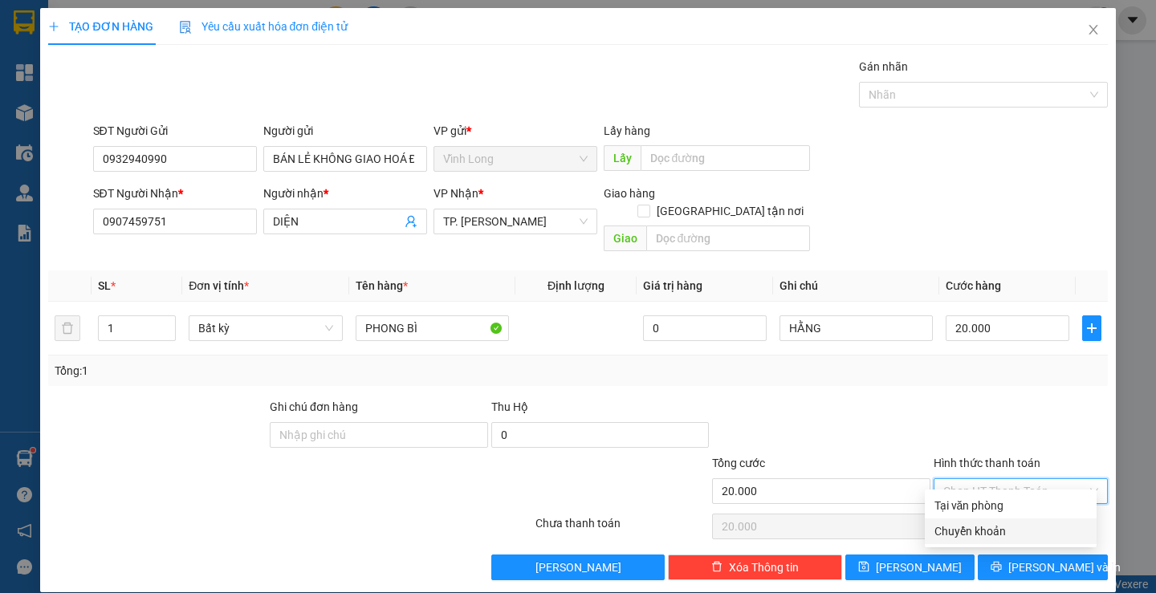
click at [999, 519] on div "Chuyển khoản" at bounding box center [1011, 532] width 172 height 26
type input "0"
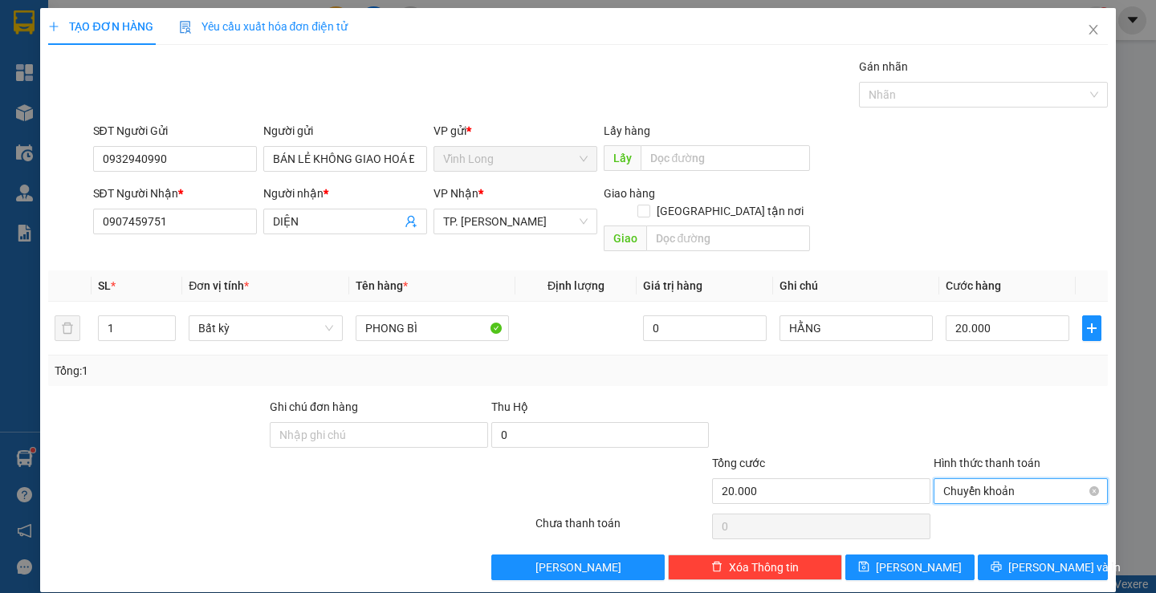
click at [994, 479] on span "Chuyển khoản" at bounding box center [1020, 491] width 155 height 24
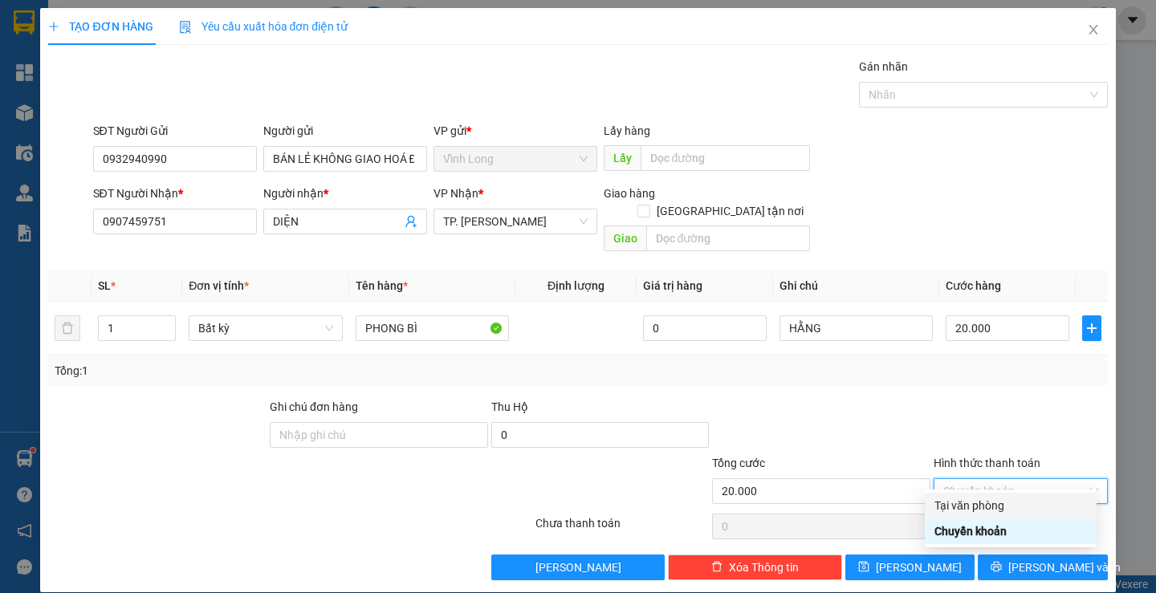
click at [974, 504] on div "Tại văn phòng" at bounding box center [1010, 506] width 153 height 18
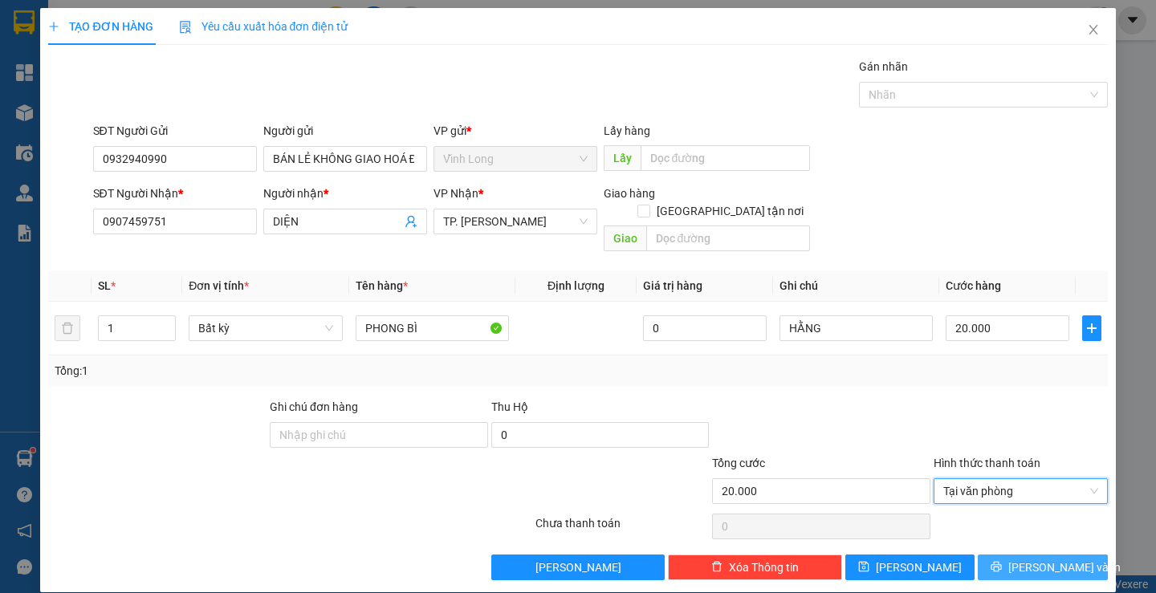
click at [1002, 561] on icon "printer" at bounding box center [996, 566] width 11 height 11
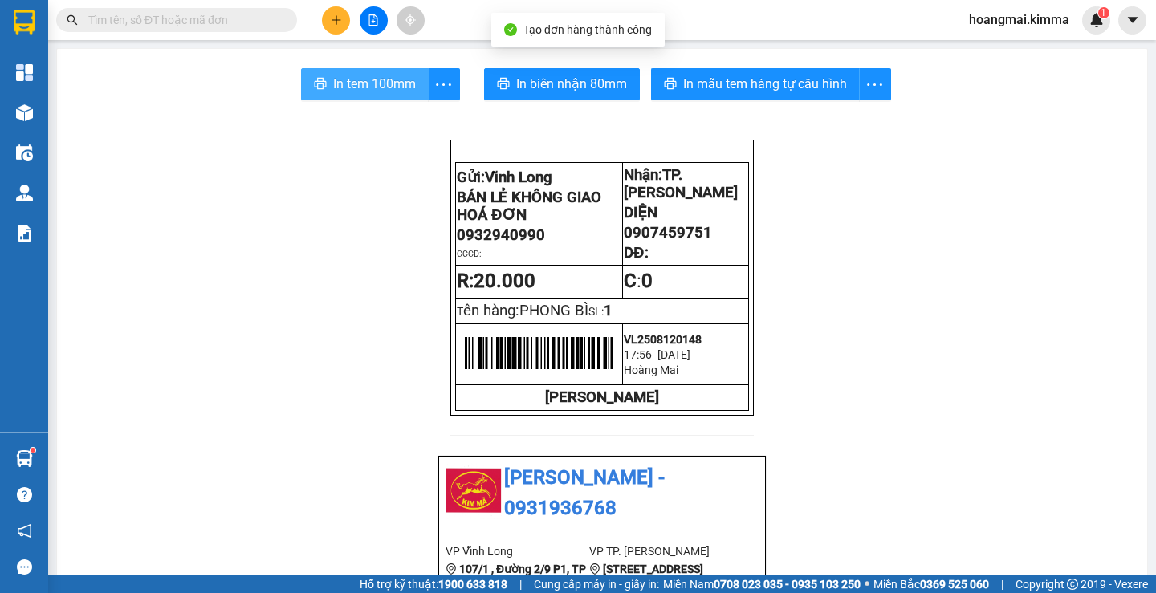
click at [319, 86] on icon "printer" at bounding box center [320, 83] width 12 height 11
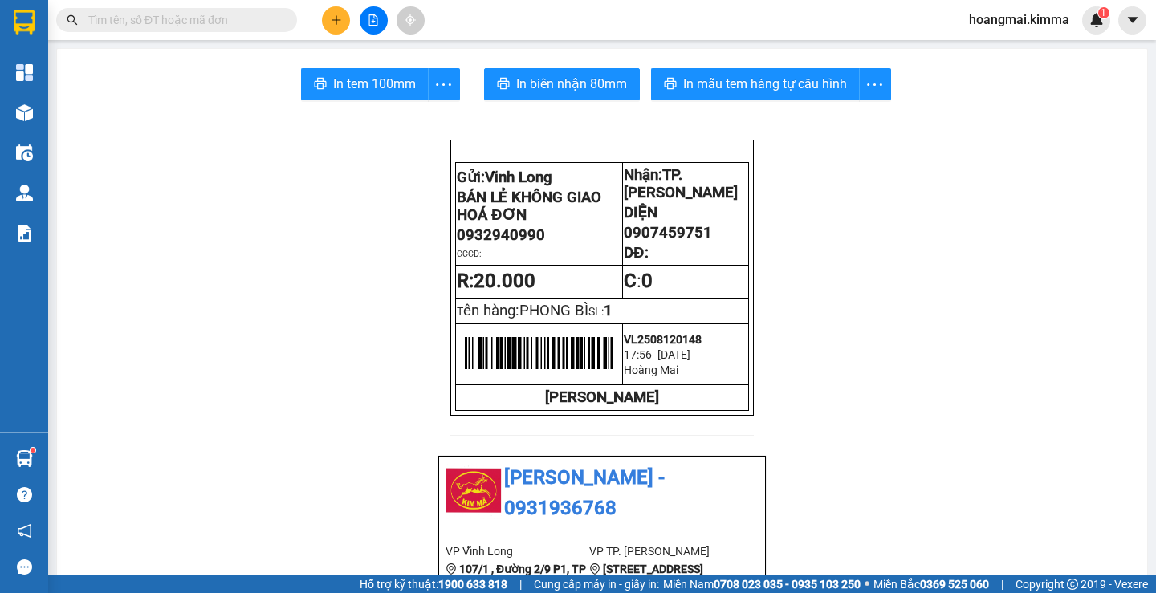
click at [242, 20] on input "text" at bounding box center [182, 20] width 189 height 18
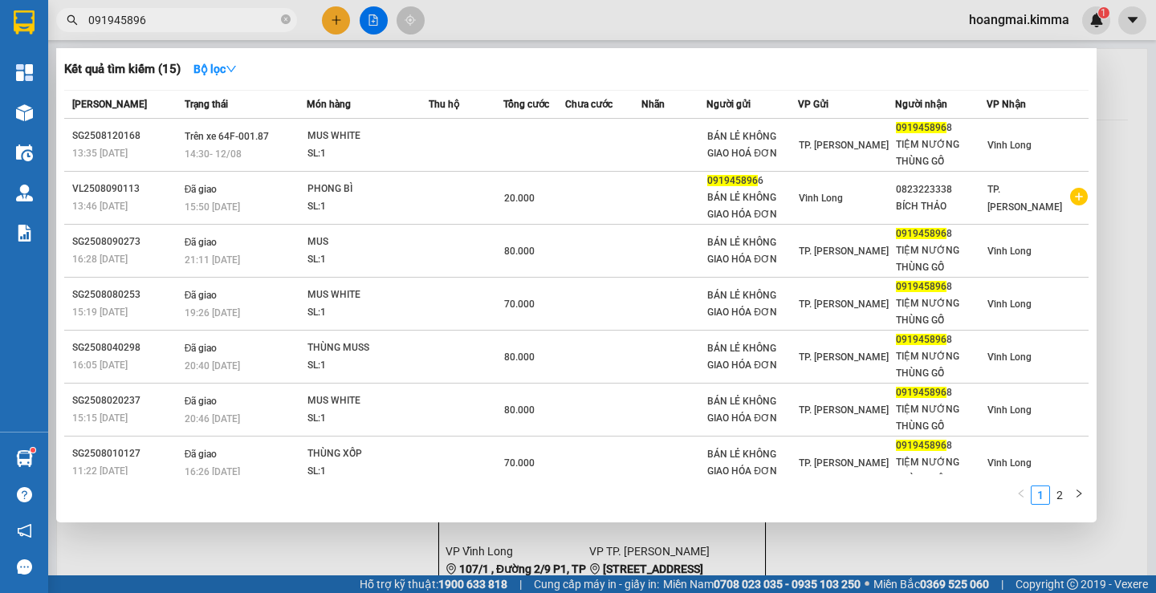
type input "0919458968"
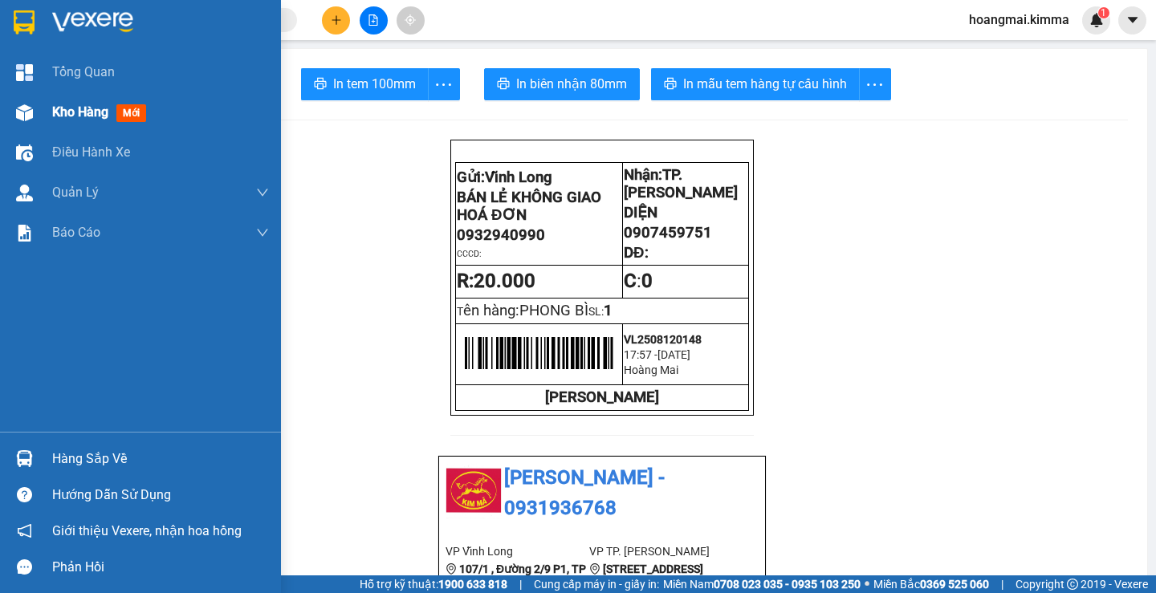
click at [152, 111] on div "Kho hàng mới" at bounding box center [102, 112] width 100 height 20
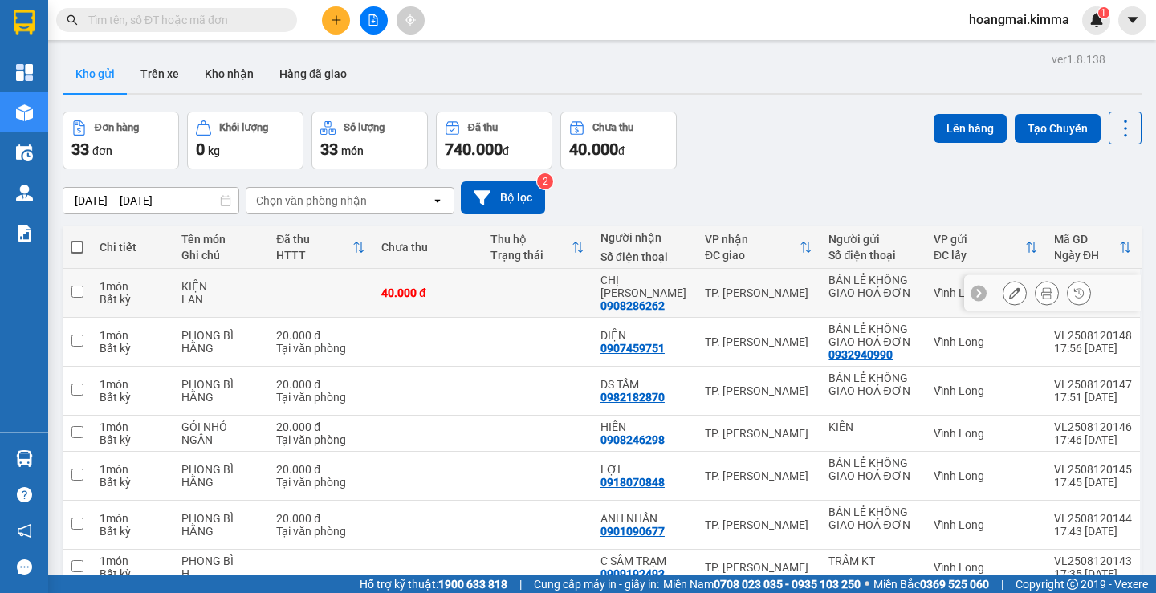
click at [1009, 294] on icon at bounding box center [1014, 292] width 11 height 11
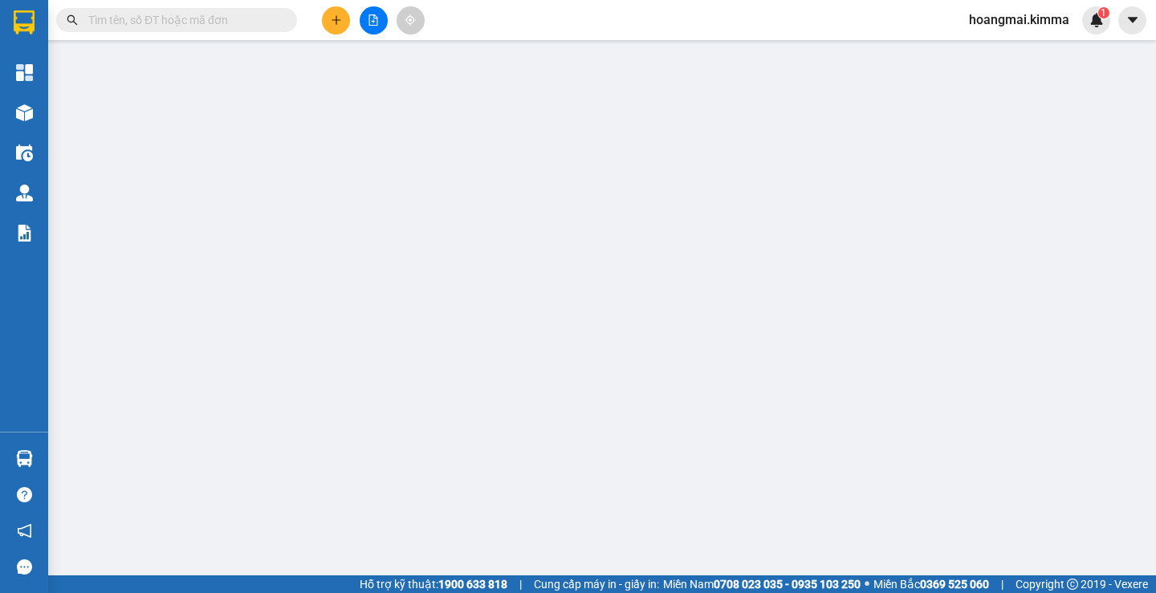
type input "BÁN LẺ KHÔNG GIAO HOÁ ĐƠN"
type input "0908286262"
type input "CHỊ GIANG"
type input "40.000"
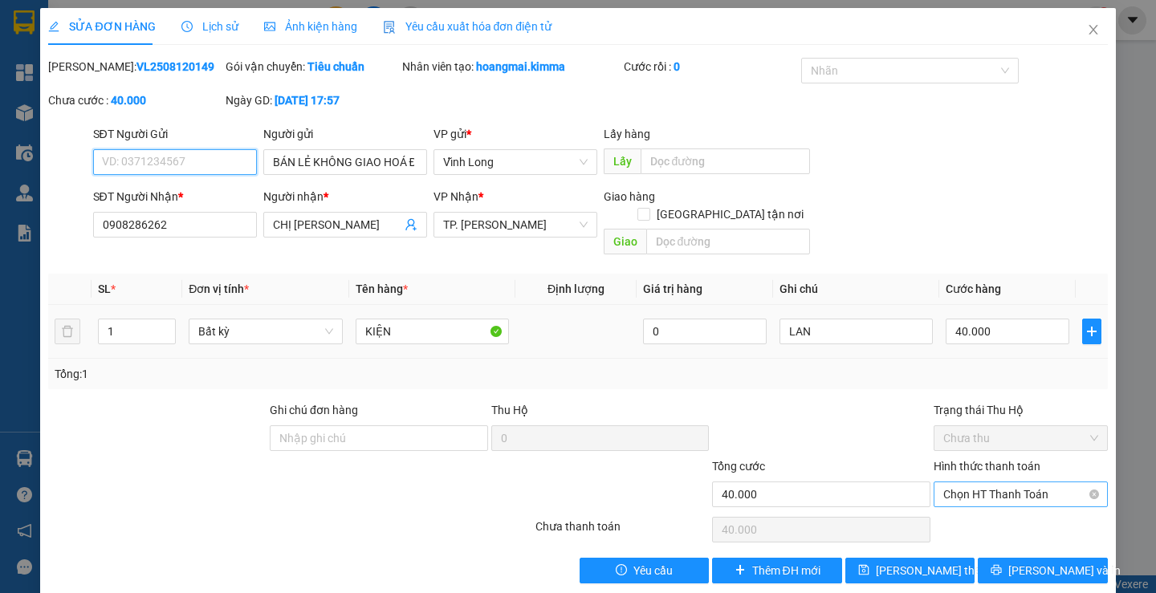
click at [985, 482] on span "Chọn HT Thanh Toán" at bounding box center [1020, 494] width 155 height 24
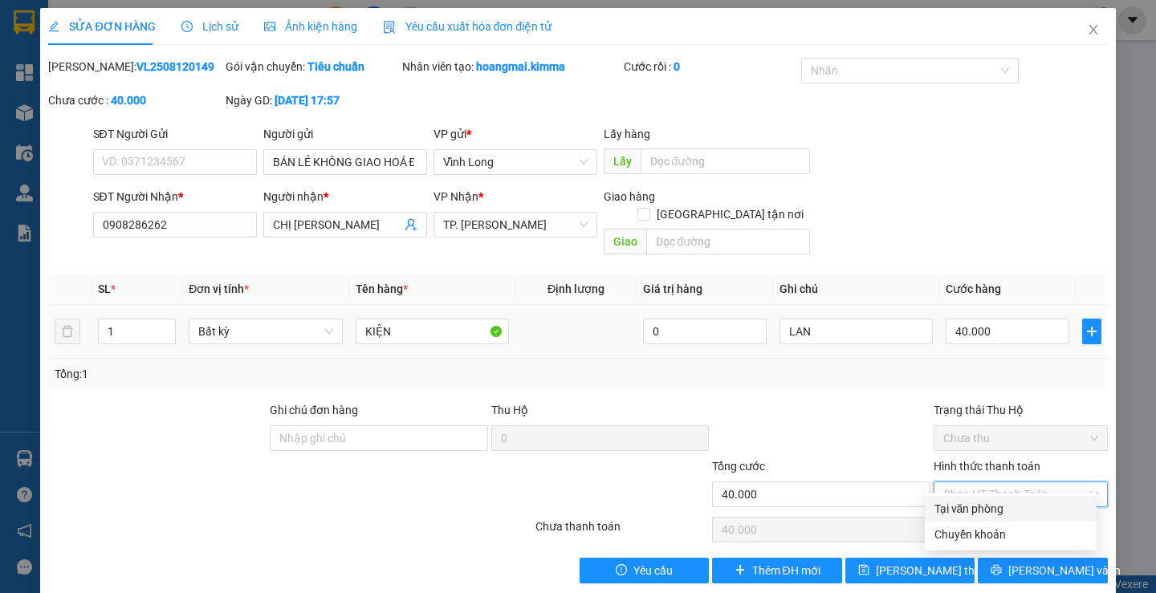
click at [991, 503] on div "Tại văn phòng" at bounding box center [1010, 509] width 153 height 18
type input "0"
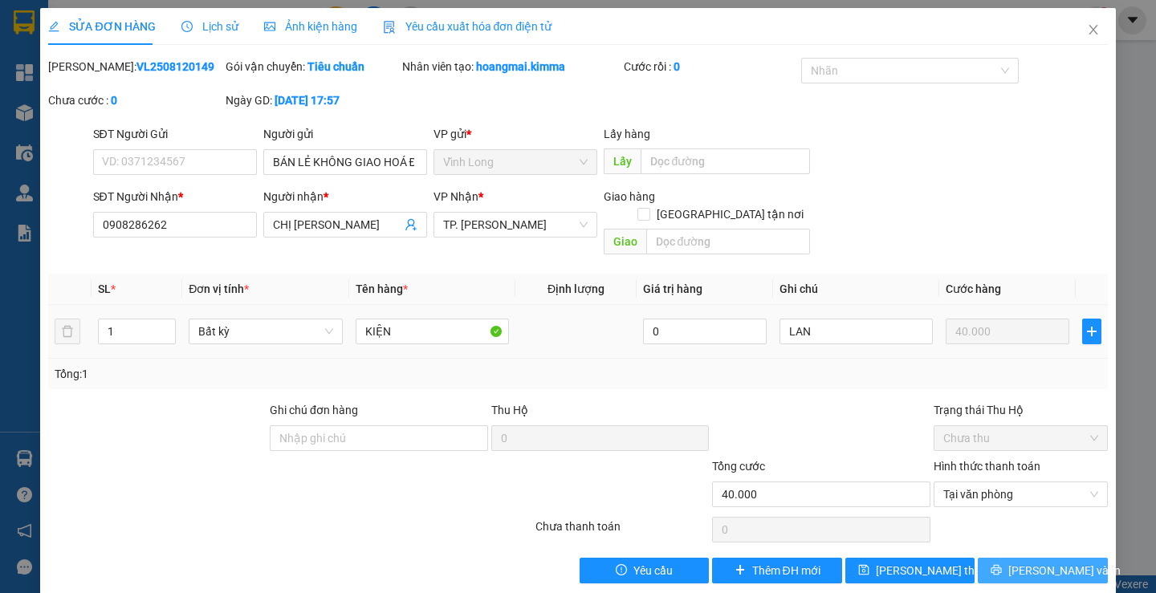
click at [1002, 564] on icon "printer" at bounding box center [996, 569] width 11 height 11
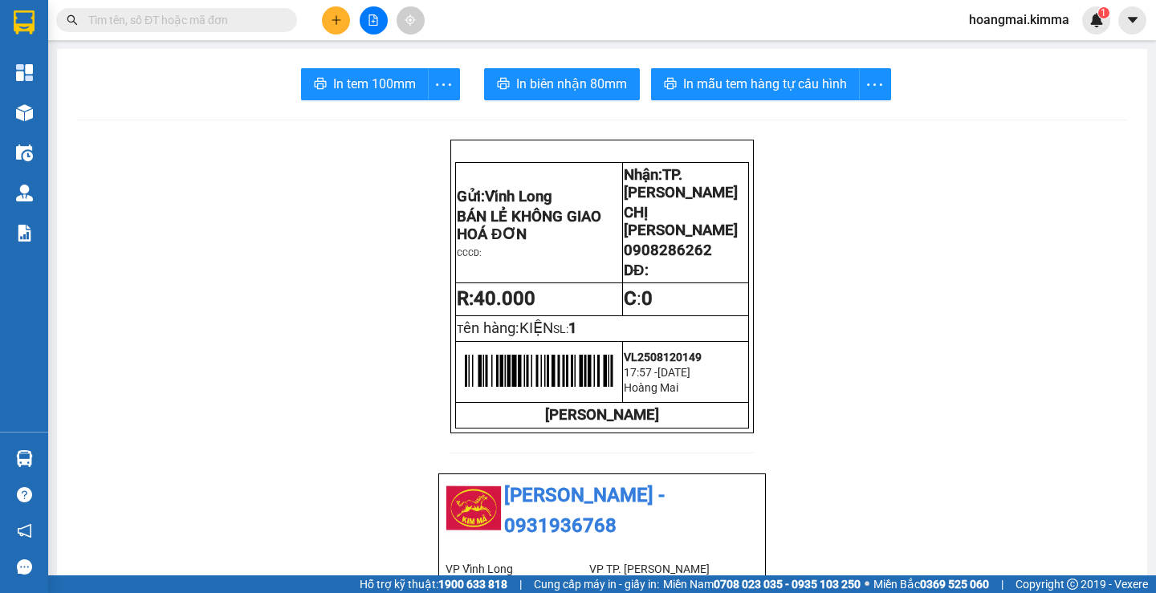
click at [339, 16] on icon "plus" at bounding box center [336, 19] width 11 height 11
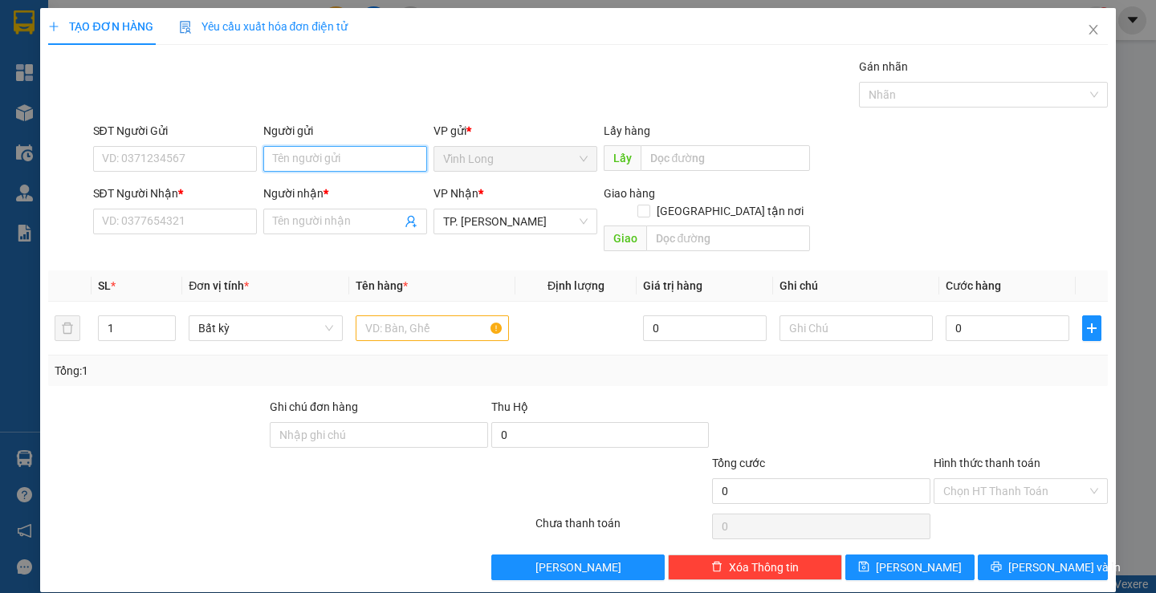
click at [295, 159] on input "Người gửi" at bounding box center [345, 159] width 164 height 26
click at [325, 154] on input "Người gửi" at bounding box center [345, 159] width 164 height 26
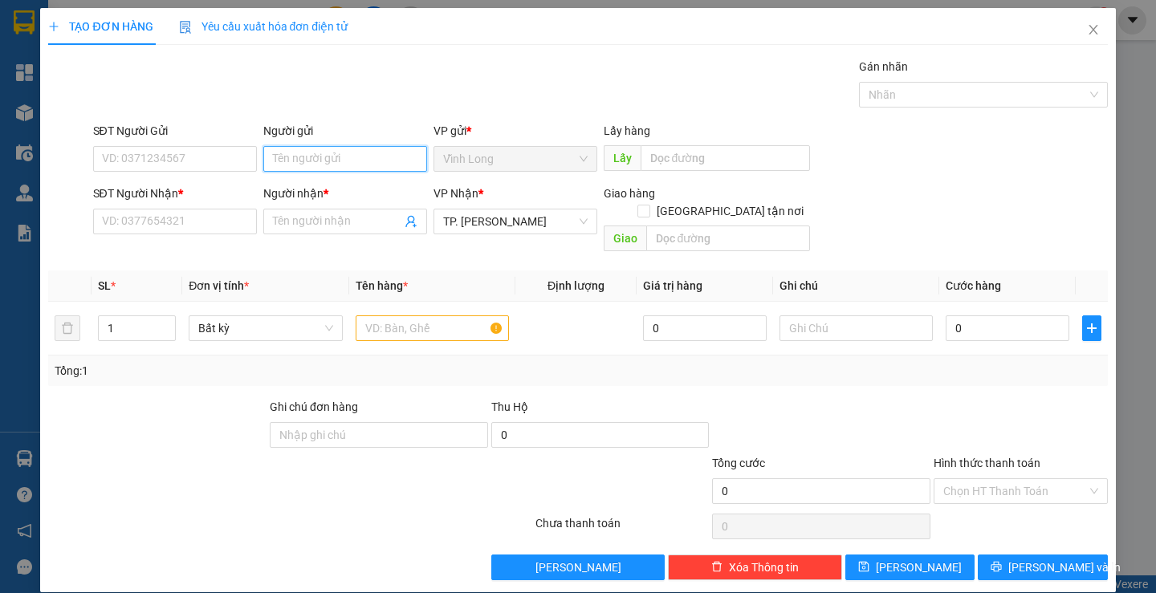
click at [317, 163] on input "Người gửi" at bounding box center [345, 159] width 164 height 26
type input "BA"
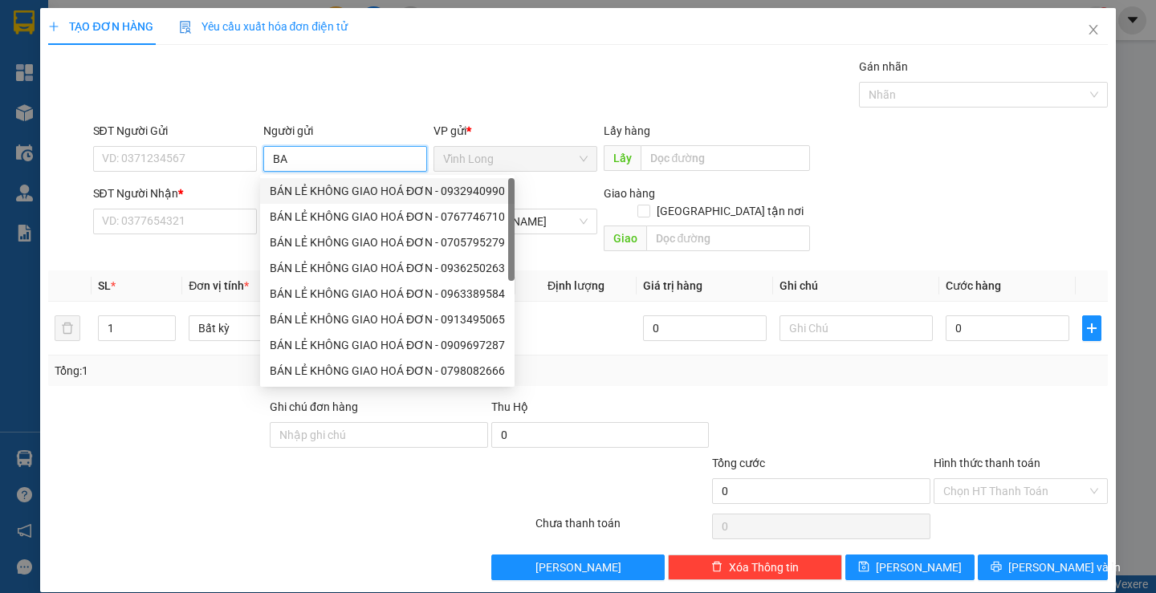
click at [328, 182] on div "BÁN LẺ KHÔNG GIAO HOÁ ĐƠN - 0932940990" at bounding box center [387, 191] width 235 height 18
type input "0932940990"
type input "BÁN LẺ KHÔNG GIAO HOÁ ĐƠN"
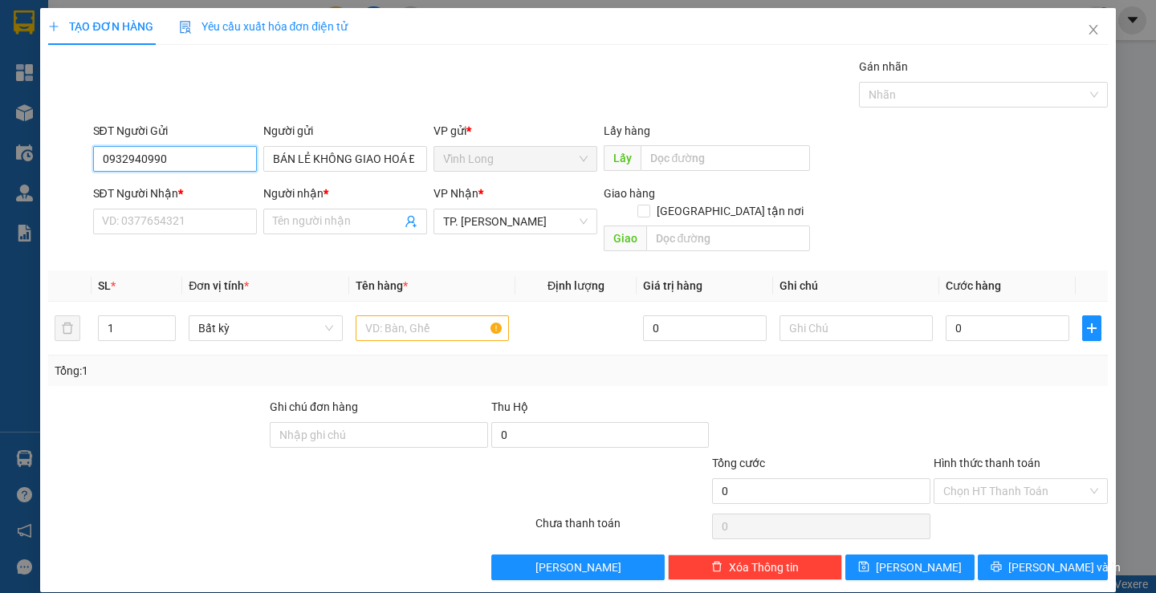
drag, startPoint x: 219, startPoint y: 151, endPoint x: 0, endPoint y: 258, distance: 244.1
click at [0, 261] on div "TẠO ĐƠN HÀNG Yêu cầu xuất hóa đơn điện tử Transit Pickup Surcharge Ids Transit …" at bounding box center [578, 296] width 1156 height 593
click at [133, 233] on input "SĐT Người Nhận *" at bounding box center [175, 222] width 164 height 26
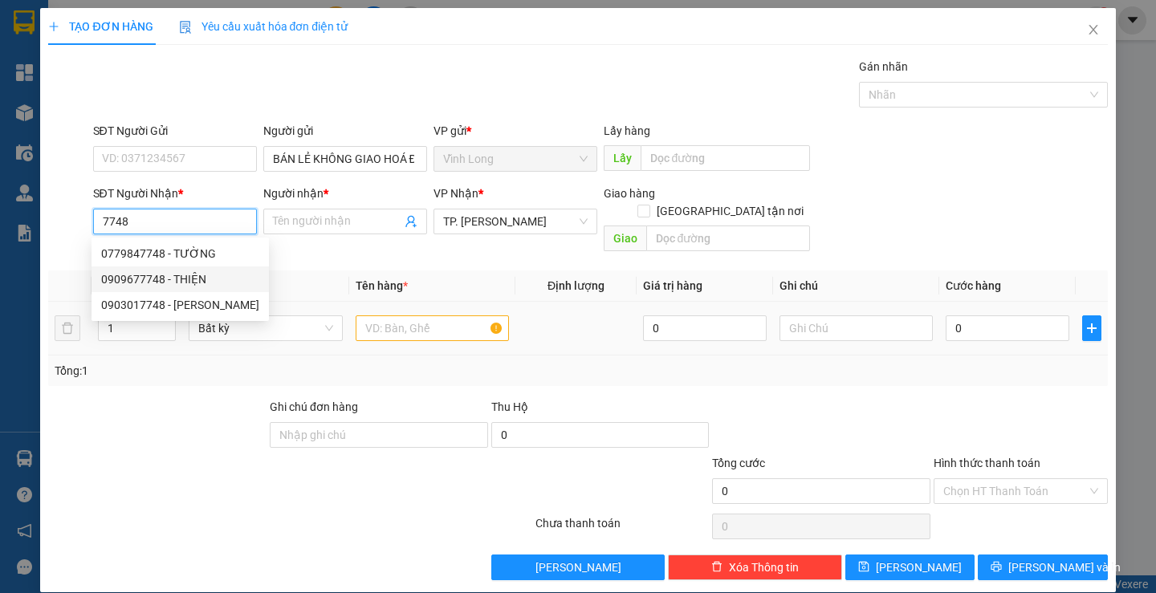
click at [191, 286] on div "0909677748 - THIỆN" at bounding box center [180, 279] width 177 height 26
type input "0909677748"
type input "THIỆN"
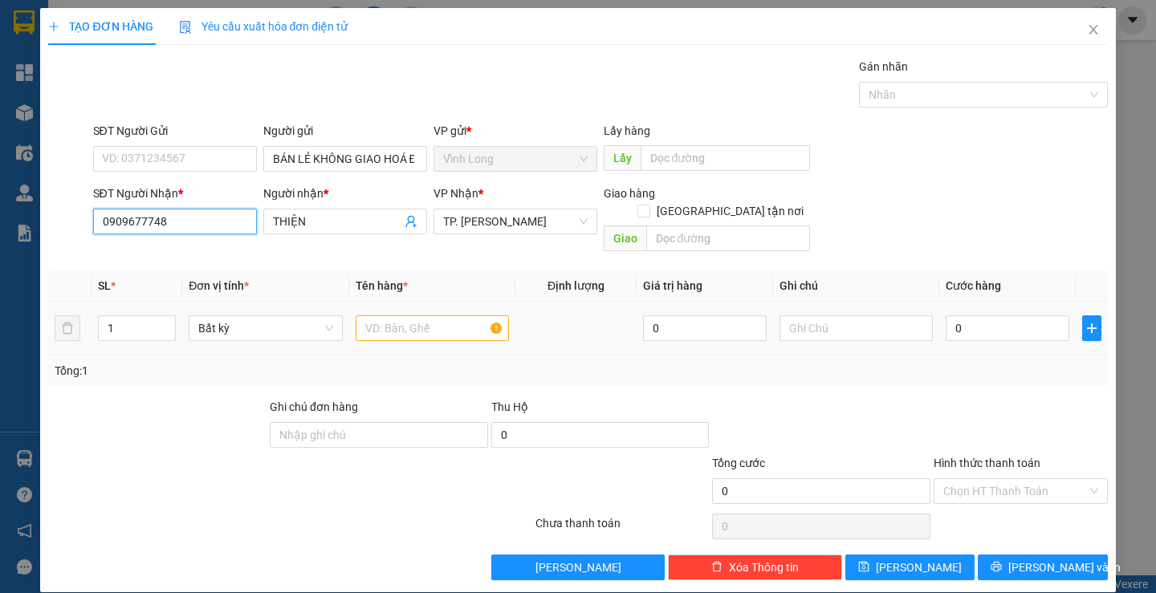
type input "0909677748"
click at [385, 315] on input "text" at bounding box center [432, 328] width 153 height 26
type input "PHONG BÌ"
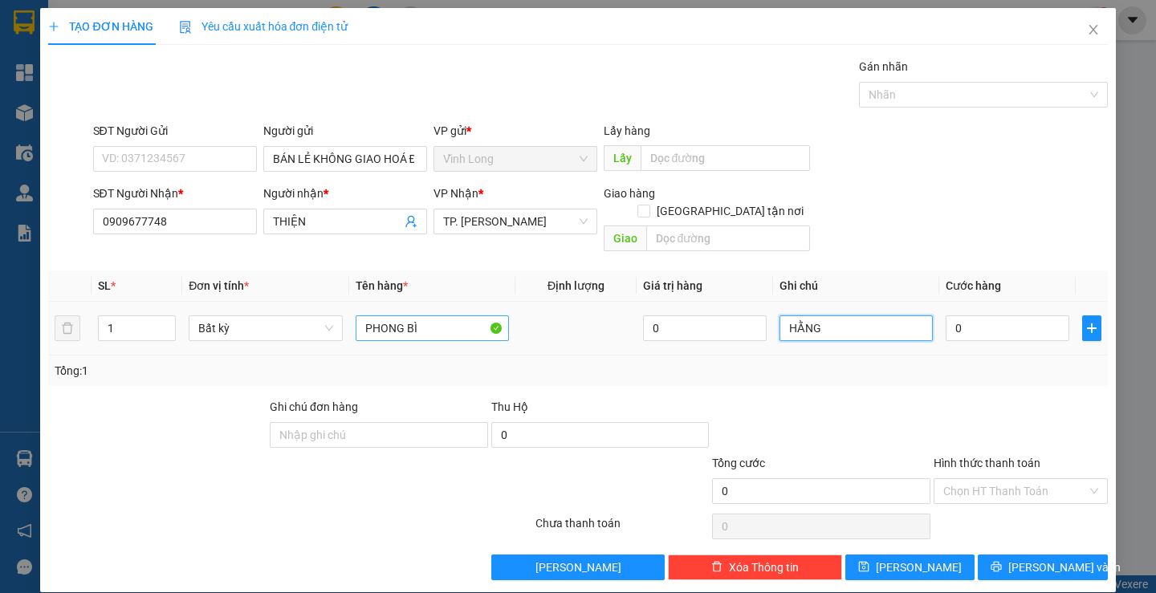
type input "HẰNG"
type input "2"
type input "20"
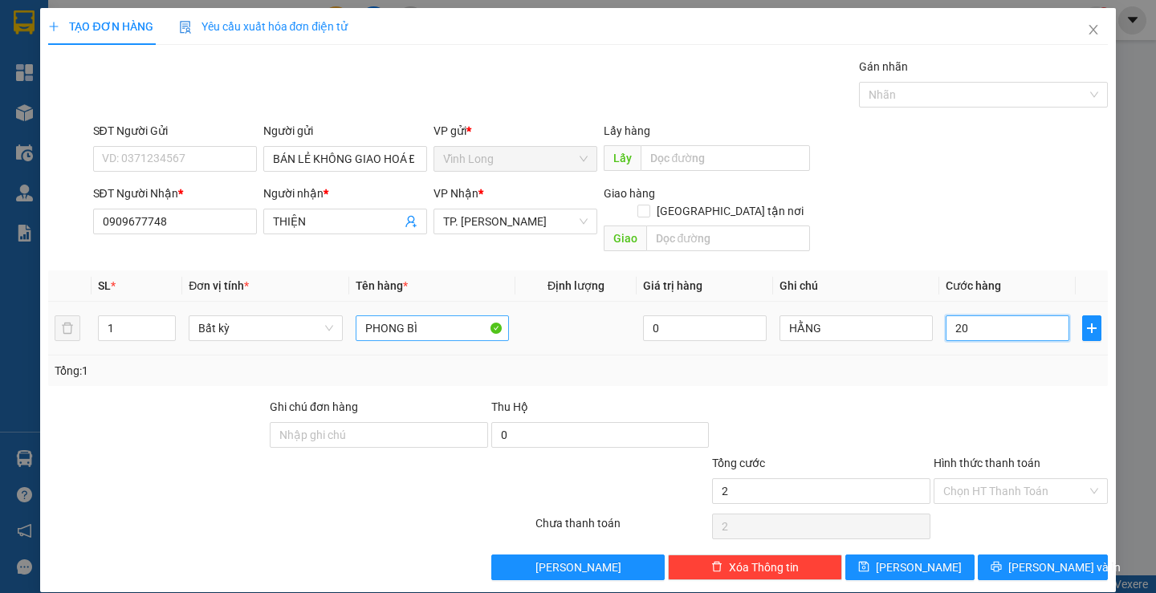
type input "20"
type input "20.000"
click at [936, 401] on div at bounding box center [1020, 426] width 177 height 56
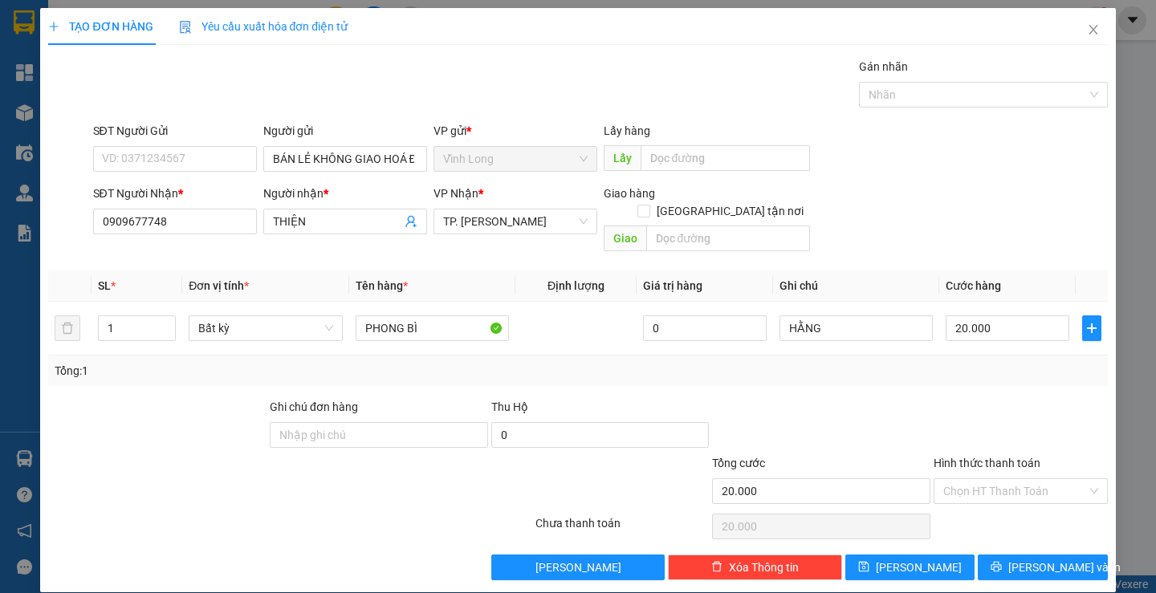
click at [990, 479] on input "Hình thức thanh toán" at bounding box center [1015, 491] width 144 height 24
click at [989, 508] on div "Tại văn phòng" at bounding box center [1010, 506] width 153 height 18
type input "0"
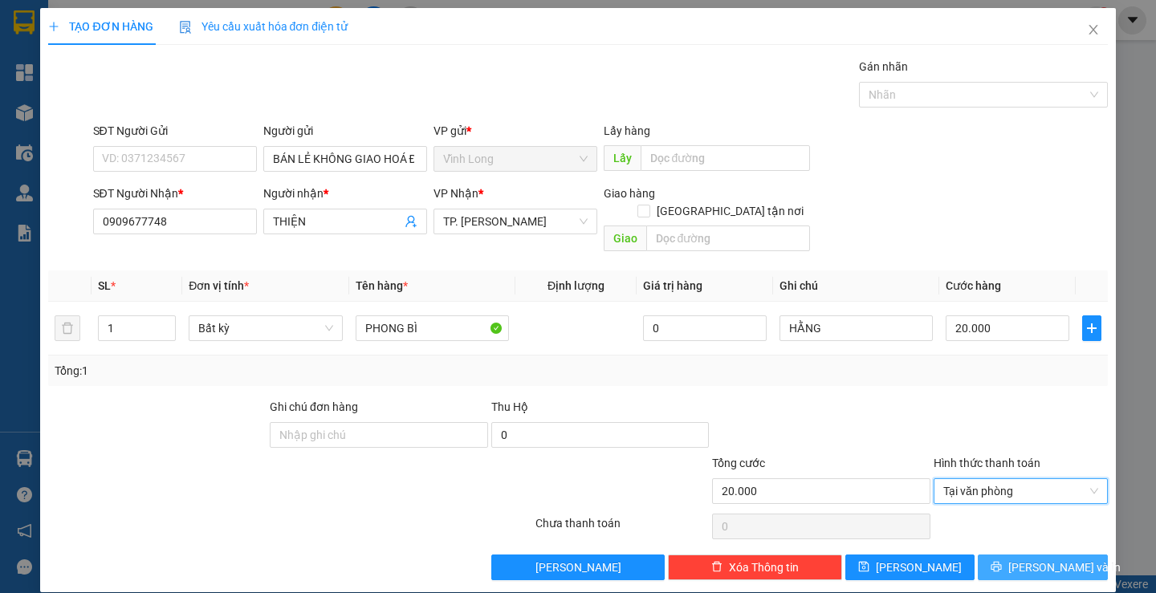
click at [1028, 559] on span "[PERSON_NAME] và In" at bounding box center [1064, 568] width 112 height 18
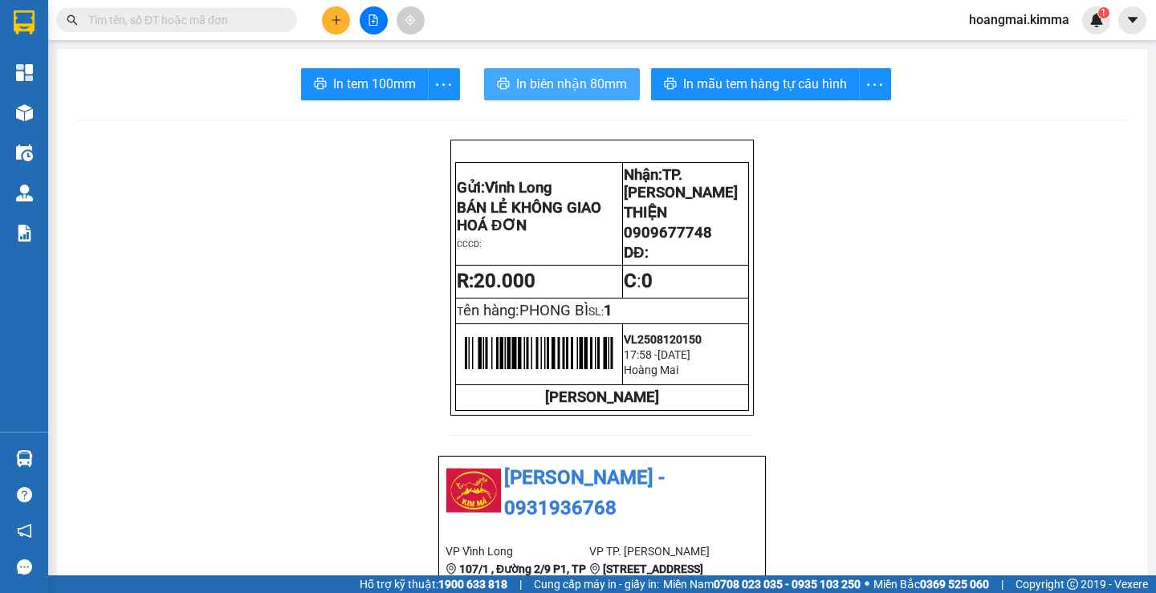
click at [550, 92] on span "In biên nhận 80mm" at bounding box center [571, 84] width 111 height 20
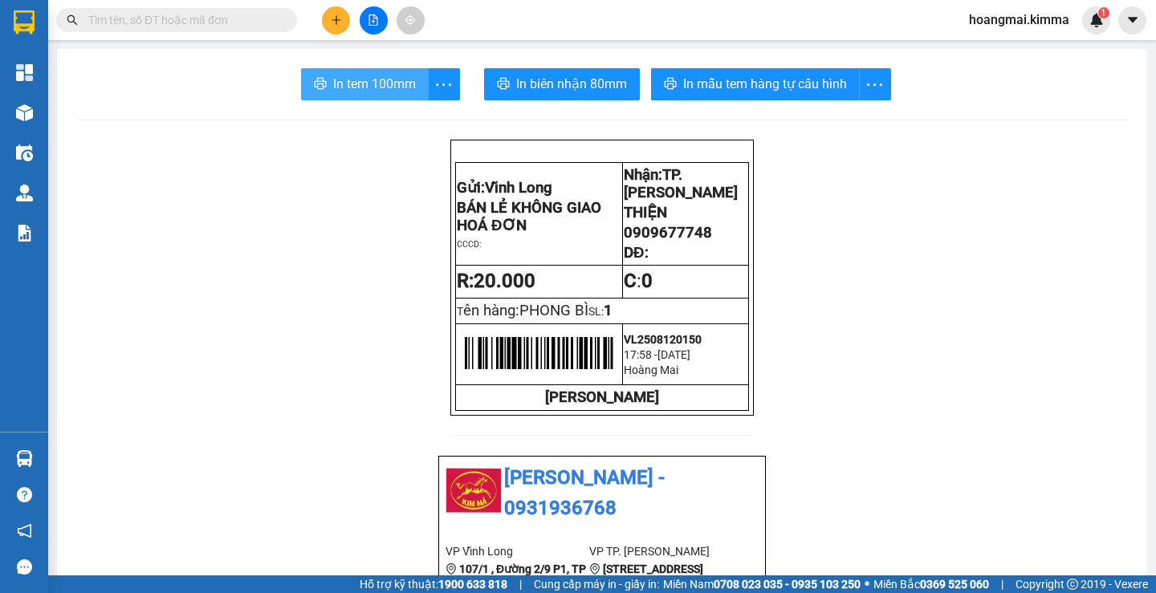
drag, startPoint x: 362, startPoint y: 75, endPoint x: 374, endPoint y: 84, distance: 15.4
click at [370, 80] on span "In tem 100mm" at bounding box center [374, 84] width 83 height 20
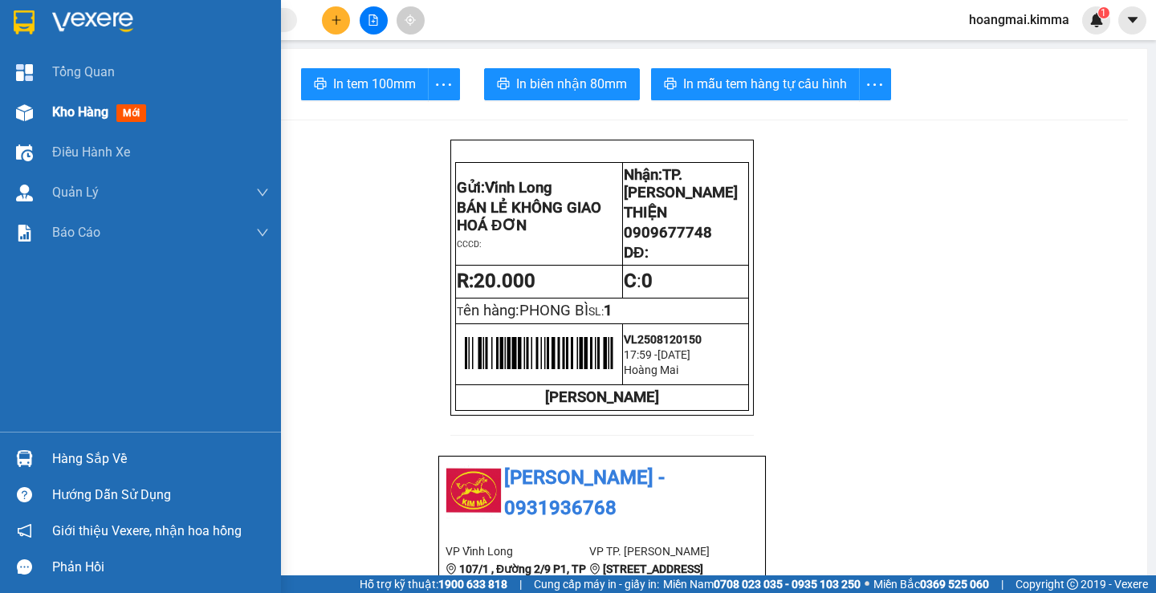
click at [56, 113] on span "Kho hàng" at bounding box center [80, 111] width 56 height 15
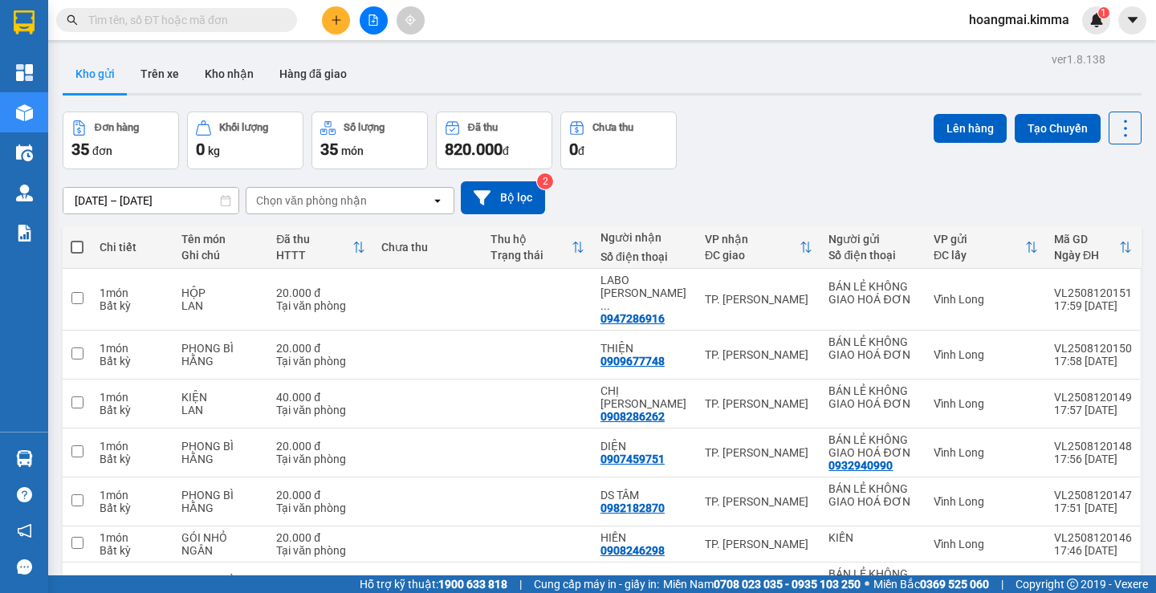
click at [491, 153] on span "820.000" at bounding box center [474, 149] width 58 height 19
click at [344, 15] on button at bounding box center [336, 20] width 28 height 28
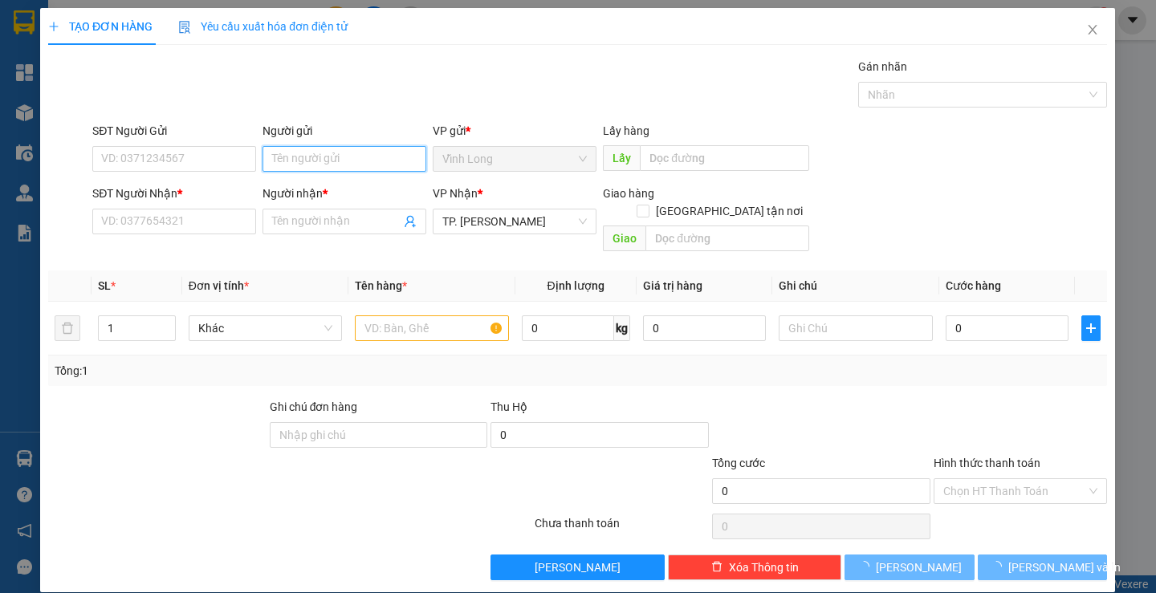
click at [308, 158] on input "Người gửi" at bounding box center [345, 159] width 164 height 26
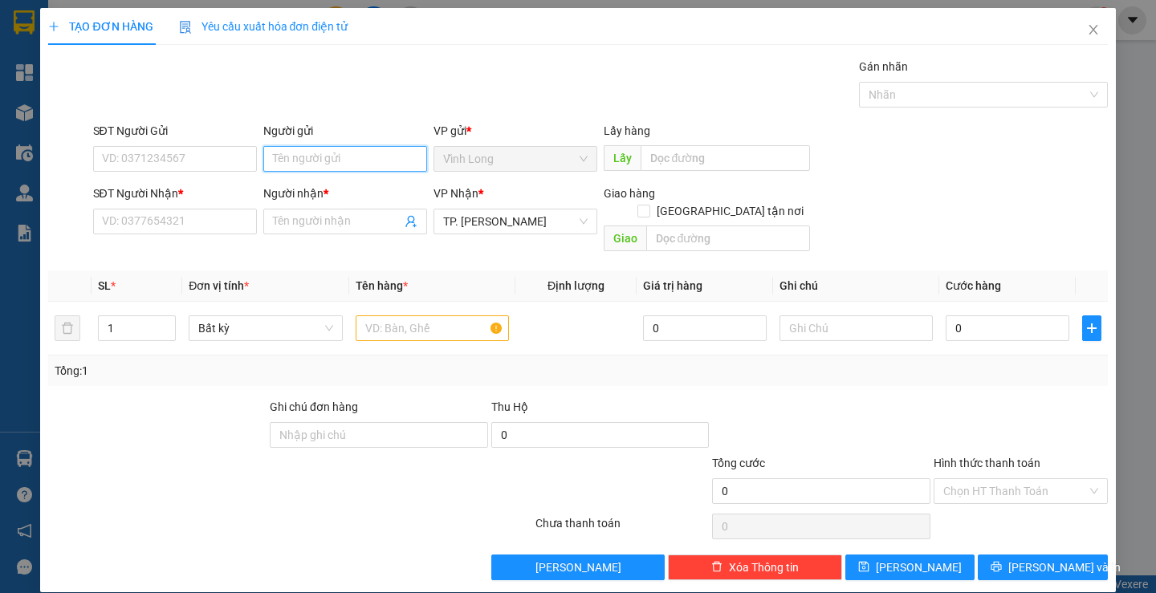
click at [308, 158] on input "Người gửi" at bounding box center [345, 159] width 164 height 26
click at [212, 231] on input "SĐT Người Nhận *" at bounding box center [175, 222] width 164 height 26
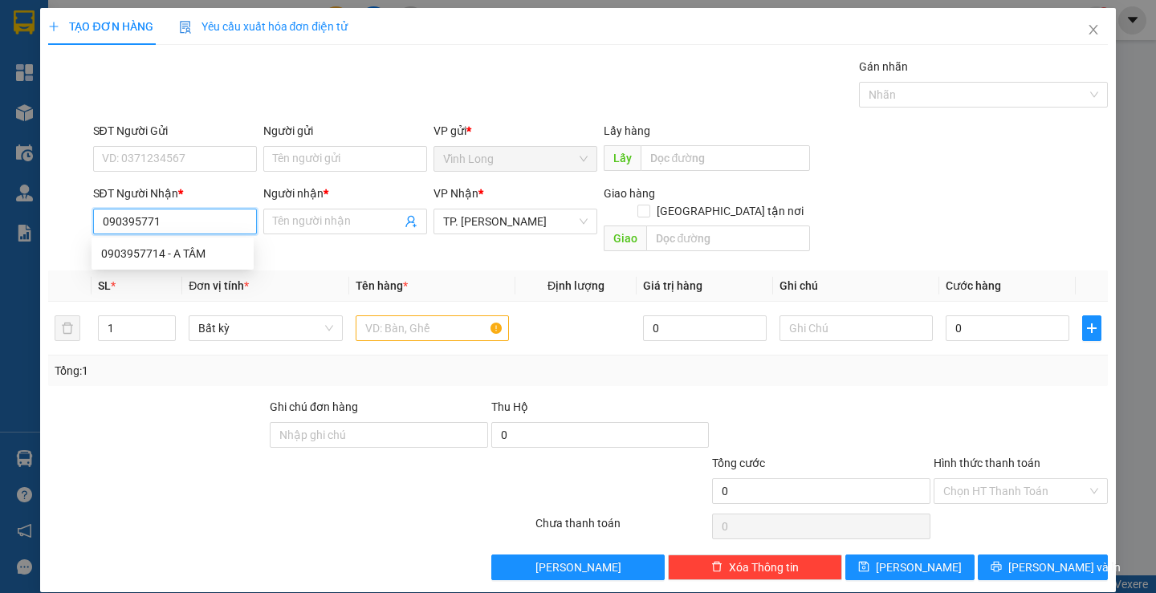
type input "0903957714"
click at [212, 245] on div "0903957714 - A TÂM" at bounding box center [172, 254] width 143 height 18
type input "A TÂM"
type input "0903957714"
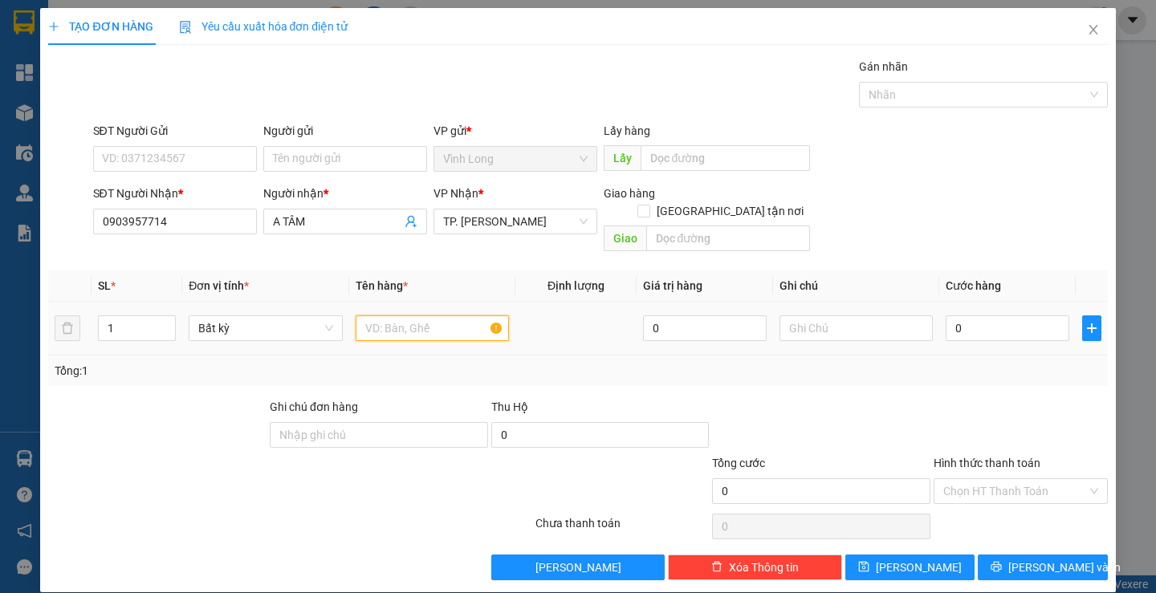
click at [435, 315] on input "text" at bounding box center [432, 328] width 153 height 26
type input "M"
type input "MÂM XE"
click at [836, 315] on input "text" at bounding box center [855, 328] width 153 height 26
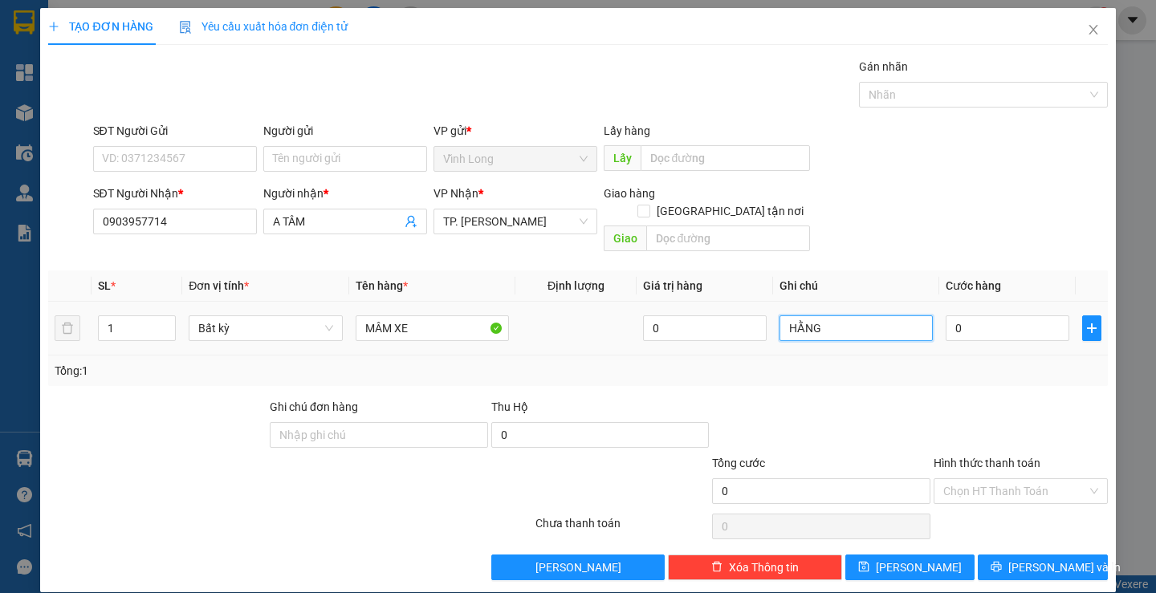
type input "HẰNG"
type input "4"
type input "40"
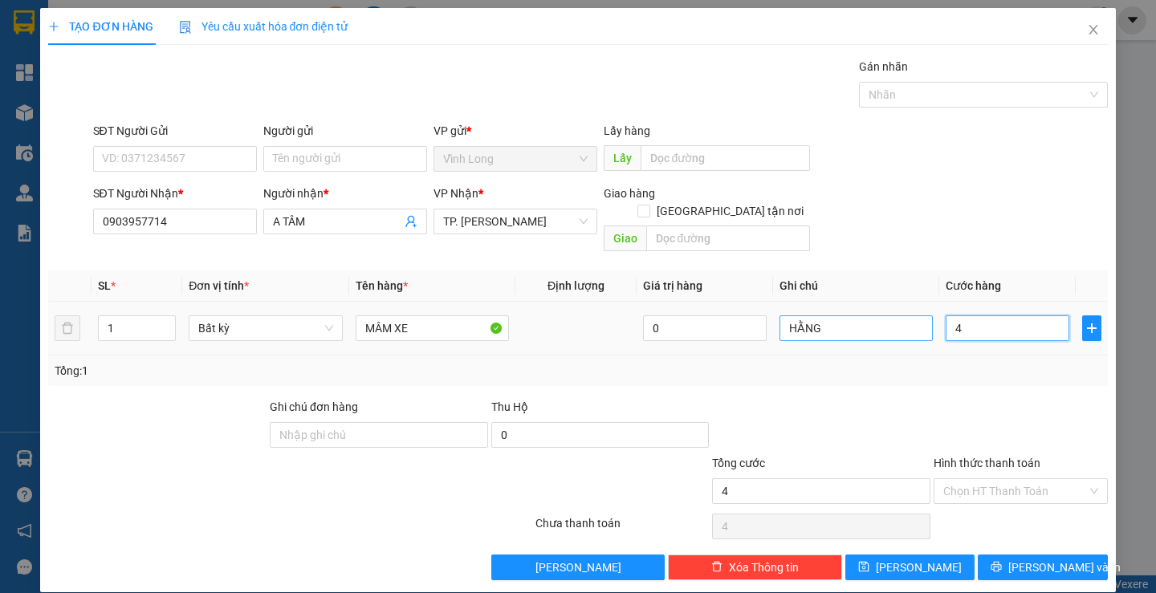
type input "40"
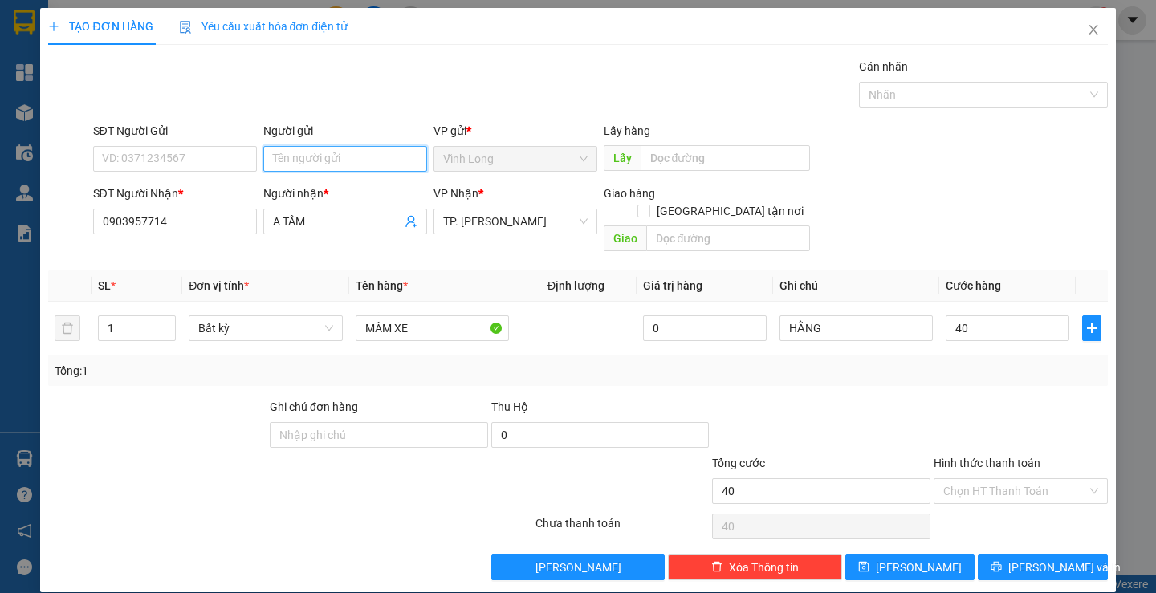
type input "40.000"
click at [323, 154] on input "Người gửi" at bounding box center [345, 159] width 164 height 26
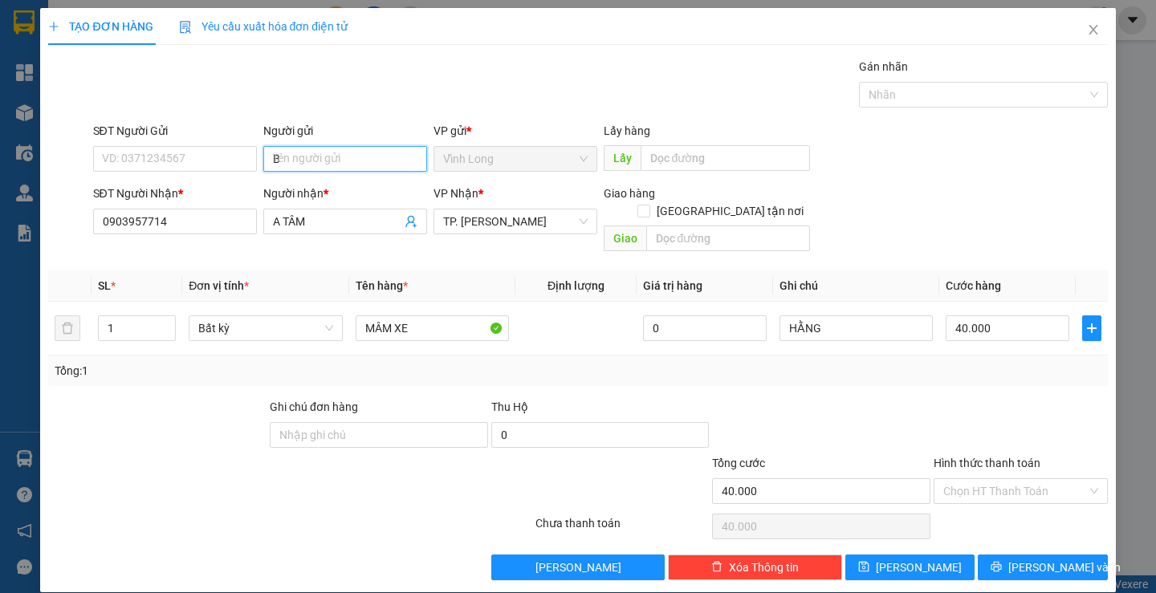
type input "BA"
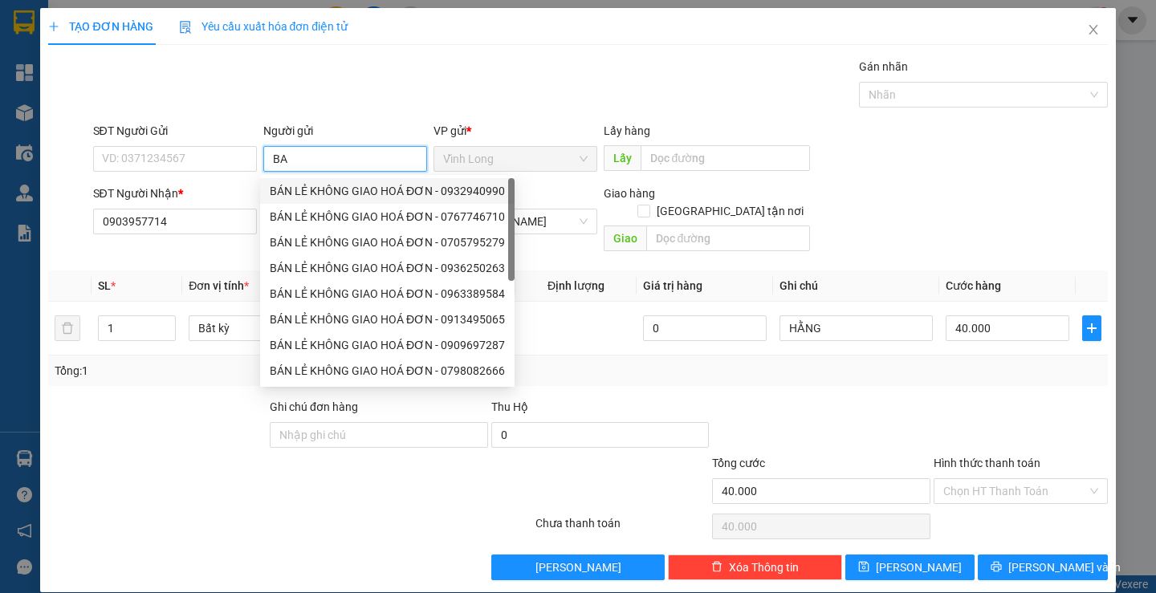
drag, startPoint x: 364, startPoint y: 182, endPoint x: 191, endPoint y: 185, distance: 173.4
click at [364, 184] on div "BÁN LẺ KHÔNG GIAO HOÁ ĐƠN - 0932940990" at bounding box center [387, 191] width 235 height 18
type input "0932940990"
type input "BÁN LẺ KHÔNG GIAO HOÁ ĐƠN"
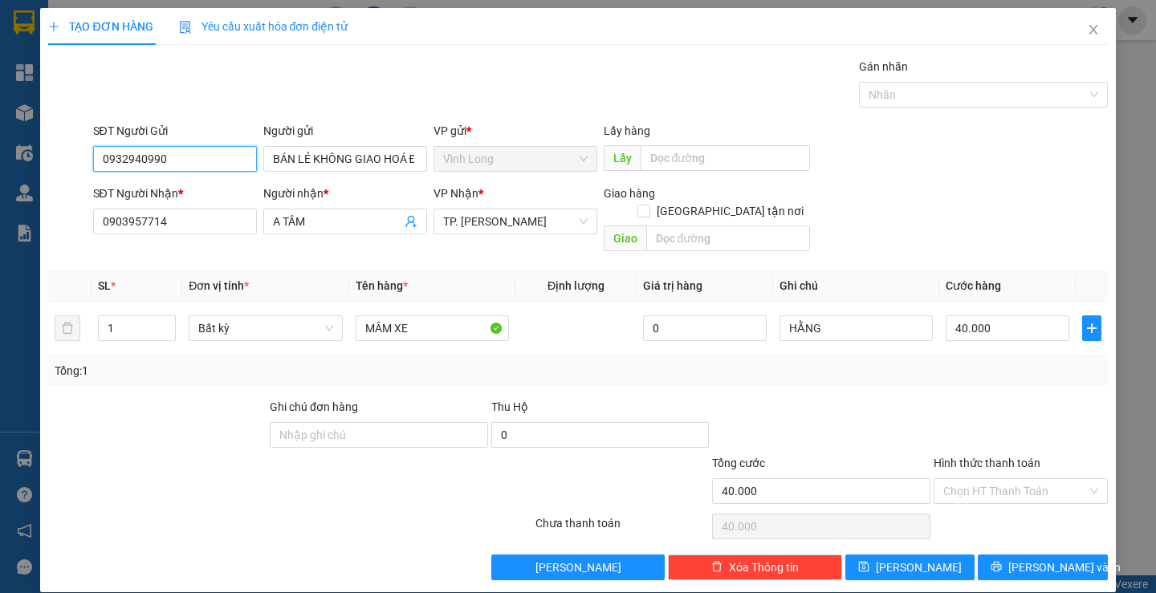
drag, startPoint x: 0, startPoint y: 215, endPoint x: 14, endPoint y: 227, distance: 18.8
click at [0, 232] on div "TẠO ĐƠN HÀNG Yêu cầu xuất hóa đơn điện tử Transit Pickup Surcharge Ids Transit …" at bounding box center [578, 296] width 1156 height 593
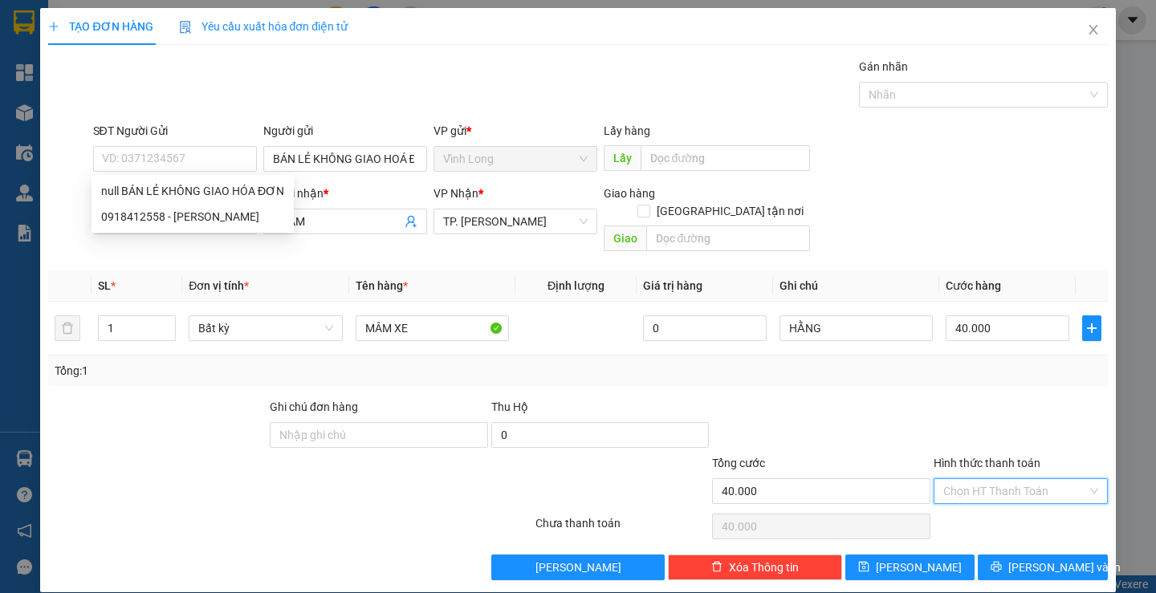
drag, startPoint x: 991, startPoint y: 468, endPoint x: 991, endPoint y: 484, distance: 16.1
click at [991, 479] on input "Hình thức thanh toán" at bounding box center [1015, 491] width 144 height 24
click at [991, 502] on div "Tại văn phòng" at bounding box center [1010, 506] width 153 height 18
type input "0"
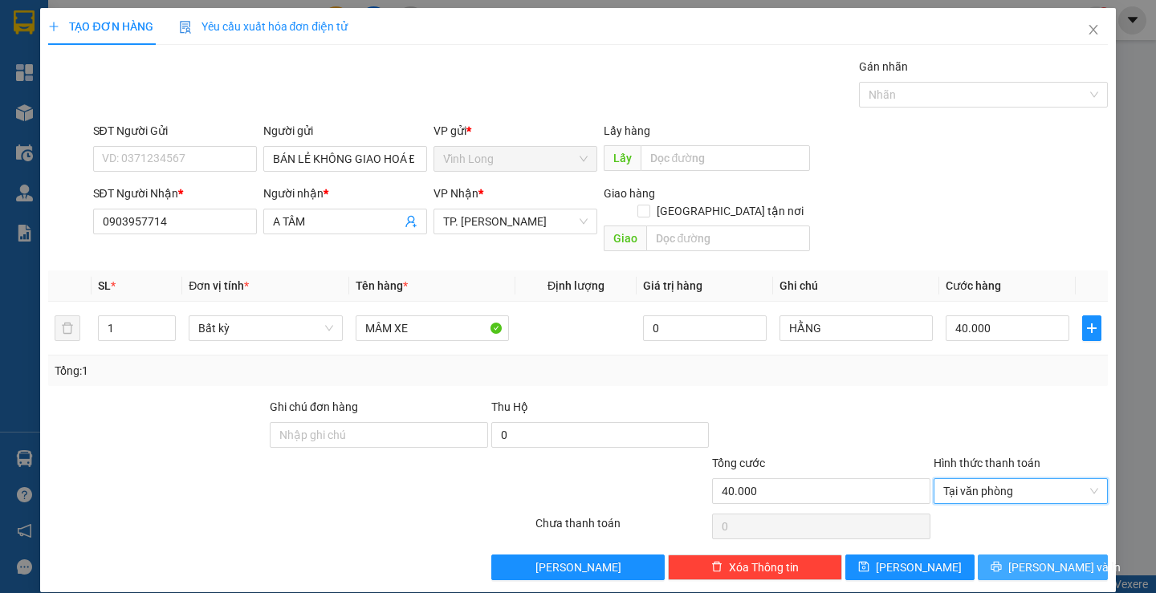
click at [1023, 559] on span "[PERSON_NAME] và In" at bounding box center [1064, 568] width 112 height 18
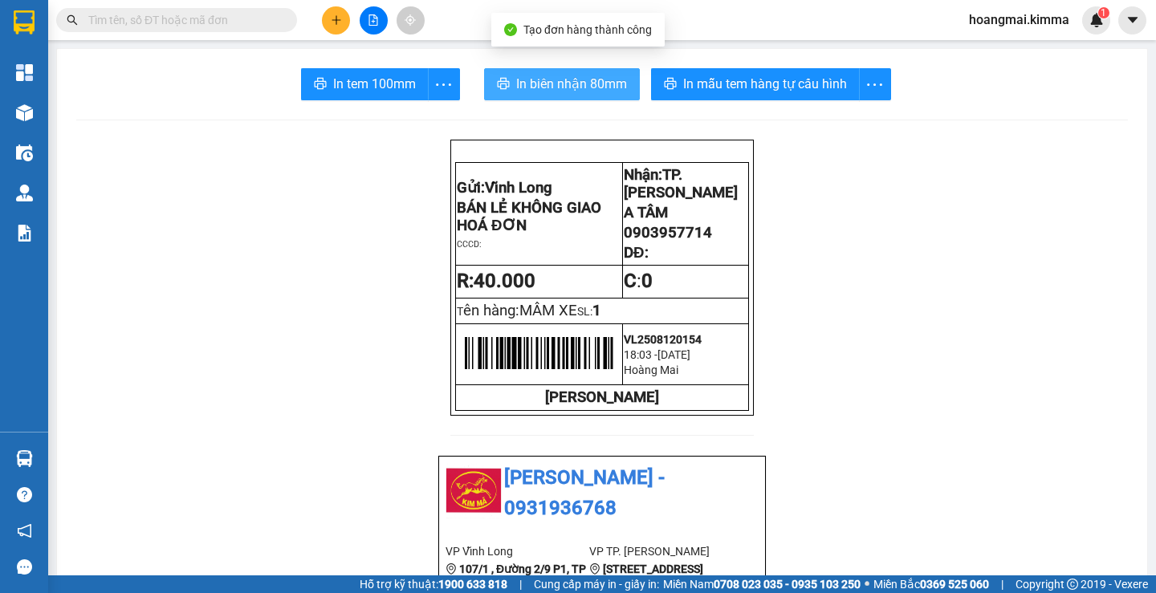
click at [537, 88] on span "In biên nhận 80mm" at bounding box center [571, 84] width 111 height 20
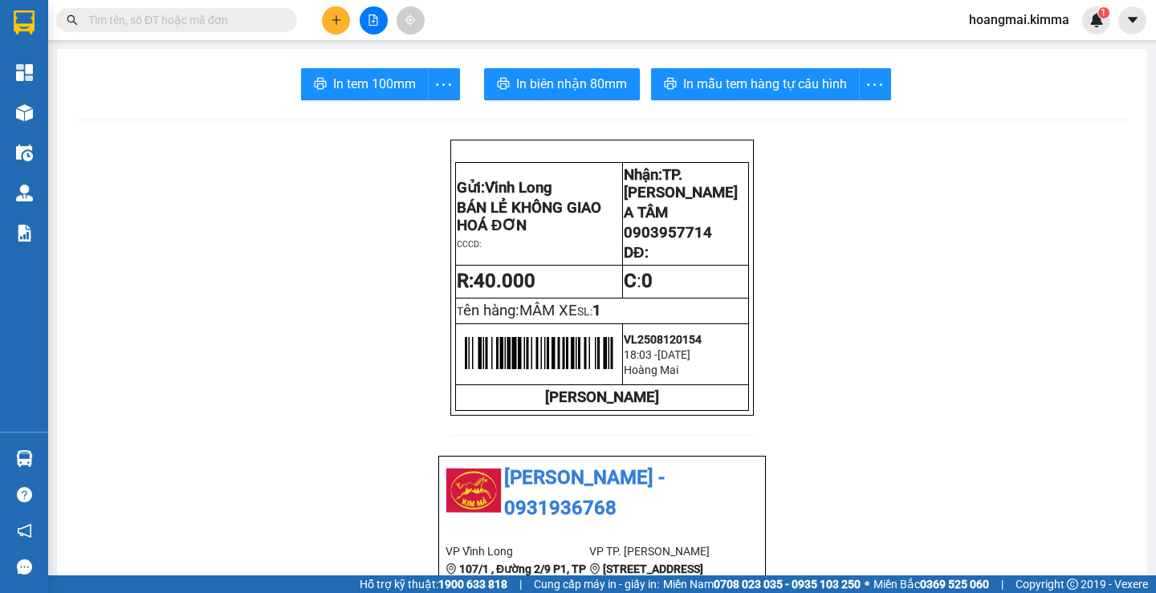
drag, startPoint x: 579, startPoint y: 64, endPoint x: 579, endPoint y: 75, distance: 11.2
click at [579, 76] on span "In biên nhận 80mm" at bounding box center [571, 84] width 111 height 20
click at [399, 93] on span "In tem 100mm" at bounding box center [374, 84] width 83 height 20
click at [233, 12] on input "text" at bounding box center [182, 20] width 189 height 18
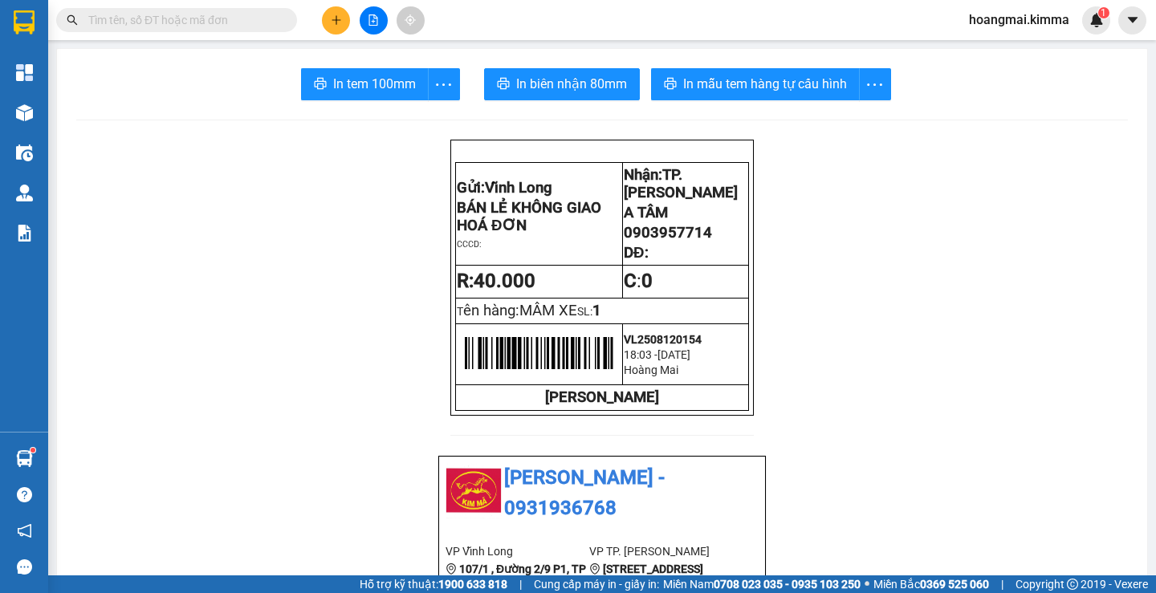
click at [189, 23] on input "text" at bounding box center [182, 20] width 189 height 18
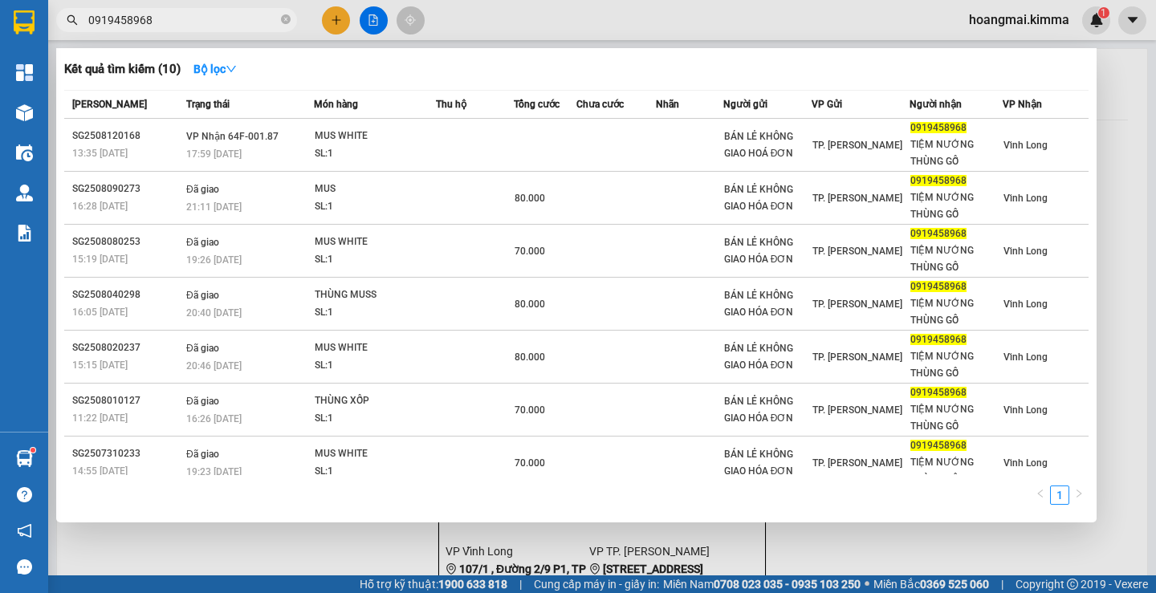
type input "0919458968"
